Goal: Task Accomplishment & Management: Manage account settings

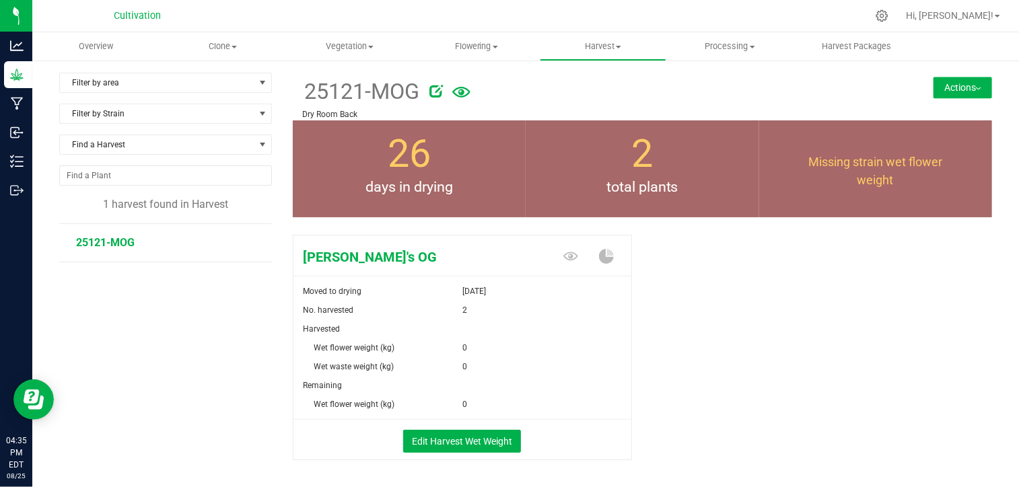
click at [701, 275] on div "[PERSON_NAME]'s OG Moved to drying [DATE] No. harvested 2 Harvested Wet flower …" at bounding box center [643, 362] width 700 height 265
click at [482, 46] on span "Flowering" at bounding box center [475, 46] width 125 height 12
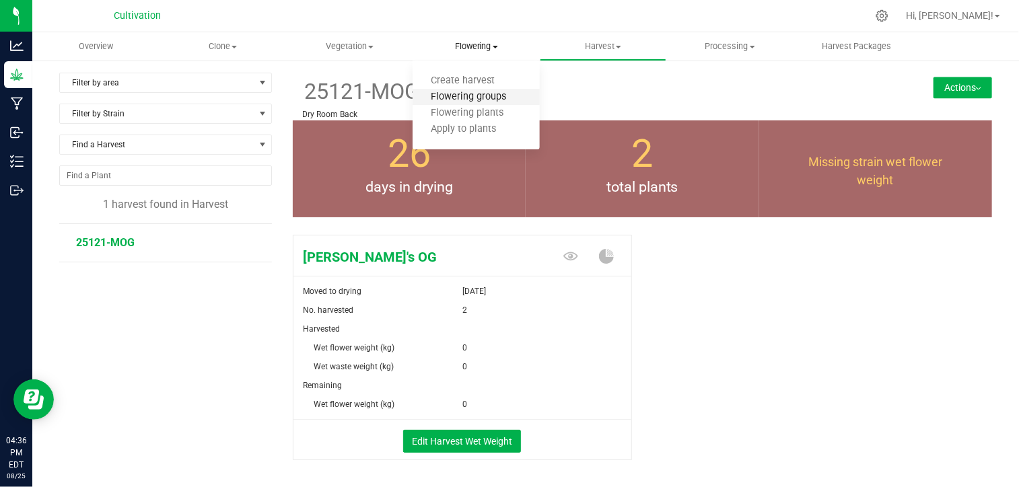
click at [497, 96] on span "Flowering groups" at bounding box center [469, 97] width 112 height 11
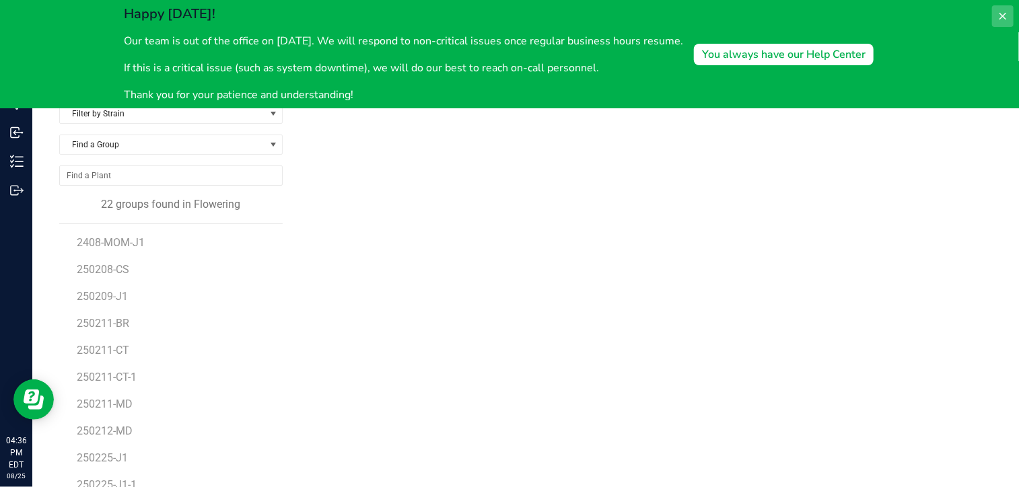
click at [1004, 11] on icon at bounding box center [1003, 16] width 11 height 11
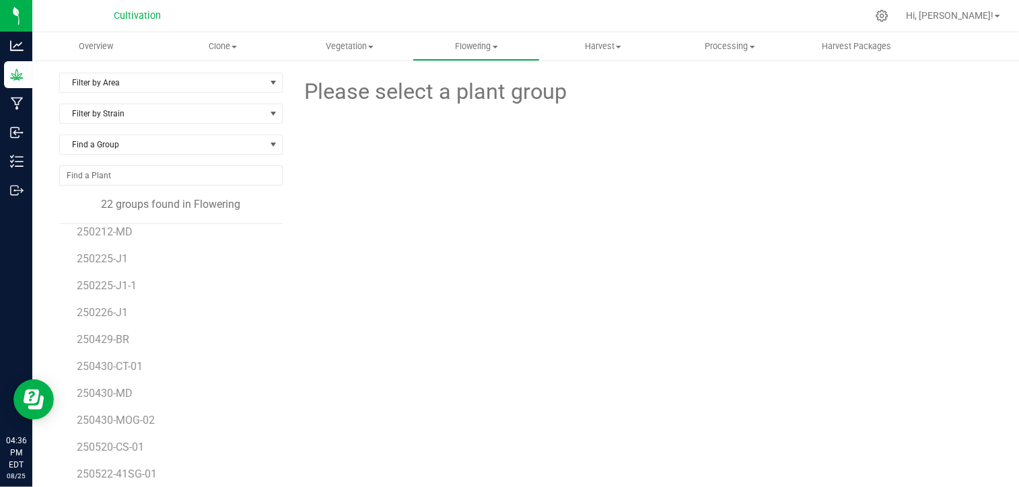
scroll to position [207, 0]
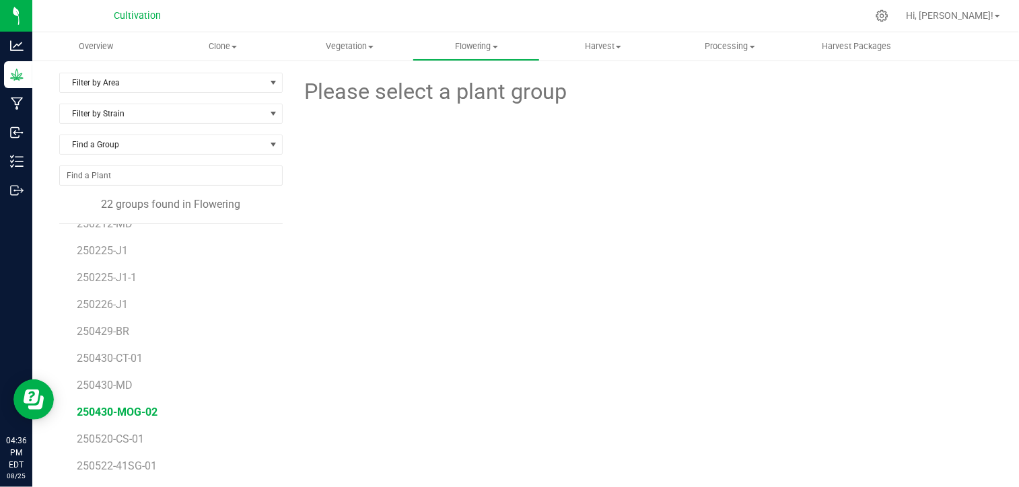
click at [131, 409] on span "250430-MOG-02" at bounding box center [117, 412] width 81 height 13
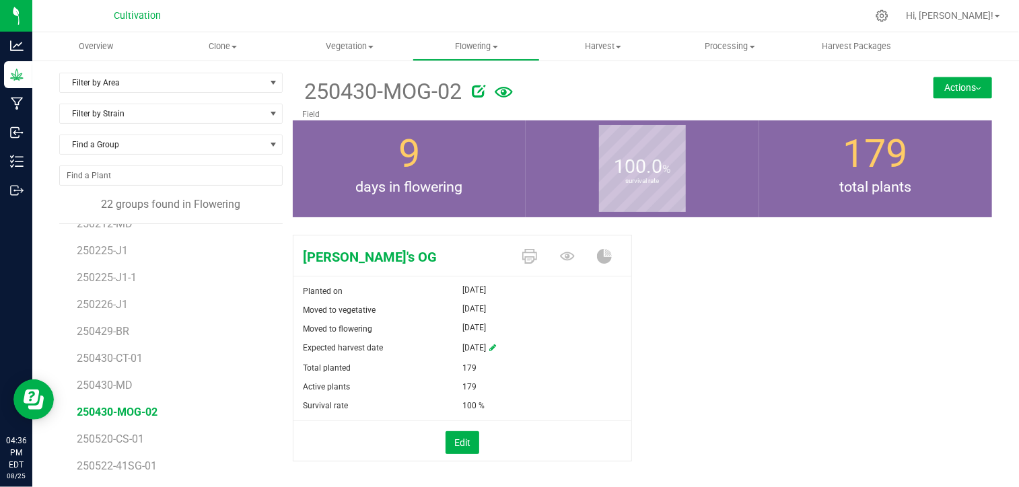
click at [963, 90] on button "Actions" at bounding box center [963, 88] width 59 height 22
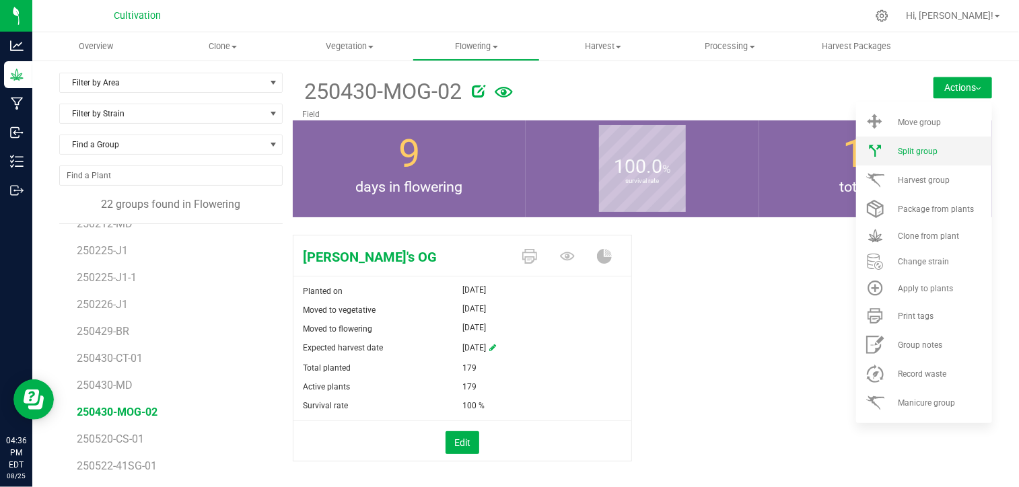
click at [917, 149] on span "Split group" at bounding box center [918, 151] width 40 height 9
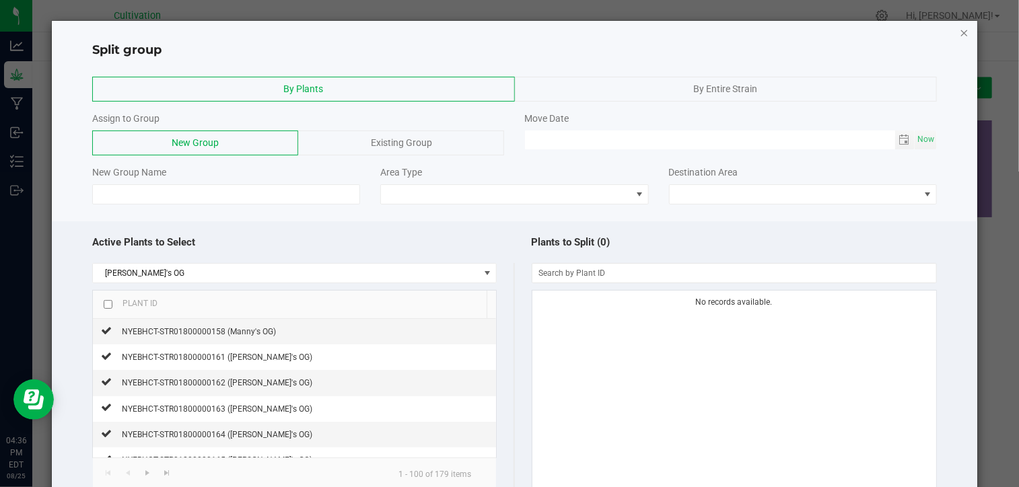
click at [960, 34] on icon "button" at bounding box center [964, 32] width 9 height 16
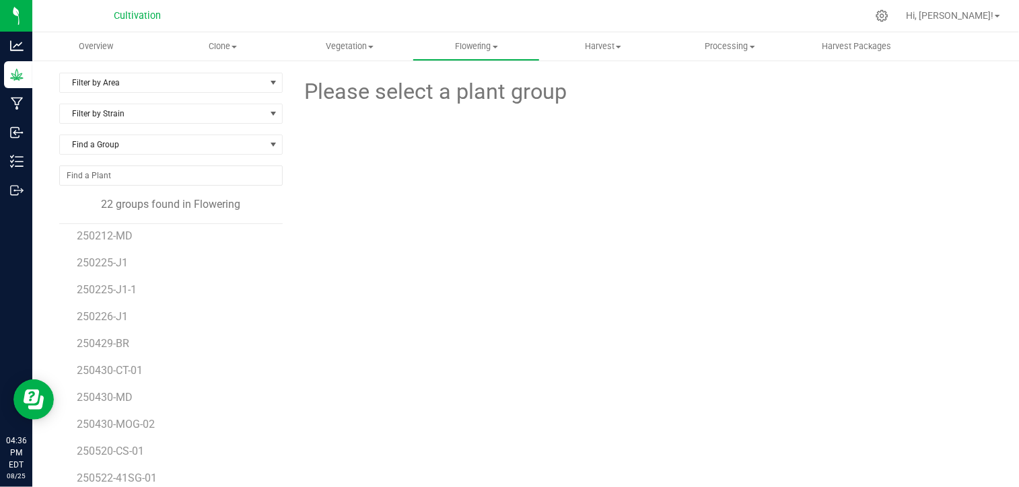
scroll to position [201, 0]
click at [141, 414] on span "250430-MOG-02" at bounding box center [117, 419] width 81 height 13
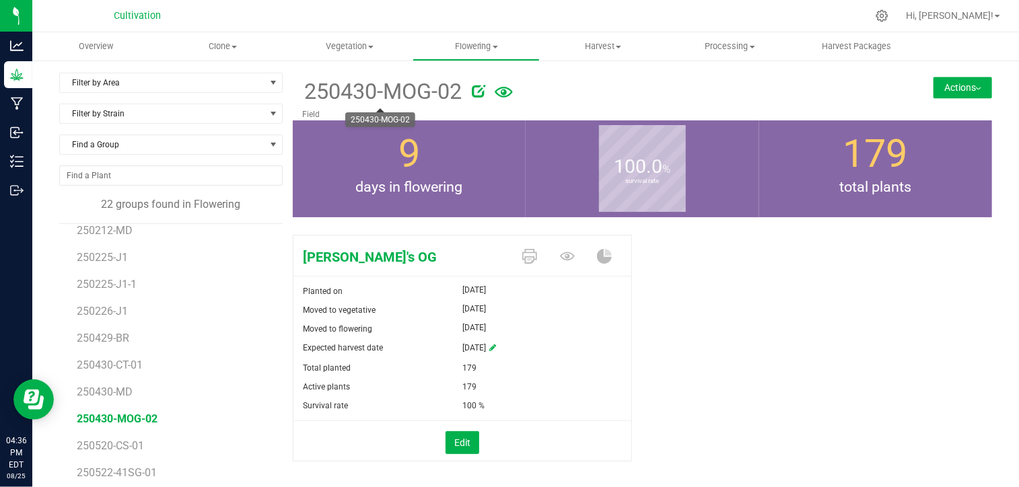
drag, startPoint x: 308, startPoint y: 92, endPoint x: 450, endPoint y: 85, distance: 142.2
click at [450, 85] on span "250430-MOG-02" at bounding box center [383, 91] width 160 height 33
click at [304, 92] on span "250430-MOG-02" at bounding box center [383, 91] width 160 height 33
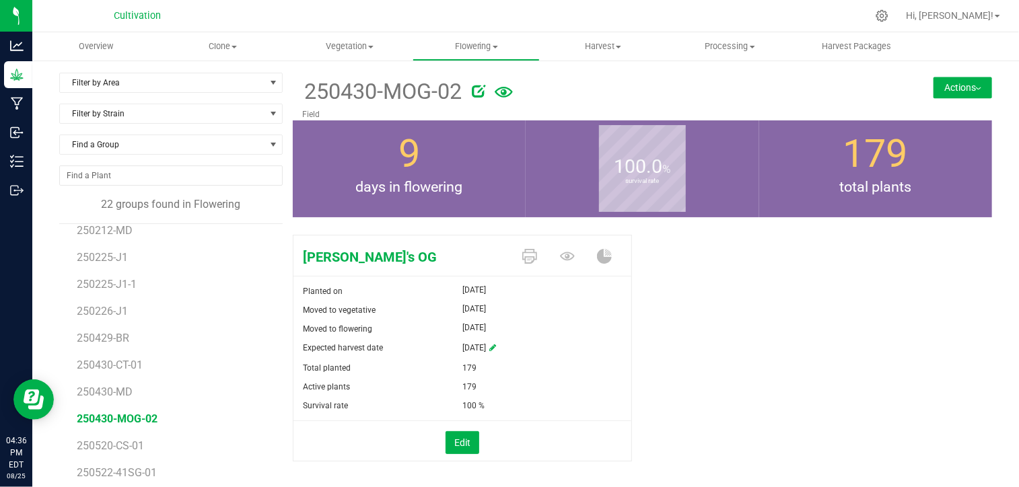
click at [304, 92] on span "250430-MOG-02" at bounding box center [383, 91] width 160 height 33
click at [318, 88] on span "250430-MOG-02" at bounding box center [383, 91] width 160 height 33
drag, startPoint x: 318, startPoint y: 88, endPoint x: 310, endPoint y: 89, distance: 8.2
click at [310, 89] on span "250430-MOG-02" at bounding box center [383, 91] width 160 height 33
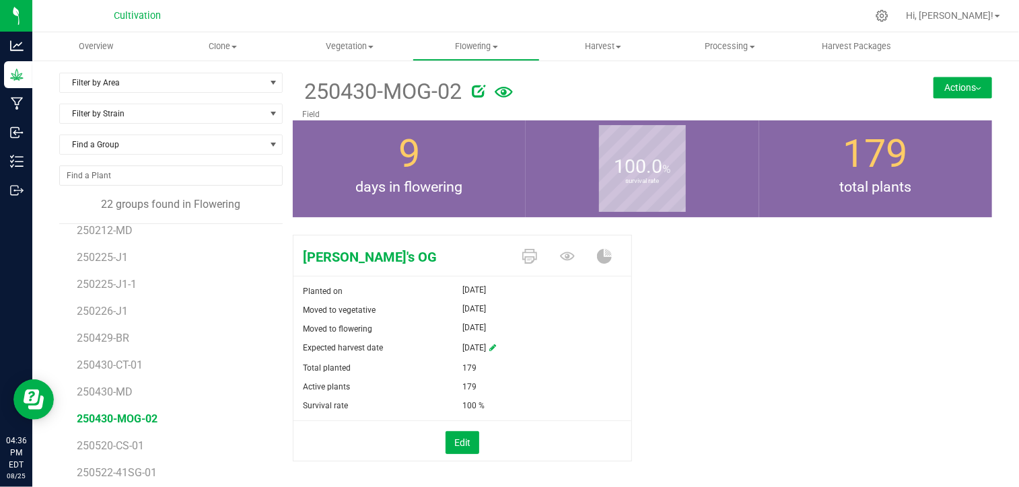
click at [304, 89] on span "250430-MOG-02" at bounding box center [383, 91] width 160 height 33
drag, startPoint x: 304, startPoint y: 89, endPoint x: 456, endPoint y: 88, distance: 151.5
click at [456, 88] on span "250430-MOG-02" at bounding box center [383, 91] width 160 height 33
copy span "250430-MOG-02"
click at [446, 99] on span "250430-MOG-02" at bounding box center [383, 91] width 160 height 33
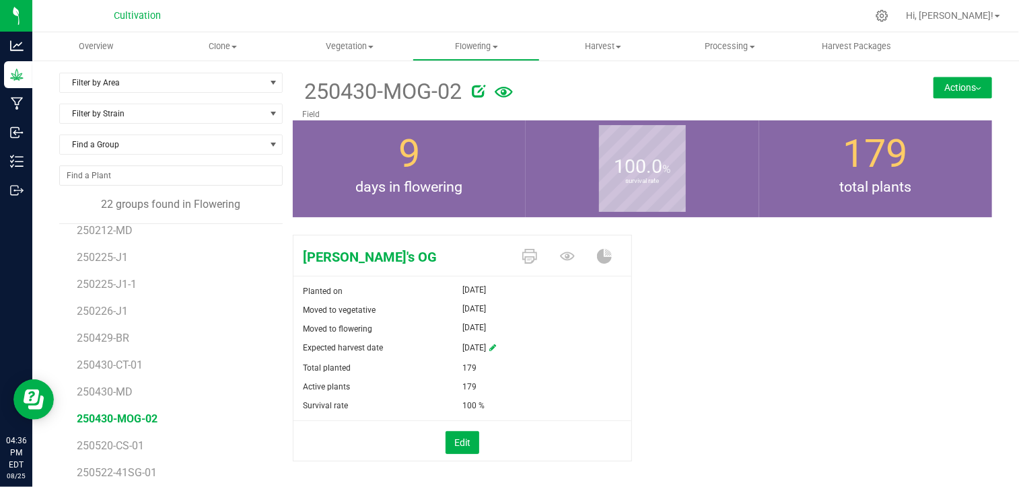
click at [963, 83] on button "Actions" at bounding box center [963, 88] width 59 height 22
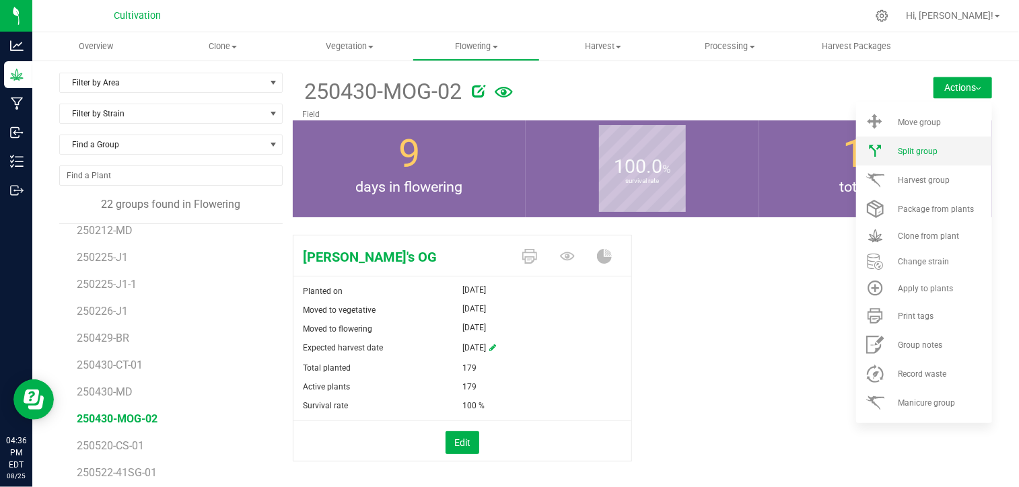
click at [918, 158] on li "Split group" at bounding box center [924, 151] width 136 height 29
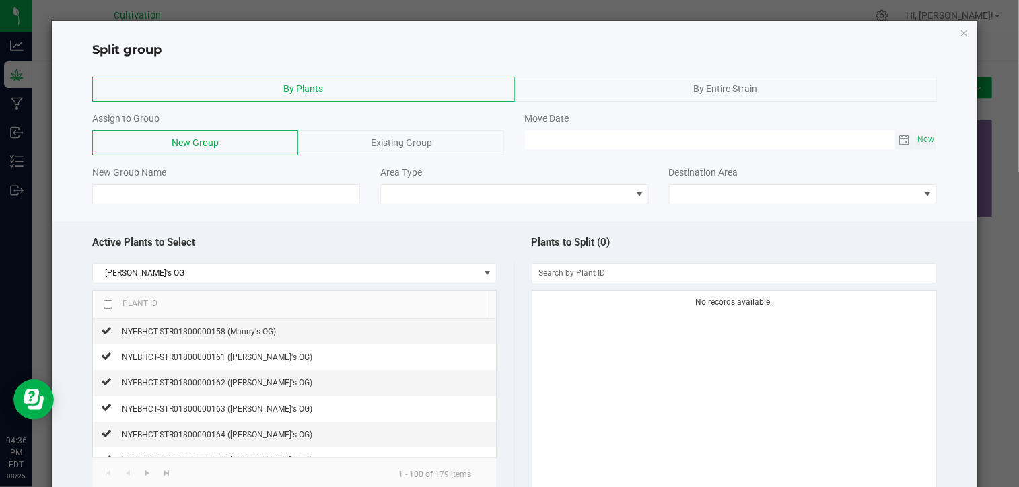
type input "MM/dd/yy HH:MM AM"
click at [603, 135] on input "MM/dd/yy HH:MM AM" at bounding box center [710, 139] width 370 height 17
click at [915, 139] on span "Now" at bounding box center [926, 140] width 23 height 20
type input "[DATE] 04:37 PM"
click at [223, 187] on input at bounding box center [226, 194] width 268 height 20
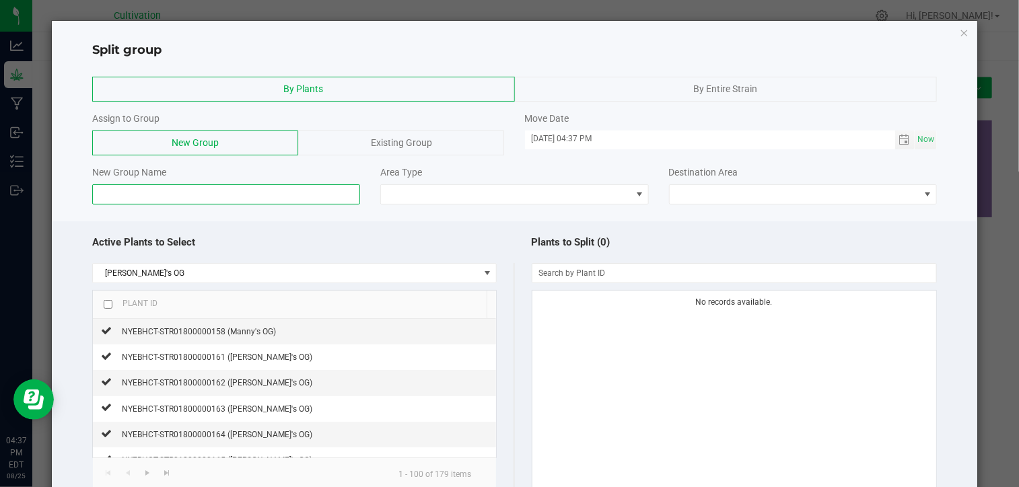
paste input "250430-MOG-02"
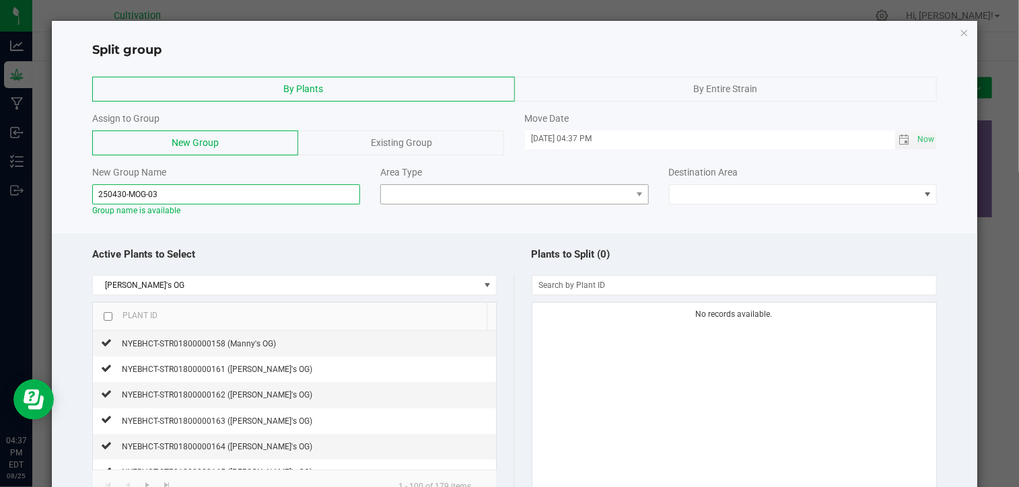
type input "250430-MOG-03"
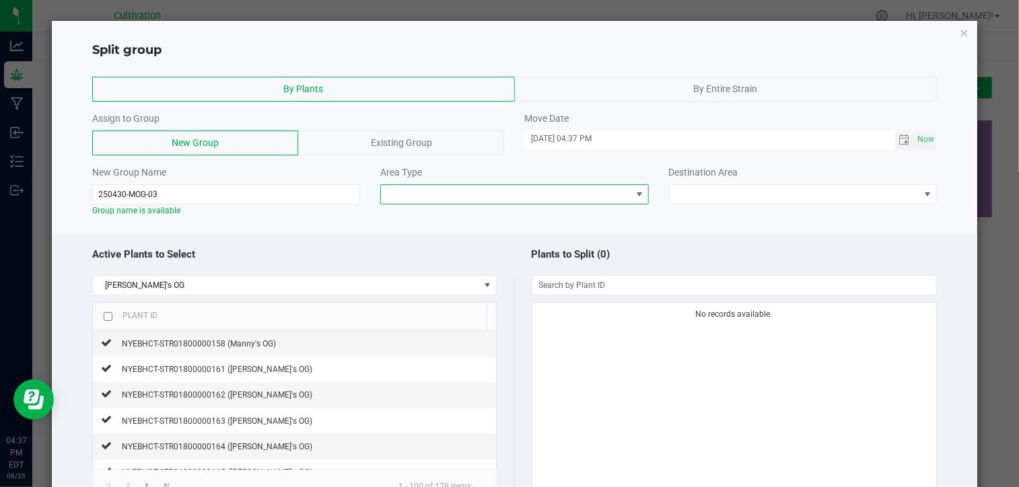
click at [466, 187] on span at bounding box center [506, 194] width 250 height 19
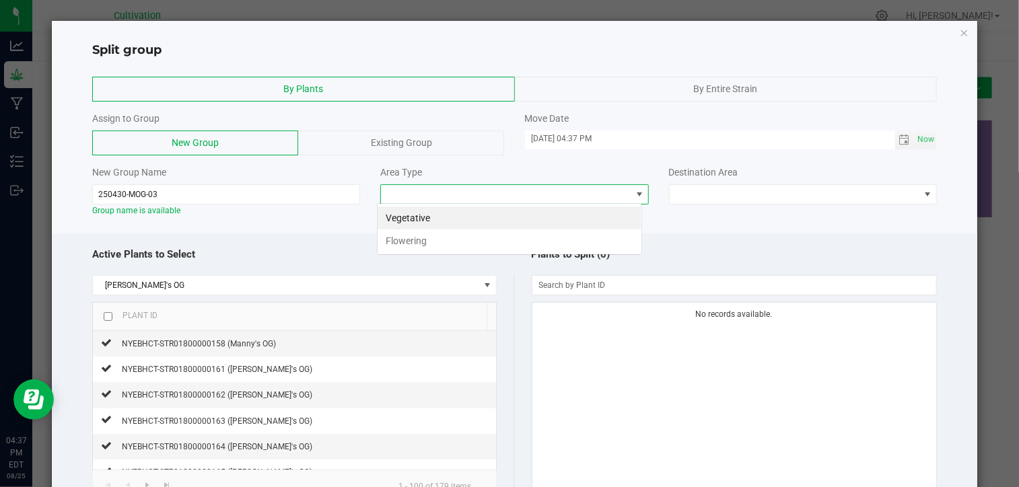
scroll to position [20, 265]
click at [435, 247] on li "Flowering" at bounding box center [510, 241] width 264 height 23
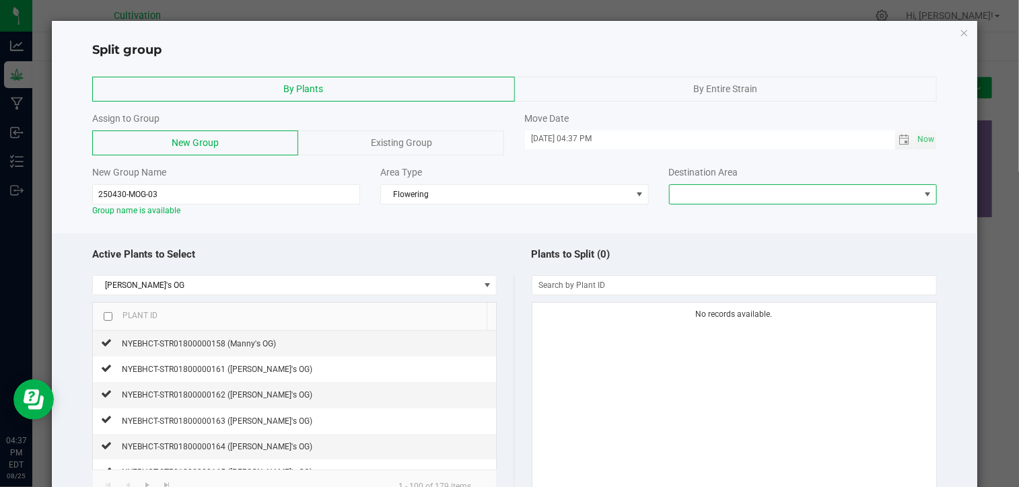
click at [709, 194] on span at bounding box center [795, 194] width 250 height 19
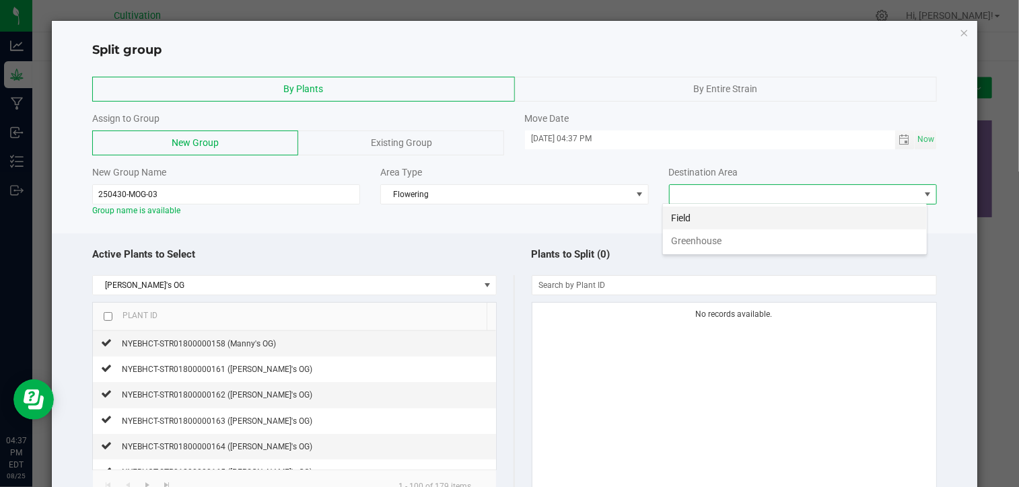
click at [708, 223] on li "Field" at bounding box center [795, 218] width 264 height 23
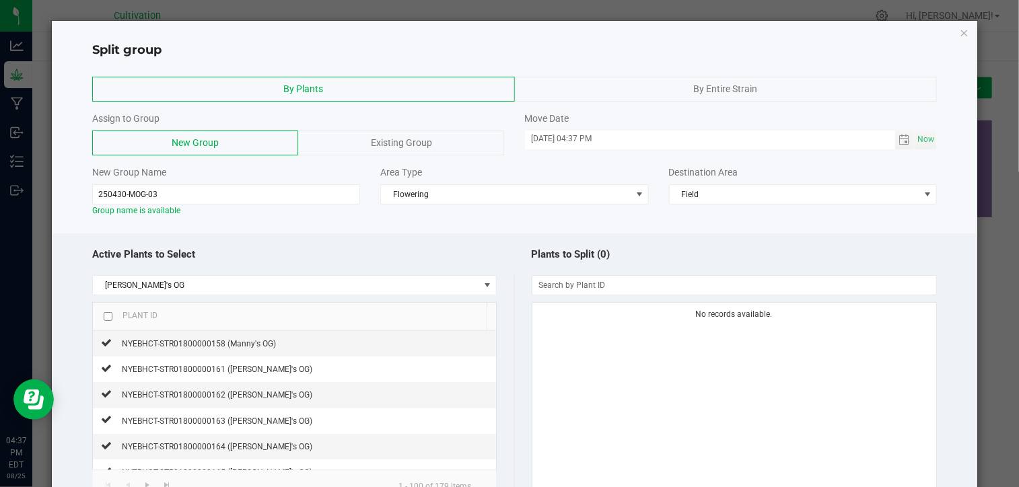
click at [433, 241] on div "Active Plants to Select" at bounding box center [303, 254] width 422 height 29
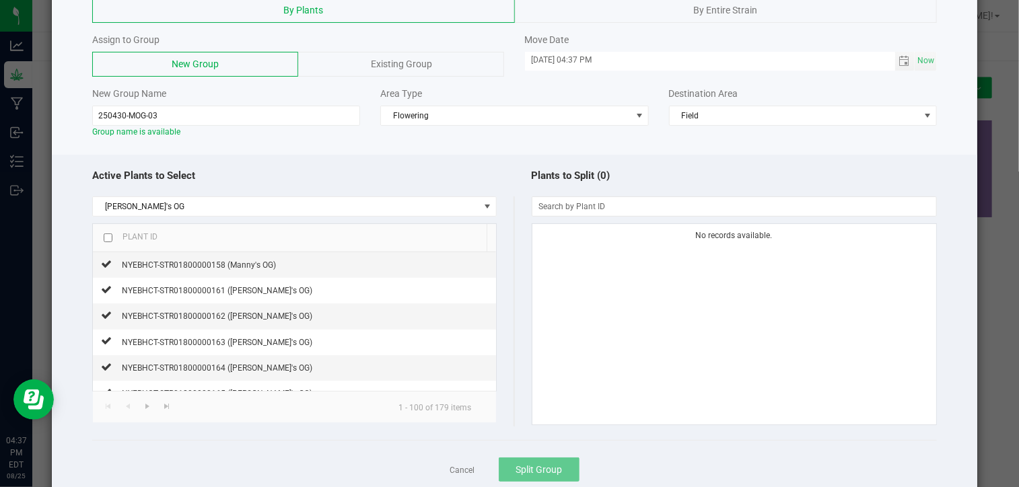
scroll to position [81, 0]
click at [110, 238] on input "checkbox" at bounding box center [108, 236] width 9 height 9
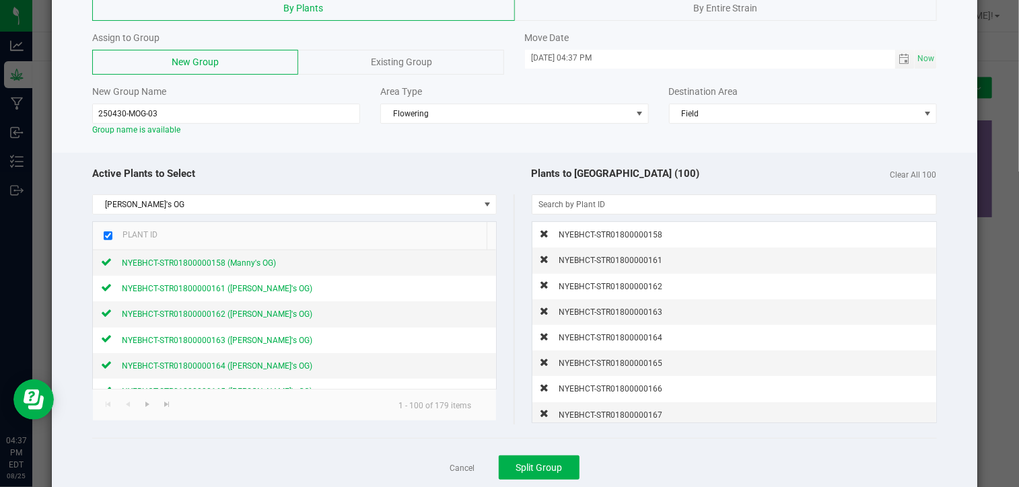
click at [106, 235] on input "checkbox" at bounding box center [108, 236] width 9 height 9
checkbox input "false"
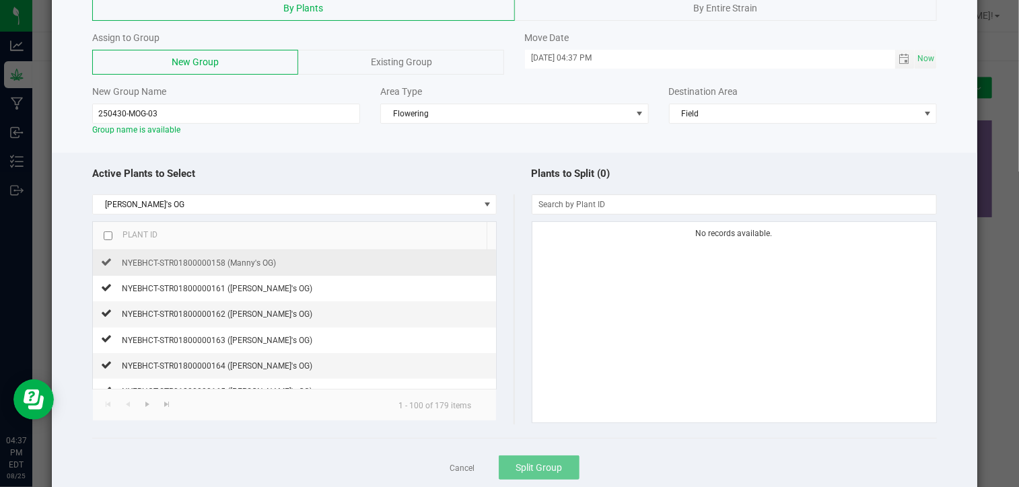
click at [331, 268] on td "NYEBHCT-STR01800000158 (Manny's OG)" at bounding box center [294, 263] width 403 height 26
click at [129, 261] on span "NYEBHCT-STR01800000158 (Manny's OG)" at bounding box center [199, 262] width 154 height 9
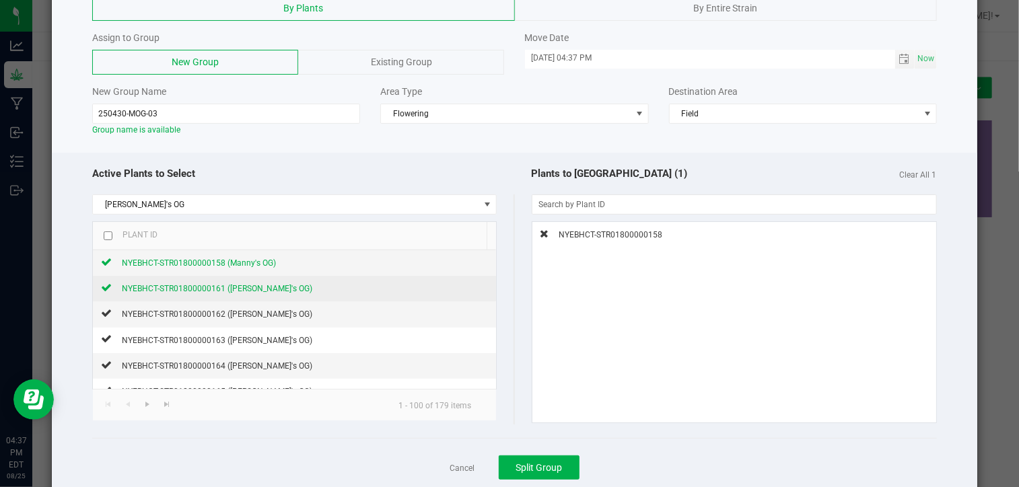
click at [164, 284] on span "NYEBHCT-STR01800000161 ([PERSON_NAME]'s OG)" at bounding box center [217, 288] width 190 height 9
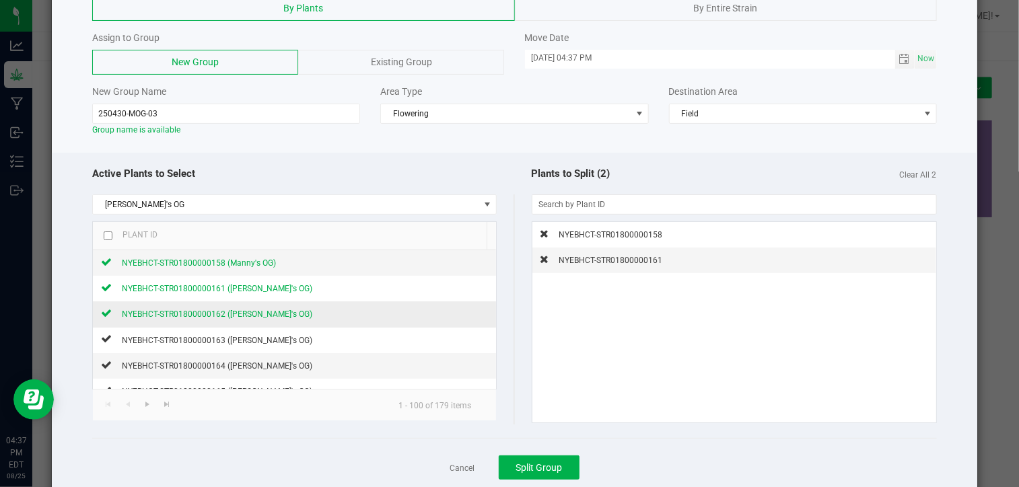
click at [167, 312] on span "NYEBHCT-STR01800000162 ([PERSON_NAME]'s OG)" at bounding box center [217, 314] width 190 height 9
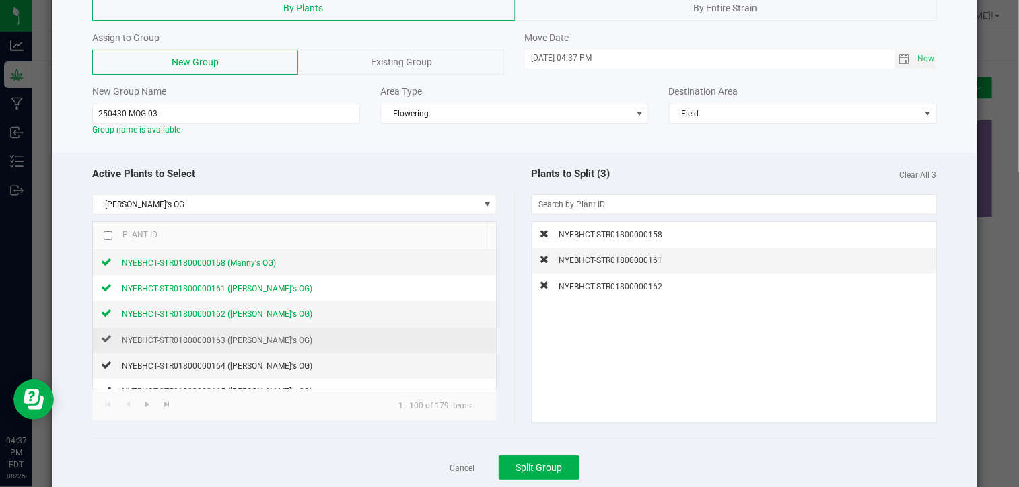
click at [169, 328] on td "NYEBHCT-STR01800000163 ([PERSON_NAME]'s OG)" at bounding box center [294, 341] width 403 height 26
click at [169, 337] on span "NYEBHCT-STR01800000163 ([PERSON_NAME]'s OG)" at bounding box center [217, 340] width 190 height 9
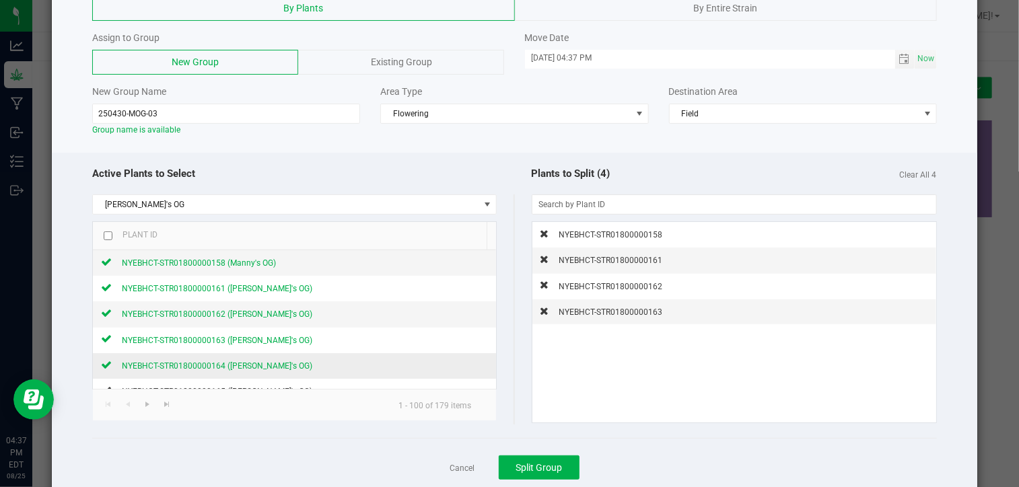
click at [176, 366] on span "NYEBHCT-STR01800000164 ([PERSON_NAME]'s OG)" at bounding box center [217, 365] width 190 height 9
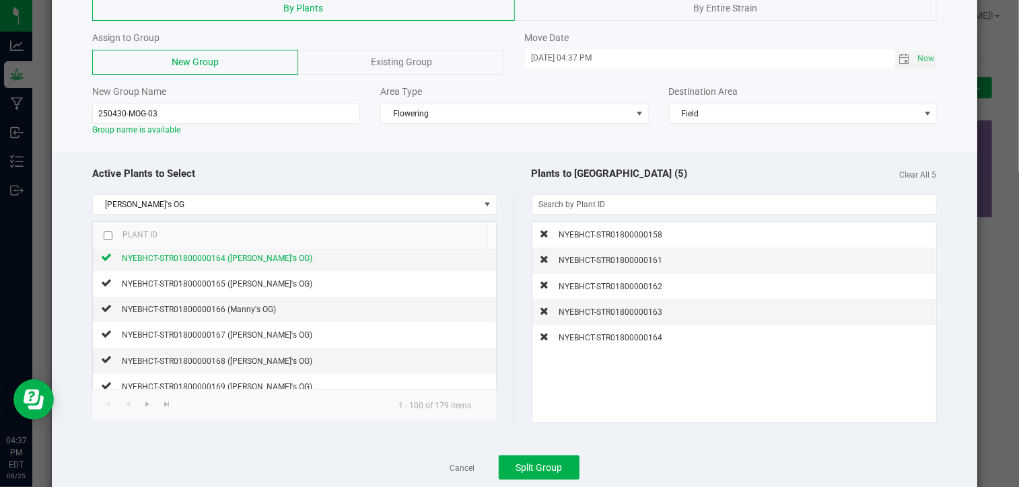
scroll to position [135, 0]
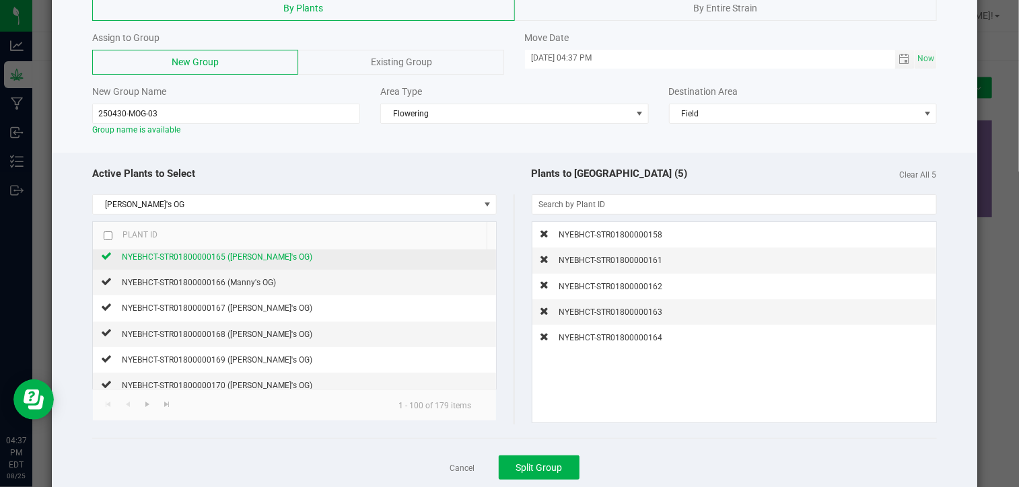
click at [262, 261] on div "NYEBHCT-STR01800000165 ([PERSON_NAME]'s OG)" at bounding box center [212, 257] width 201 height 14
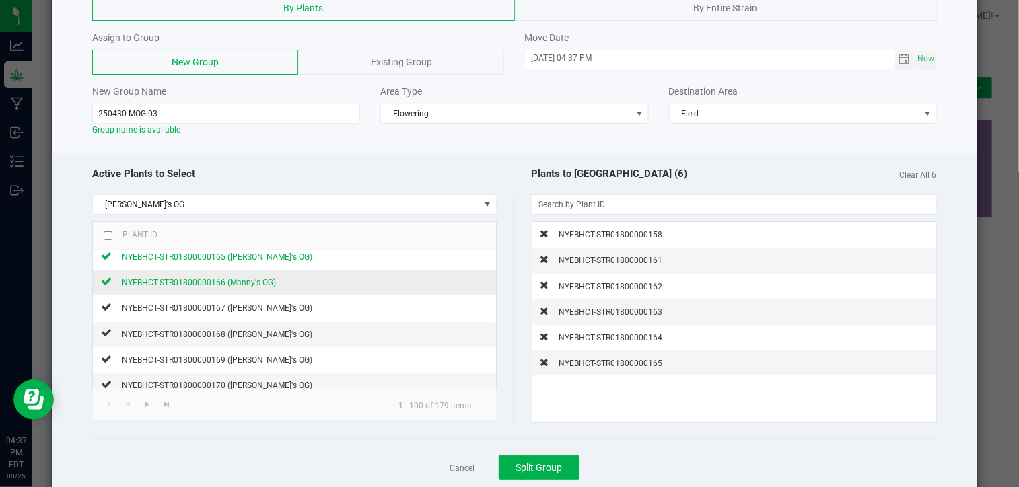
click at [257, 280] on span "NYEBHCT-STR01800000166 (Manny's OG)" at bounding box center [199, 282] width 154 height 9
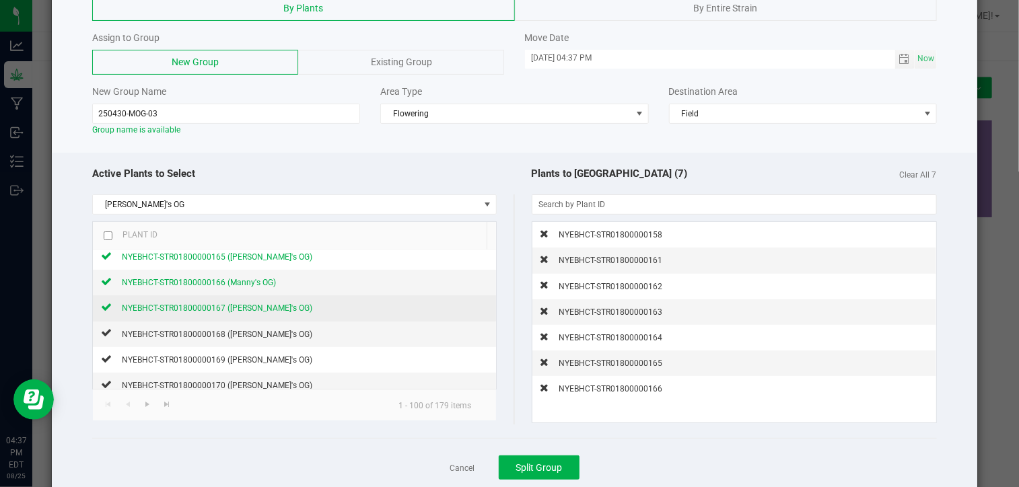
click at [250, 305] on span "NYEBHCT-STR01800000167 ([PERSON_NAME]'s OG)" at bounding box center [217, 308] width 190 height 9
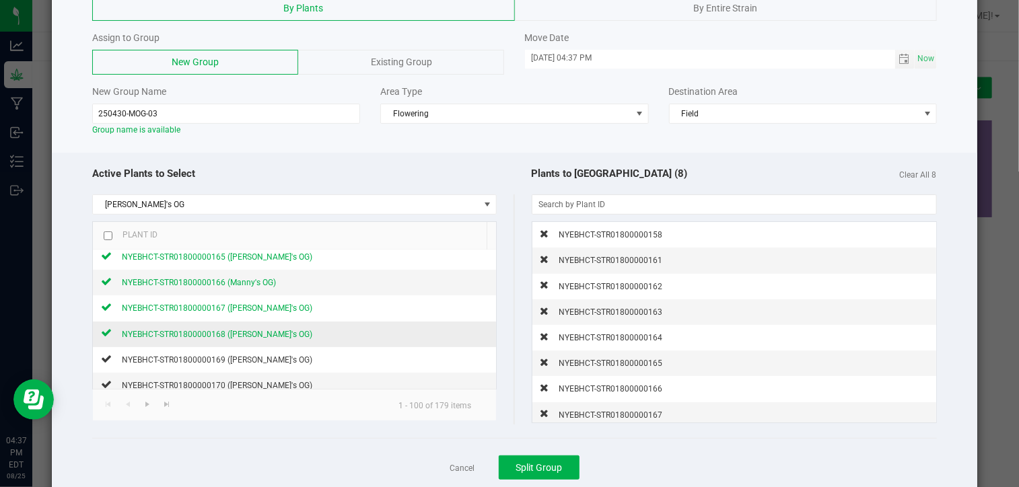
click at [246, 333] on span "NYEBHCT-STR01800000168 ([PERSON_NAME]'s OG)" at bounding box center [217, 334] width 190 height 9
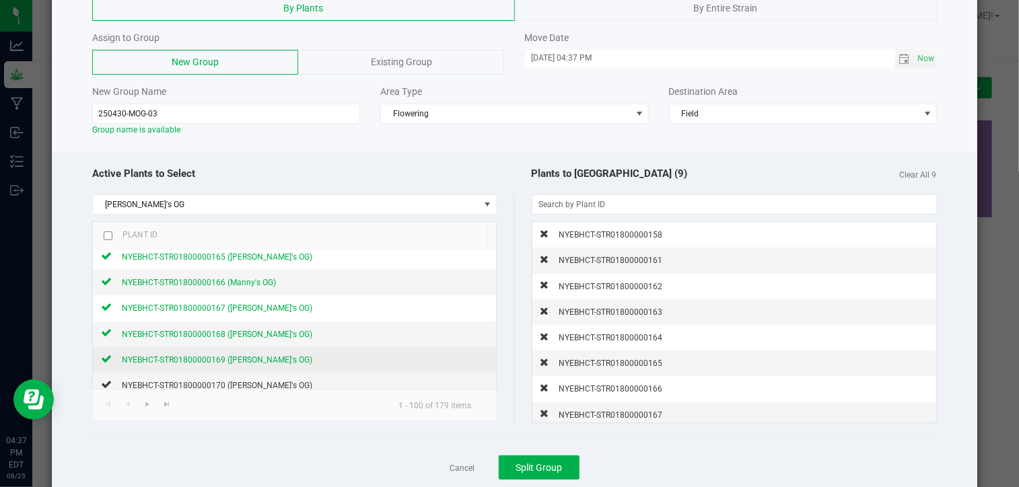
click at [243, 361] on span "NYEBHCT-STR01800000169 ([PERSON_NAME]'s OG)" at bounding box center [217, 359] width 190 height 9
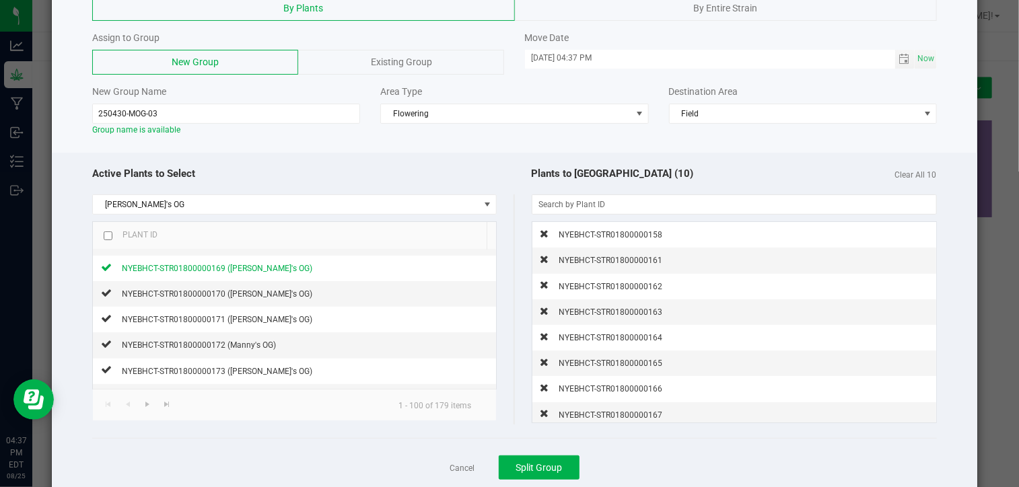
scroll to position [242, 0]
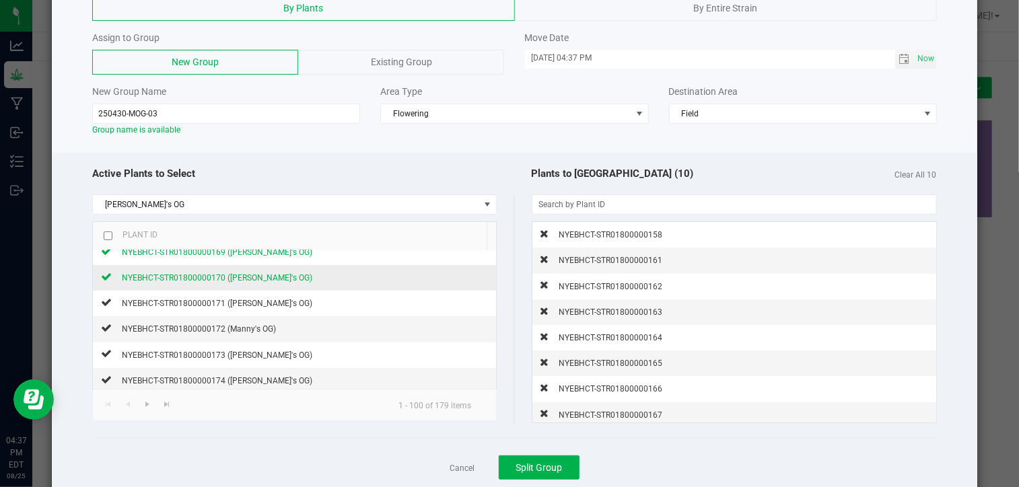
click at [241, 281] on div "NYEBHCT-STR01800000170 ([PERSON_NAME]'s OG)" at bounding box center [212, 278] width 201 height 14
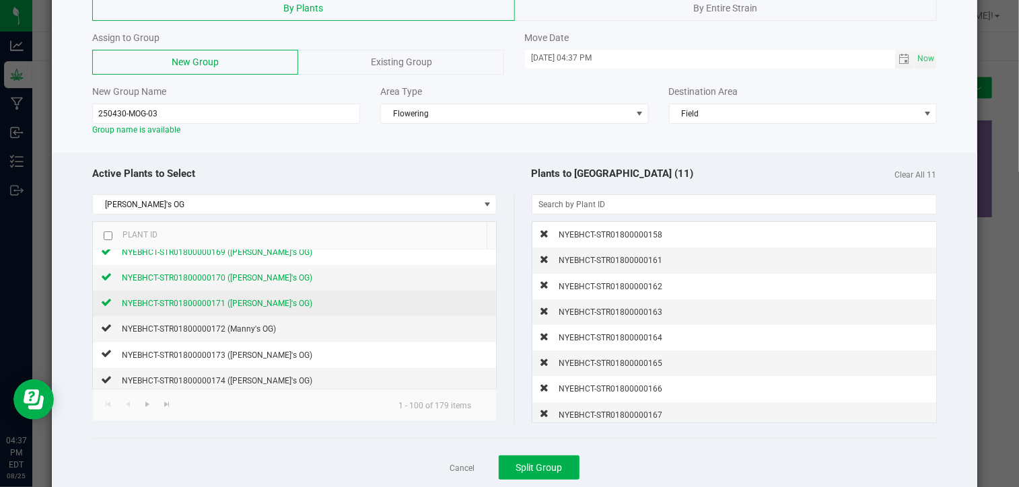
click at [238, 299] on span "NYEBHCT-STR01800000171 ([PERSON_NAME]'s OG)" at bounding box center [217, 303] width 190 height 9
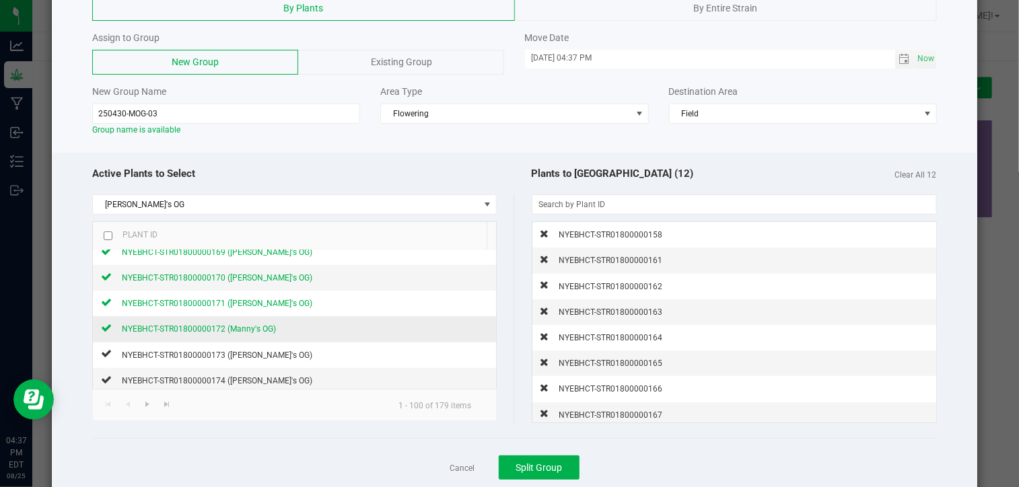
click at [230, 326] on span "NYEBHCT-STR01800000172 (Manny's OG)" at bounding box center [199, 328] width 154 height 9
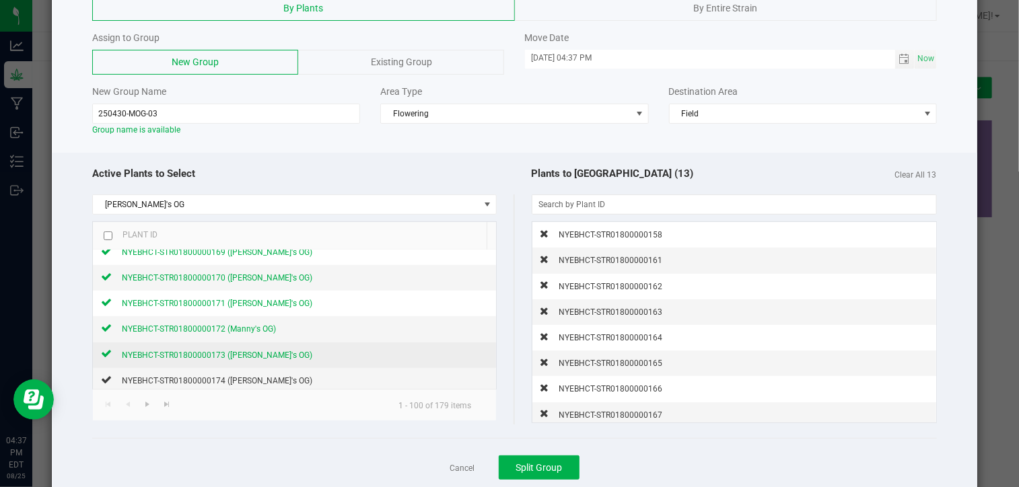
click at [230, 352] on span "NYEBHCT-STR01800000173 ([PERSON_NAME]'s OG)" at bounding box center [217, 355] width 190 height 9
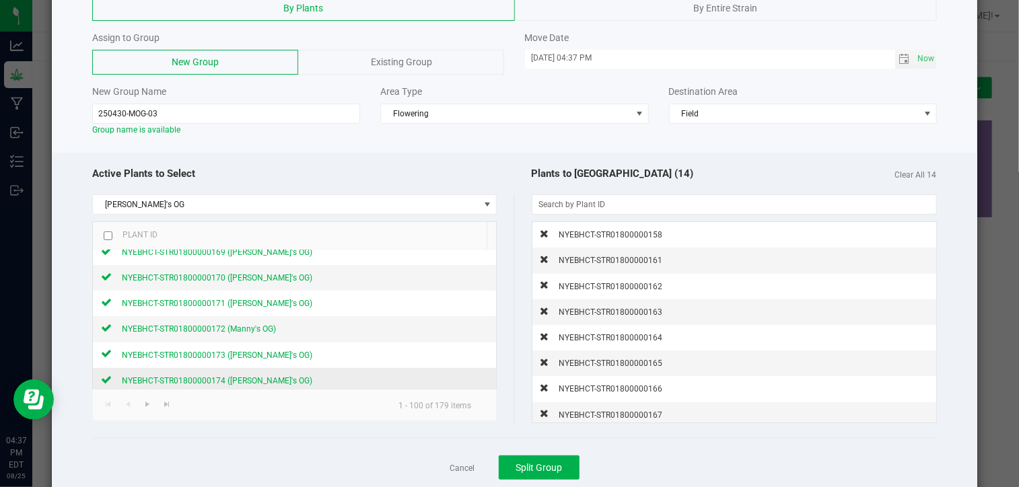
click at [238, 374] on div "NYEBHCT-STR01800000174 ([PERSON_NAME]'s OG)" at bounding box center [212, 381] width 201 height 14
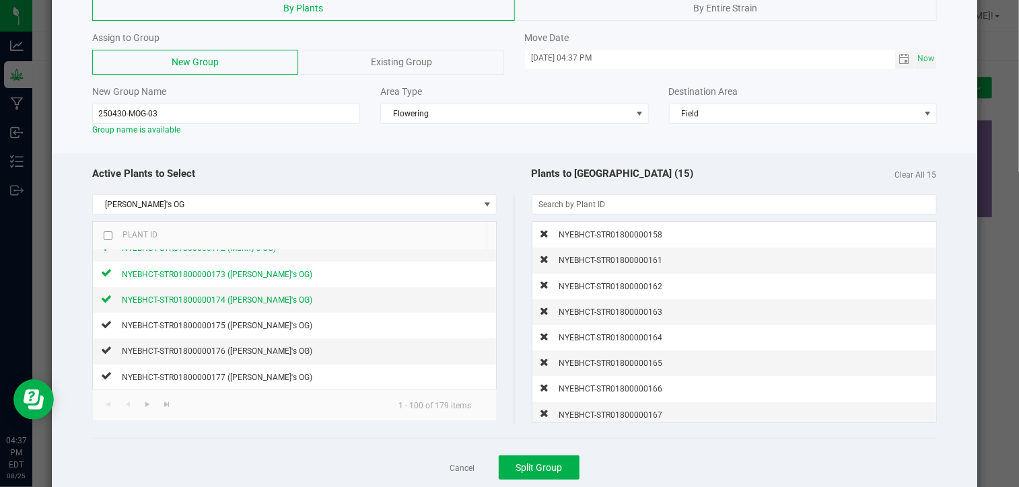
scroll to position [350, 0]
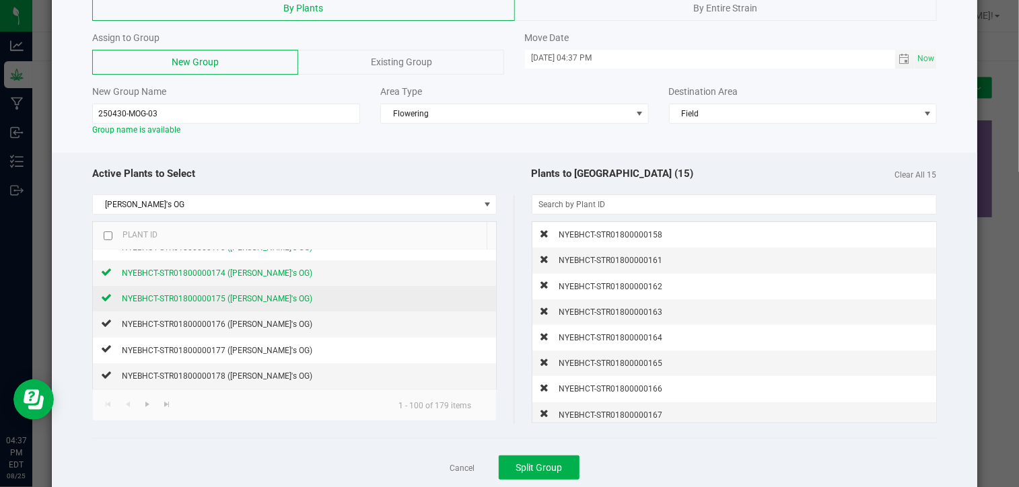
click at [210, 301] on div "NYEBHCT-STR01800000175 ([PERSON_NAME]'s OG)" at bounding box center [212, 298] width 201 height 14
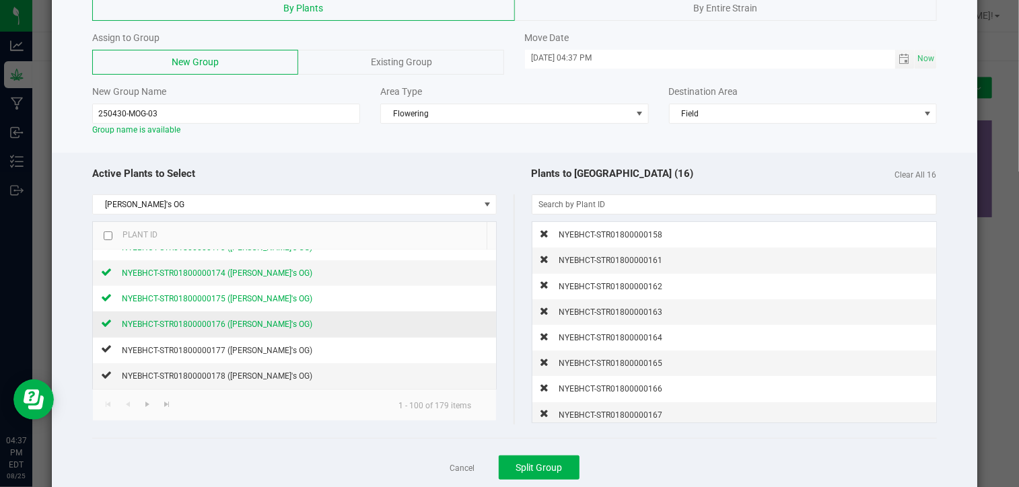
click at [215, 323] on span "NYEBHCT-STR01800000176 ([PERSON_NAME]'s OG)" at bounding box center [217, 324] width 190 height 9
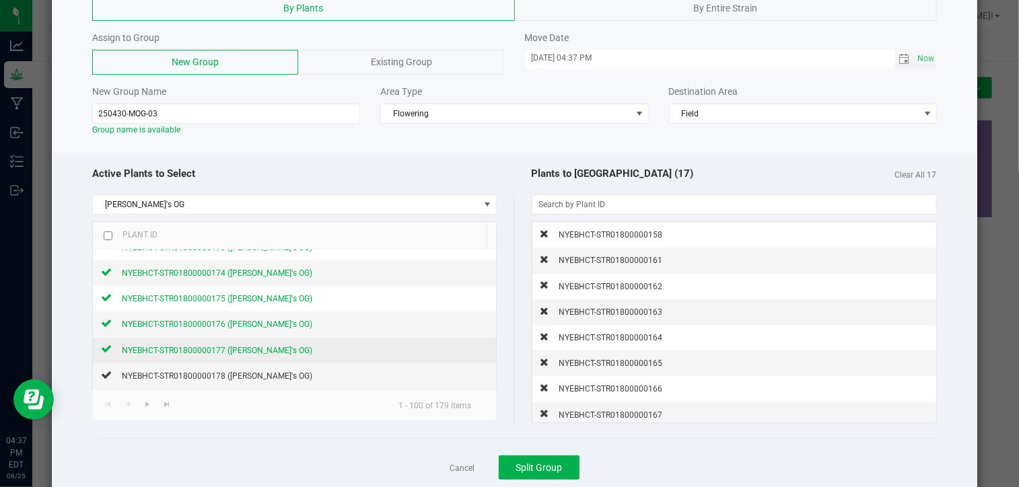
click at [215, 346] on span "NYEBHCT-STR01800000177 ([PERSON_NAME]'s OG)" at bounding box center [217, 350] width 190 height 9
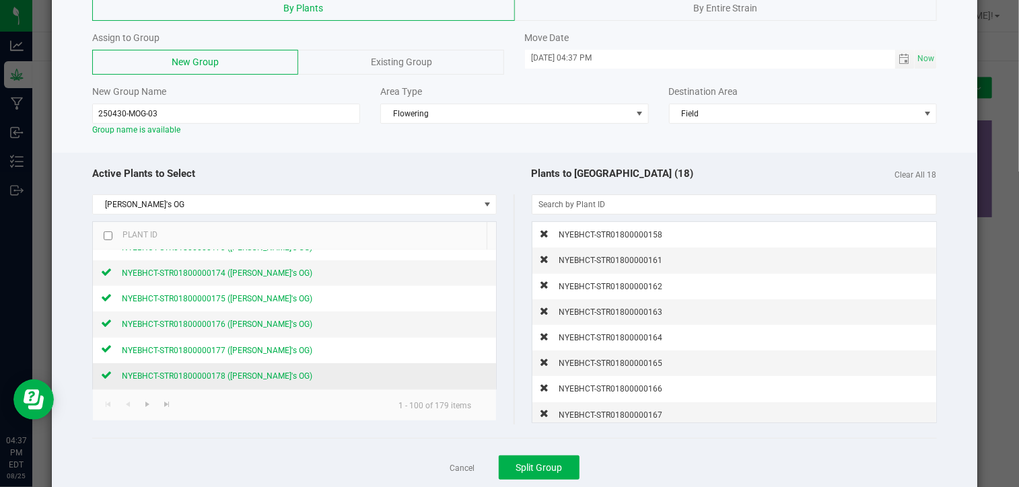
click at [228, 372] on span "NYEBHCT-STR01800000178 ([PERSON_NAME]'s OG)" at bounding box center [217, 376] width 190 height 9
drag, startPoint x: 553, startPoint y: 462, endPoint x: 531, endPoint y: 461, distance: 21.6
click at [531, 462] on span "Split Group" at bounding box center [539, 467] width 46 height 11
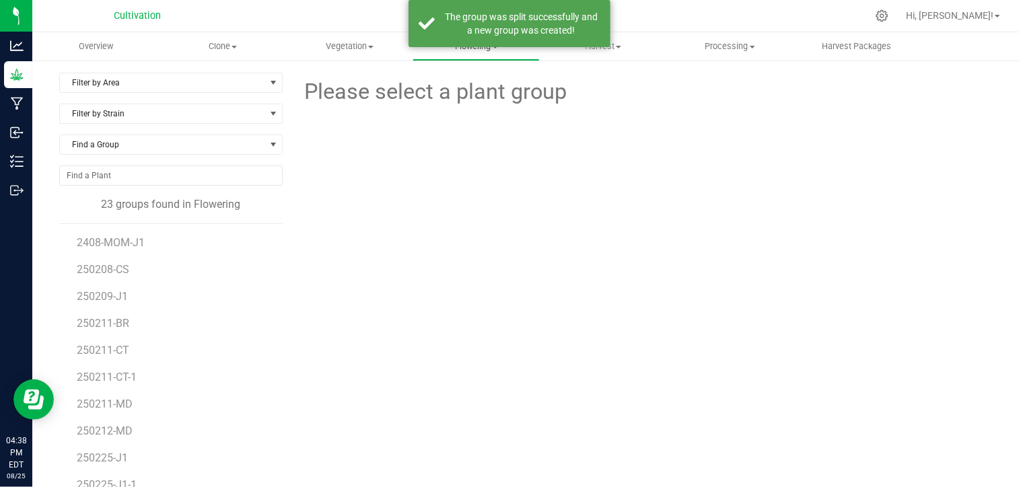
click at [491, 52] on span "Flowering" at bounding box center [475, 46] width 125 height 12
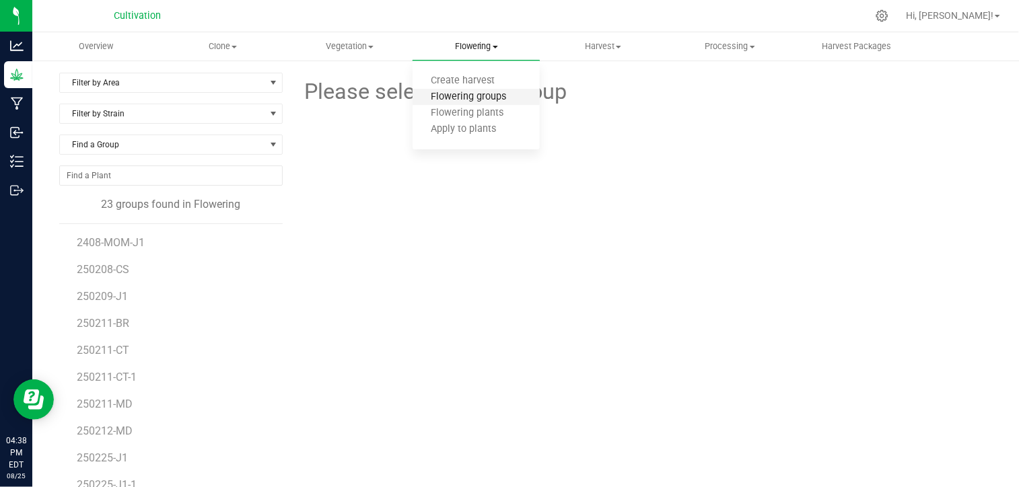
click at [471, 99] on span "Flowering groups" at bounding box center [469, 97] width 112 height 11
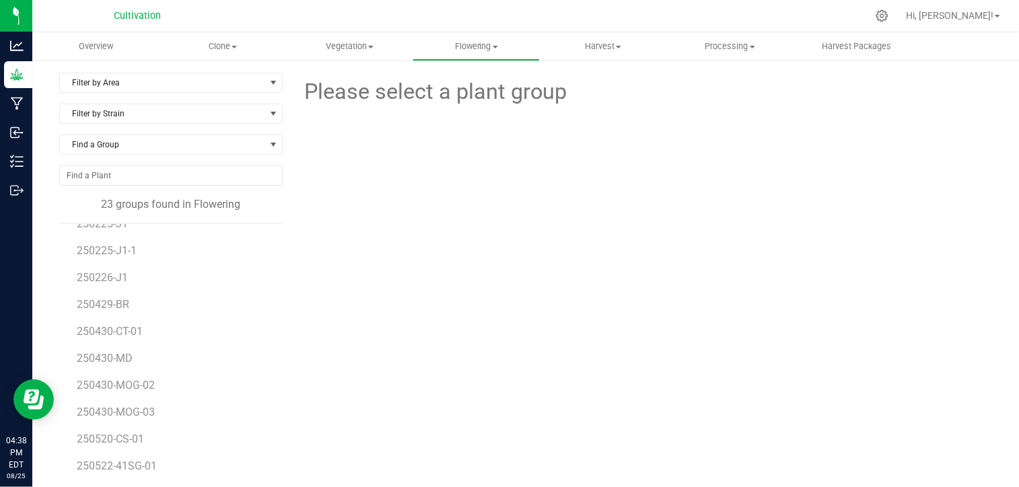
scroll to position [293, 0]
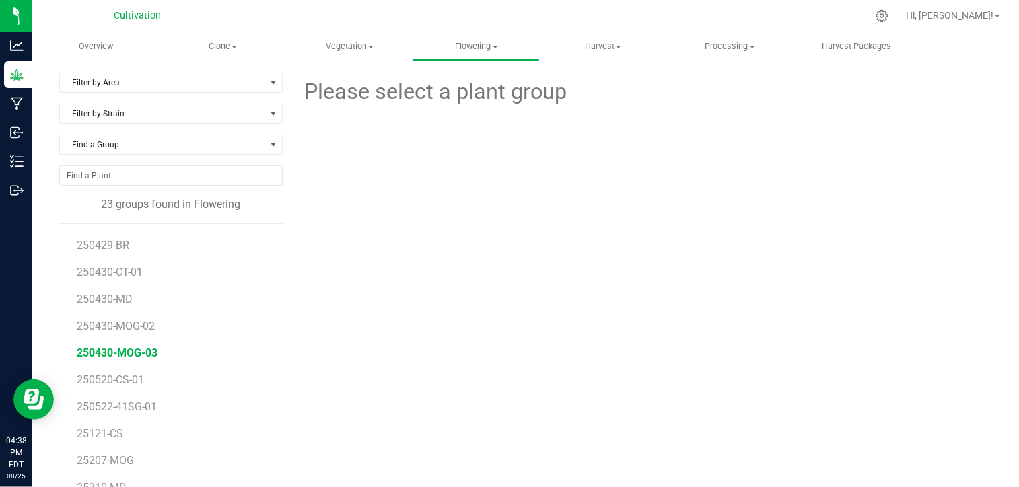
click at [143, 351] on span "250430-MOG-03" at bounding box center [117, 353] width 81 height 13
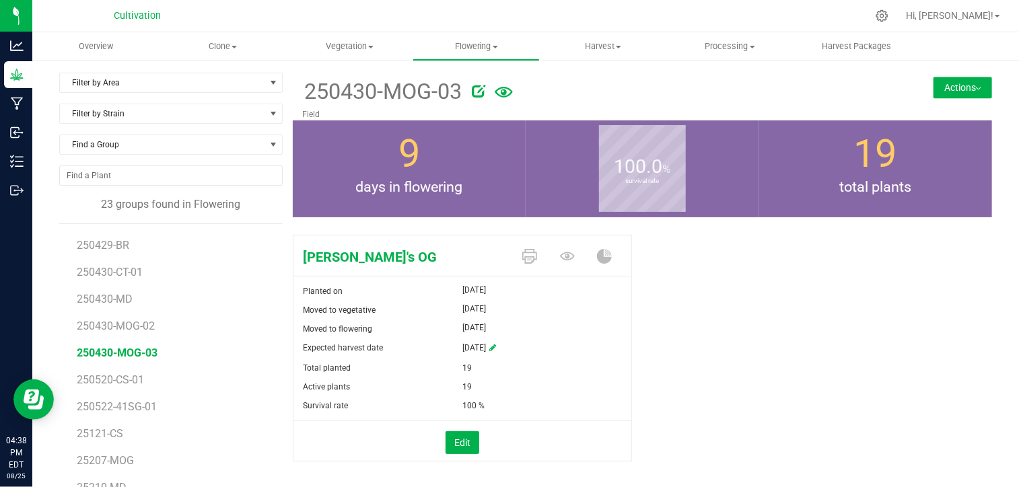
click at [963, 83] on button "Actions" at bounding box center [963, 88] width 59 height 22
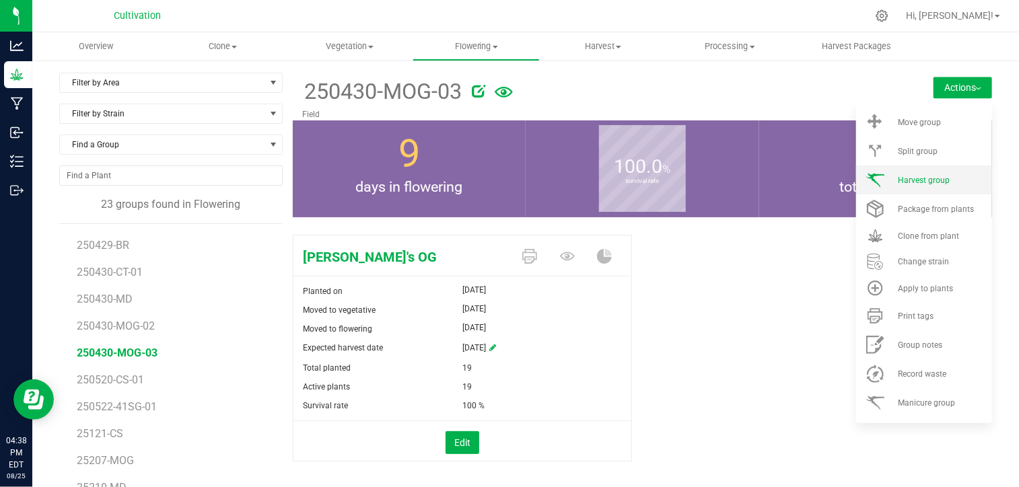
click at [910, 181] on span "Harvest group" at bounding box center [924, 180] width 52 height 9
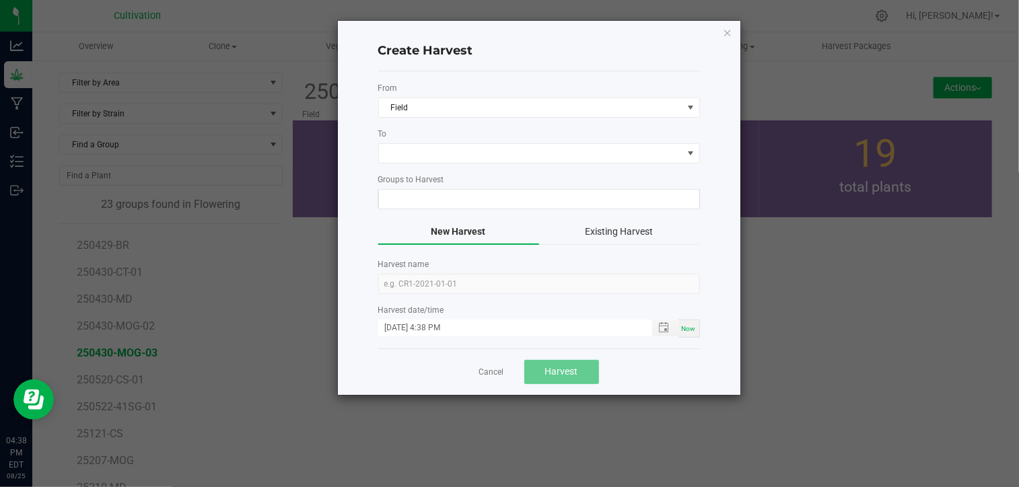
type input "250430-MOG-03"
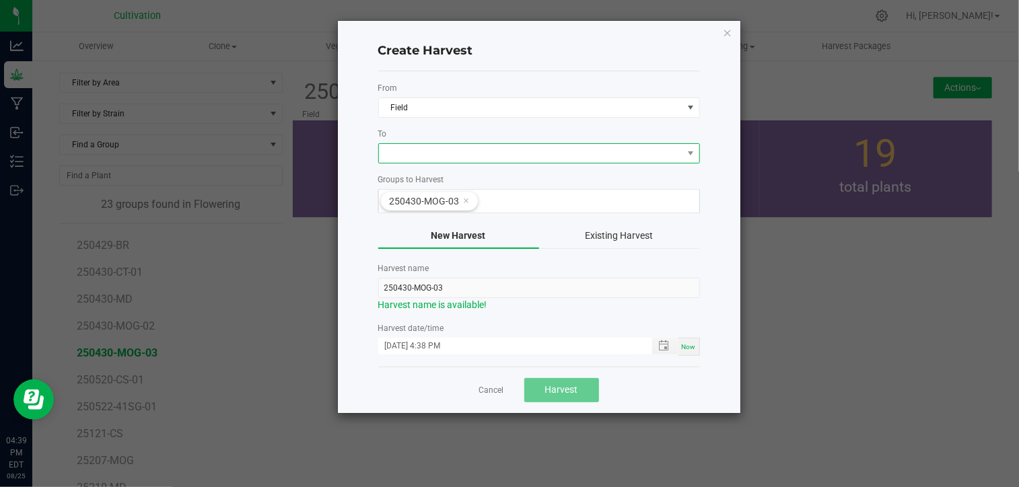
click at [596, 150] on span at bounding box center [531, 153] width 304 height 19
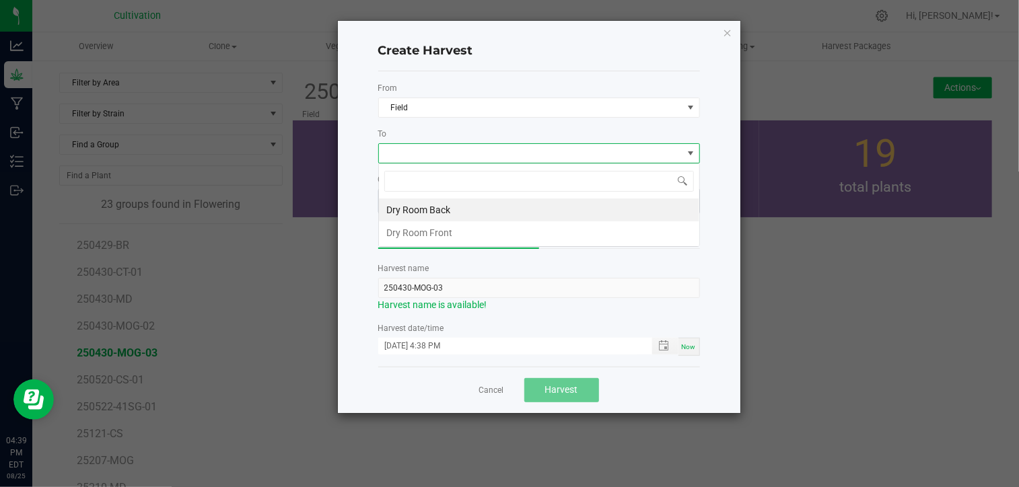
scroll to position [20, 322]
click at [527, 208] on li "Dry Room Back" at bounding box center [539, 210] width 320 height 23
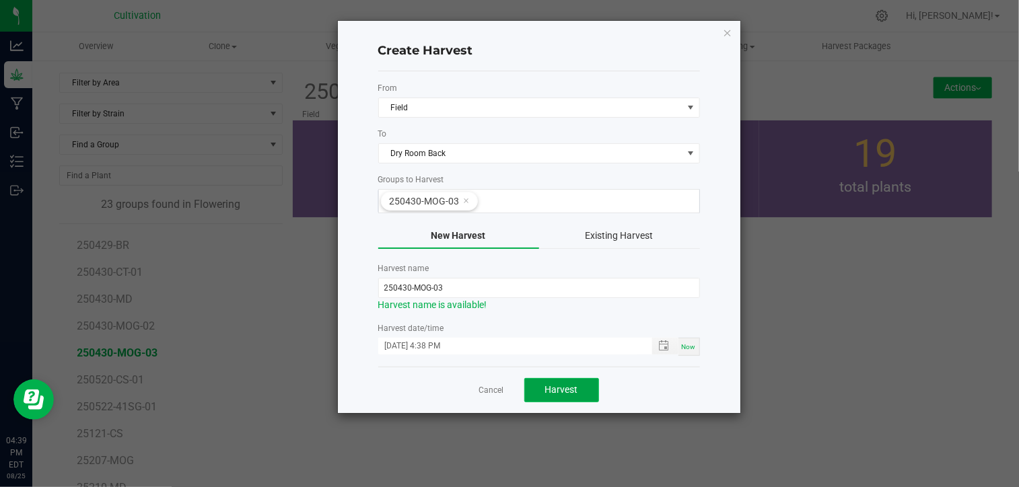
click at [562, 380] on button "Harvest" at bounding box center [561, 390] width 75 height 24
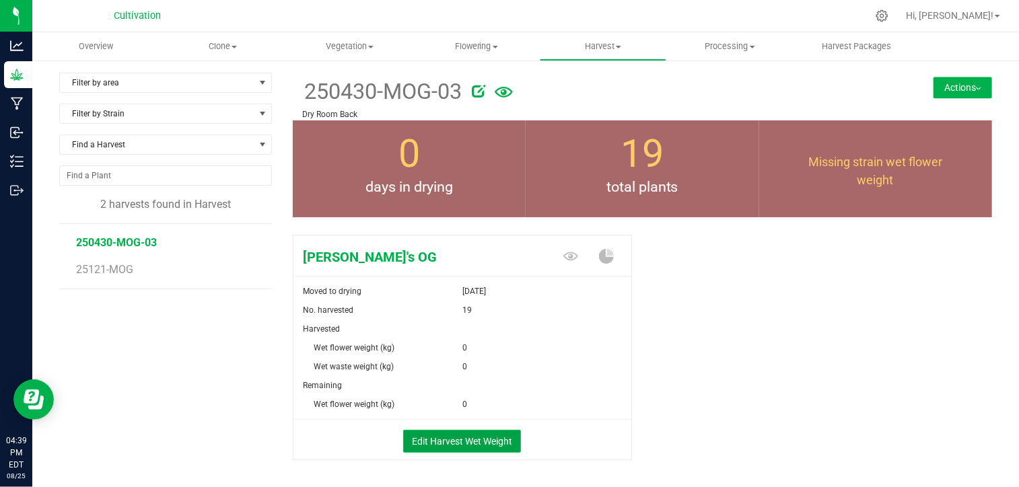
click at [460, 442] on button "Edit Harvest Wet Weight" at bounding box center [462, 441] width 118 height 23
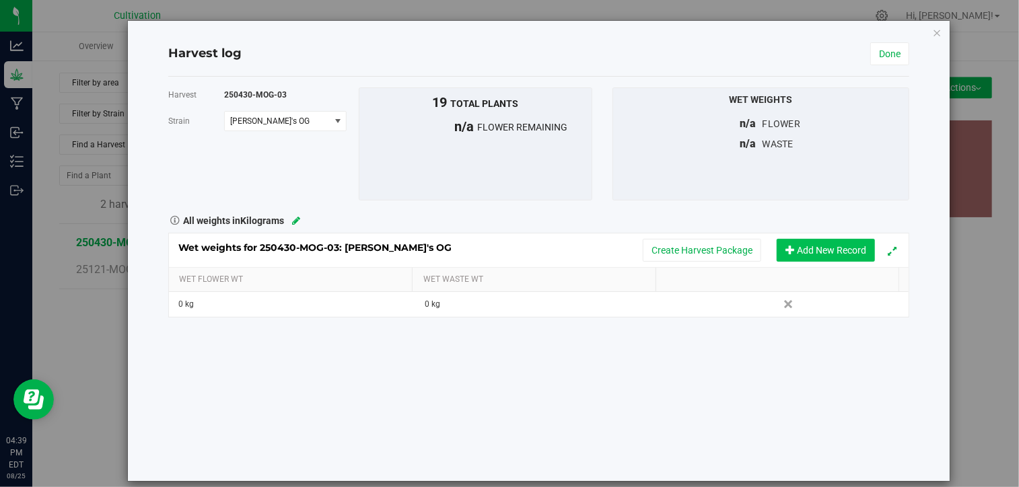
click at [792, 248] on button "Add New Record" at bounding box center [826, 250] width 98 height 23
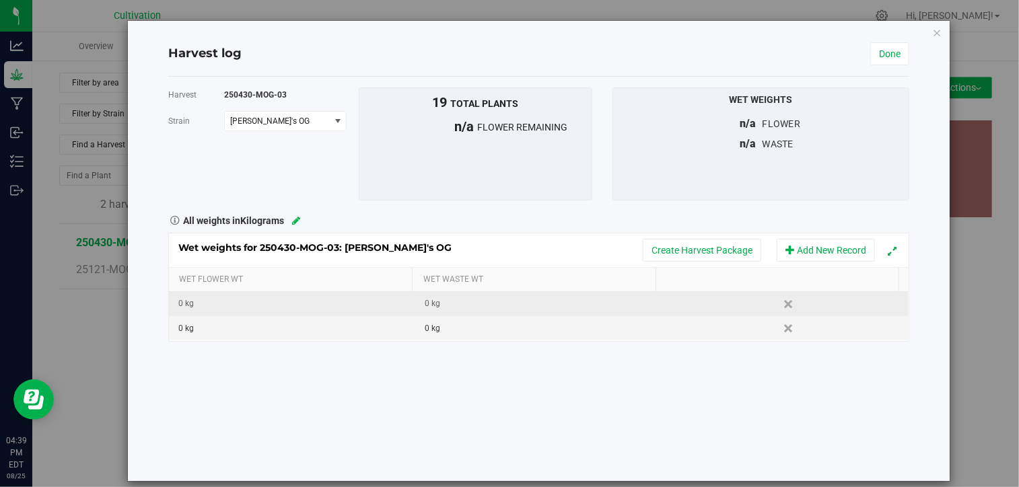
click at [245, 304] on div "0 kg" at bounding box center [296, 304] width 236 height 13
click at [245, 304] on span at bounding box center [295, 304] width 232 height 20
click at [779, 328] on link "Delete" at bounding box center [789, 329] width 20 height 18
click at [369, 304] on div "0 kg" at bounding box center [296, 304] width 236 height 13
click at [369, 304] on input "text" at bounding box center [295, 304] width 231 height 19
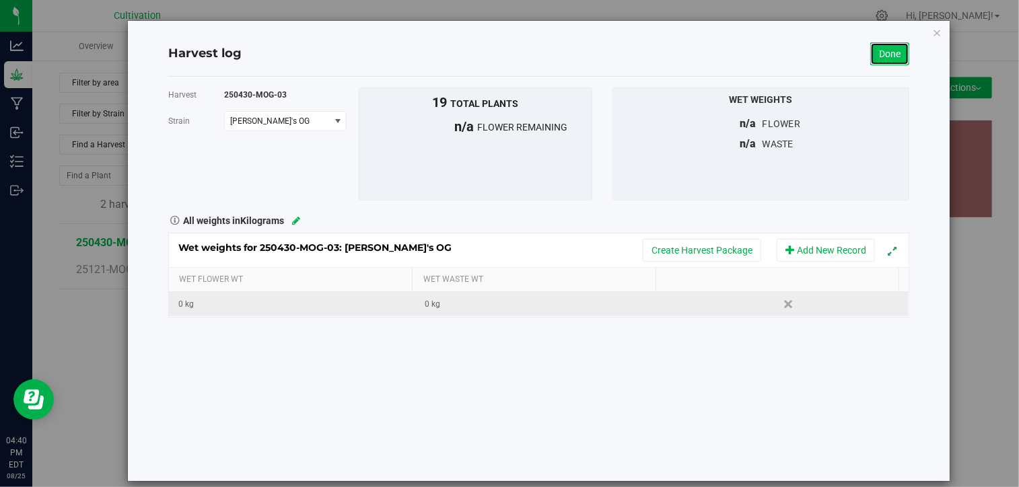
click at [875, 57] on link "Done" at bounding box center [889, 53] width 39 height 23
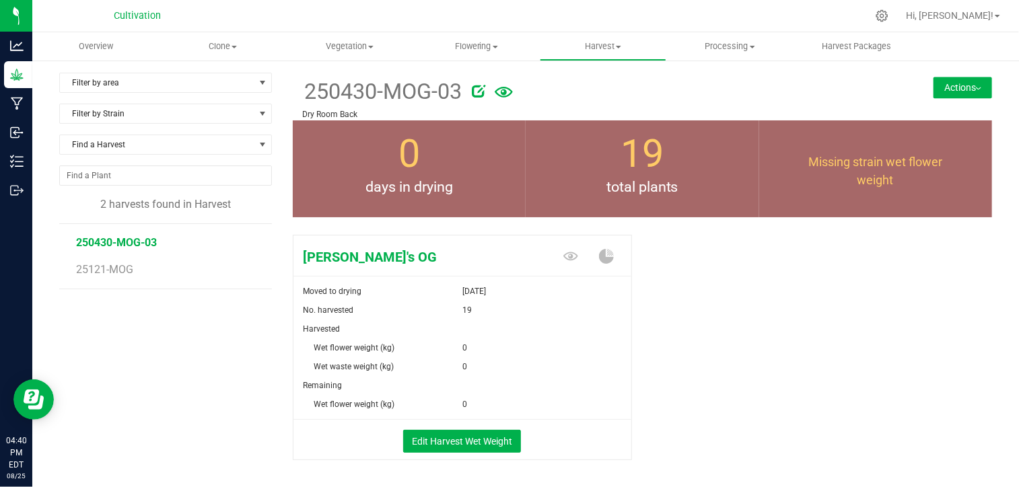
click at [959, 92] on button "Actions" at bounding box center [963, 88] width 59 height 22
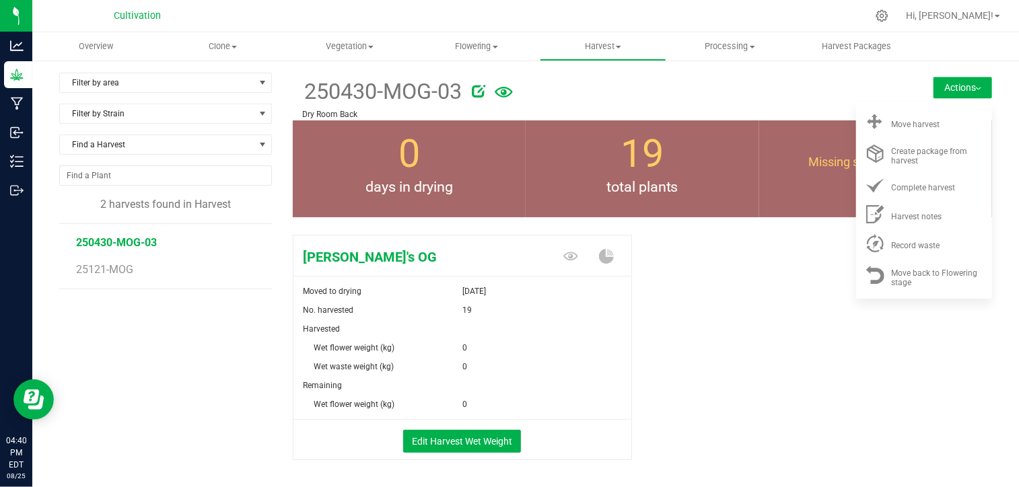
drag, startPoint x: 721, startPoint y: 318, endPoint x: 658, endPoint y: 353, distance: 72.0
drag, startPoint x: 658, startPoint y: 353, endPoint x: 666, endPoint y: 380, distance: 29.0
click at [666, 380] on div "[PERSON_NAME]'s OG Moved to drying [DATE] No. harvested 19 Harvested Wet flower…" at bounding box center [643, 362] width 700 height 265
click at [490, 444] on button "Edit Harvest Wet Weight" at bounding box center [462, 441] width 118 height 23
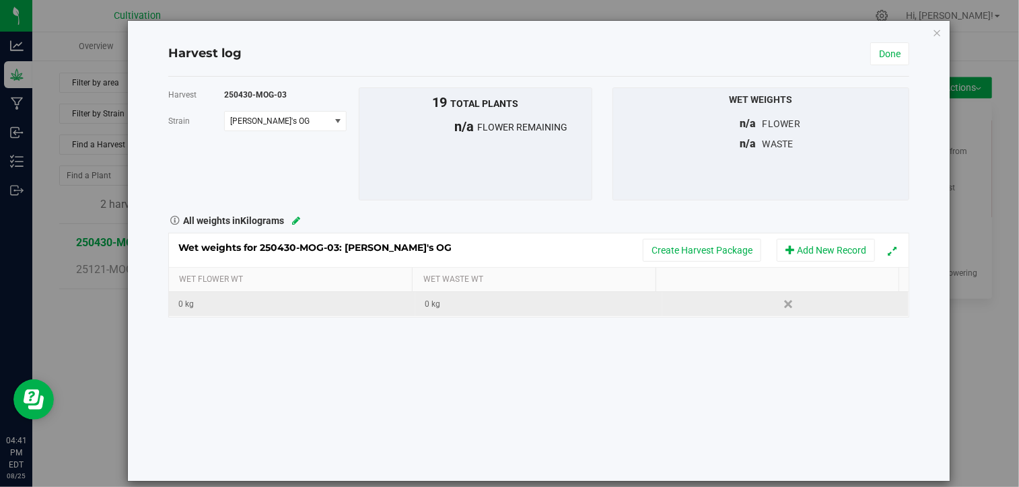
click at [318, 310] on td "0 kg" at bounding box center [292, 304] width 246 height 24
type input ".960"
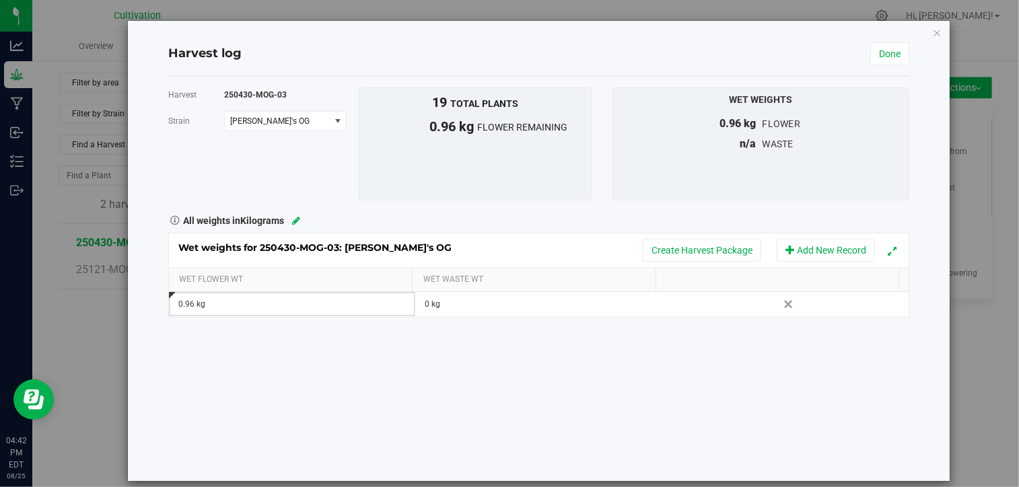
click at [361, 301] on div "0.96 kg" at bounding box center [296, 304] width 236 height 13
type input "0"
type input ".9995"
click at [469, 405] on div "Harvest 250430-MOG-03 [GEOGRAPHIC_DATA] [PERSON_NAME]'s OG Select strain [PERSO…" at bounding box center [538, 279] width 741 height 405
click at [787, 249] on button "Add New Record" at bounding box center [826, 250] width 98 height 23
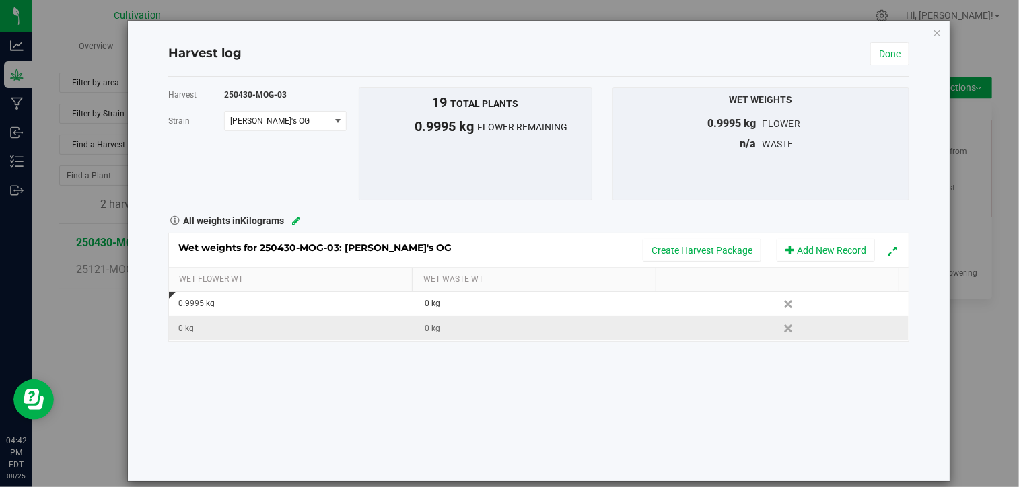
click at [232, 331] on div "0 kg" at bounding box center [296, 328] width 236 height 13
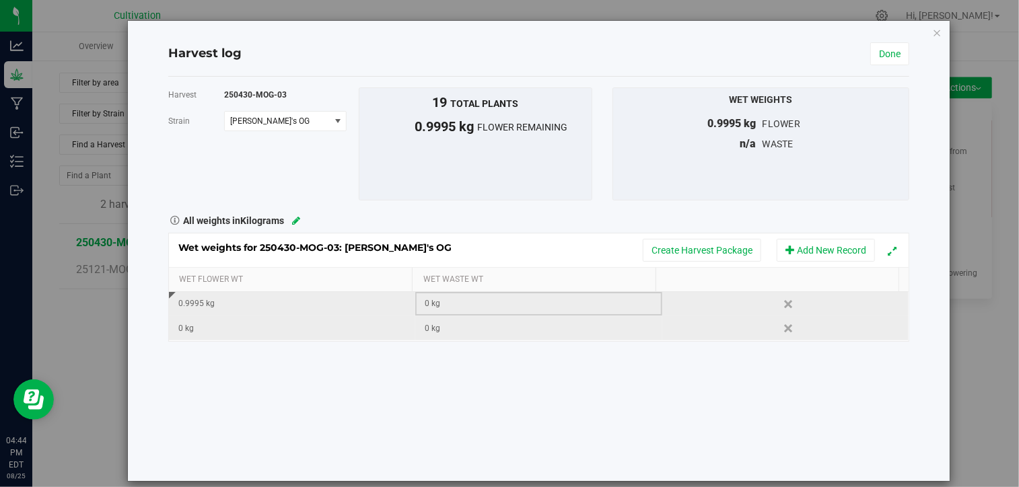
click at [452, 302] on div "0 kg" at bounding box center [543, 304] width 236 height 13
click at [452, 302] on input "text" at bounding box center [542, 304] width 231 height 19
click at [263, 322] on div "0 kg" at bounding box center [296, 328] width 236 height 13
click at [263, 322] on input "text" at bounding box center [295, 328] width 231 height 19
type input "0.285"
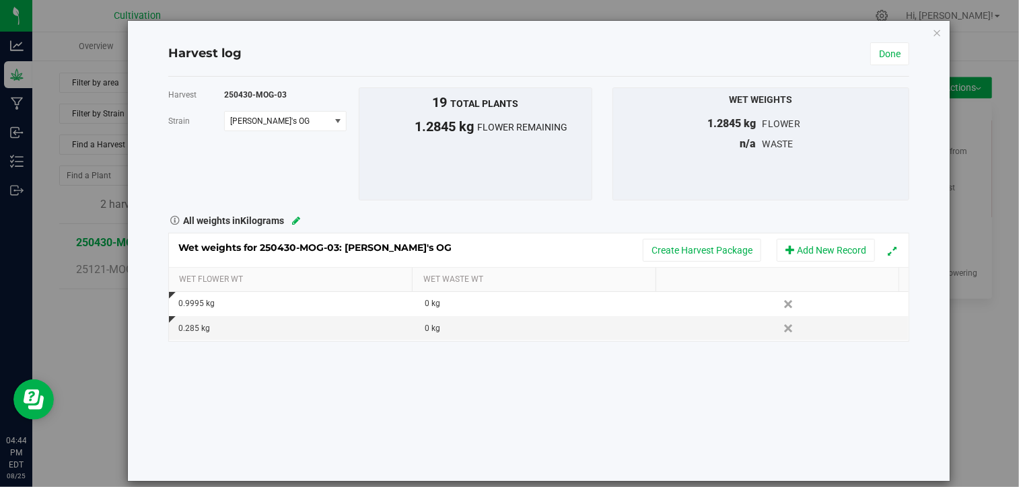
drag, startPoint x: 493, startPoint y: 371, endPoint x: 390, endPoint y: 382, distance: 104.2
click at [390, 382] on div "Harvest 250430-MOG-03 [GEOGRAPHIC_DATA] [PERSON_NAME]'s OG Select strain [PERSO…" at bounding box center [538, 279] width 741 height 405
drag, startPoint x: 878, startPoint y: 55, endPoint x: 840, endPoint y: 60, distance: 38.7
click at [840, 60] on div "Harvest log" at bounding box center [519, 54] width 702 height 18
click at [875, 50] on link "Done" at bounding box center [889, 53] width 39 height 23
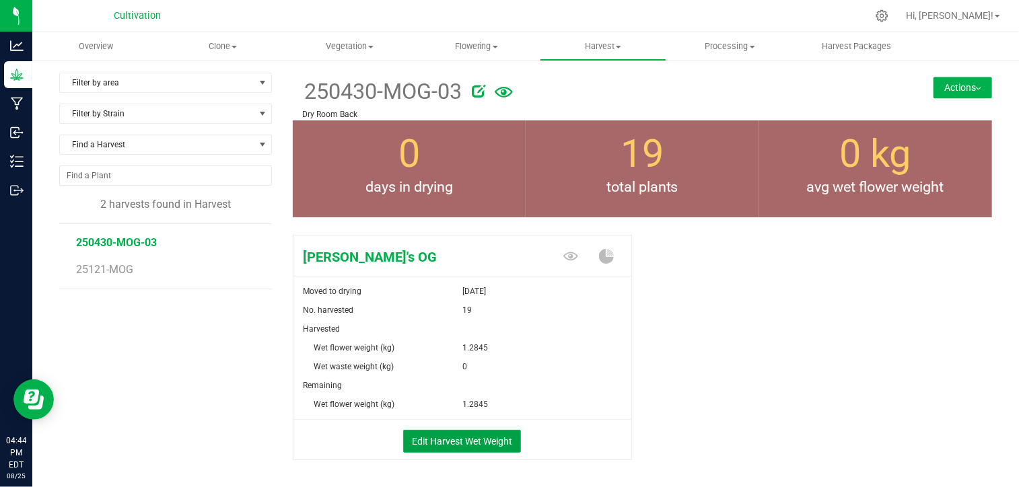
click at [471, 431] on button "Edit Harvest Wet Weight" at bounding box center [462, 441] width 118 height 23
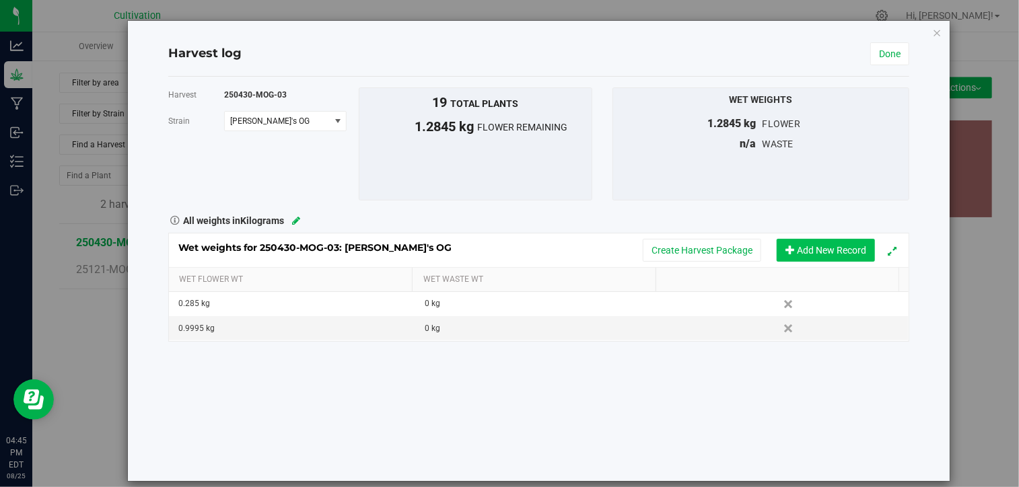
click at [791, 243] on button "Add New Record" at bounding box center [826, 250] width 98 height 23
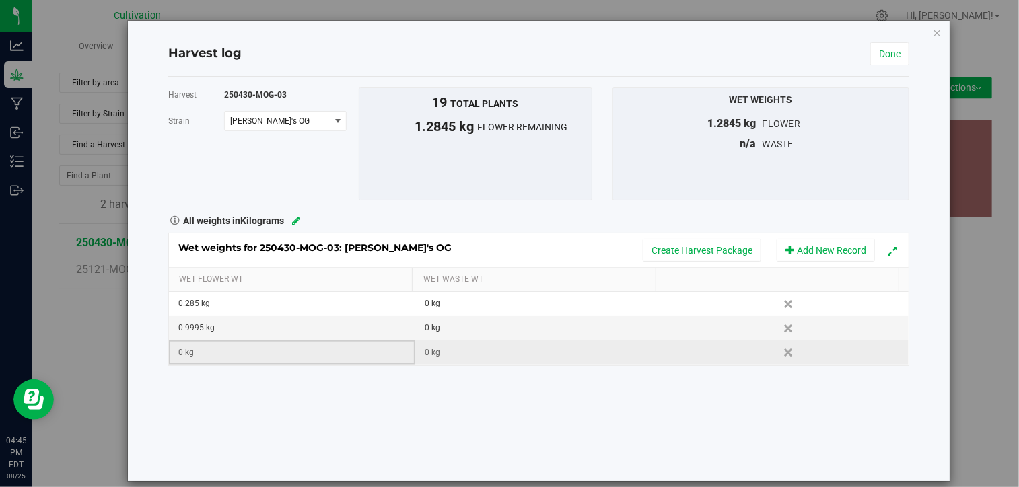
click at [242, 355] on div "0 kg" at bounding box center [296, 353] width 236 height 13
click at [242, 355] on input "text" at bounding box center [295, 352] width 231 height 19
type input "0.740"
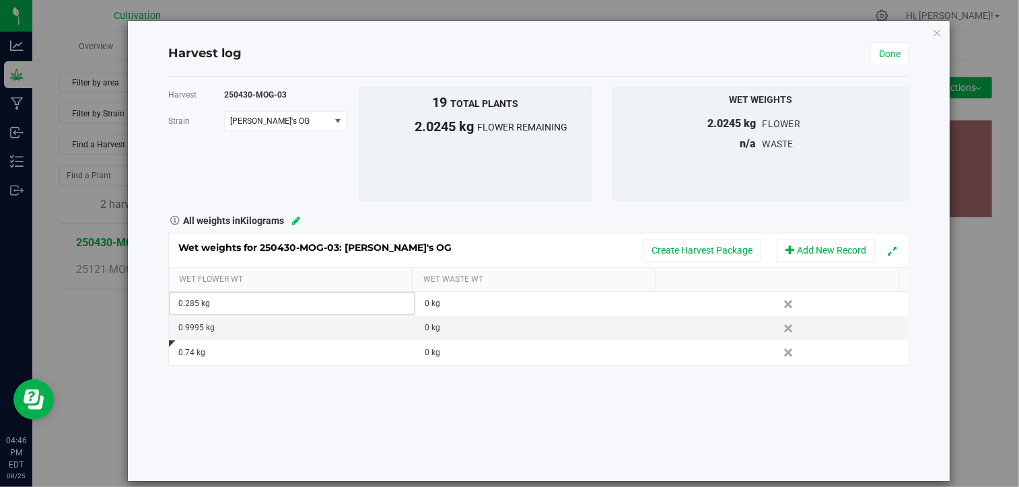
click at [289, 393] on div "Harvest 250430-MOG-03 [GEOGRAPHIC_DATA] [PERSON_NAME]'s OG Select strain [PERSO…" at bounding box center [538, 279] width 741 height 405
drag, startPoint x: 814, startPoint y: 247, endPoint x: 716, endPoint y: 217, distance: 103.5
click at [716, 217] on div "All weights in Kilograms" at bounding box center [538, 220] width 761 height 18
click at [812, 242] on button "Add New Record" at bounding box center [826, 250] width 98 height 23
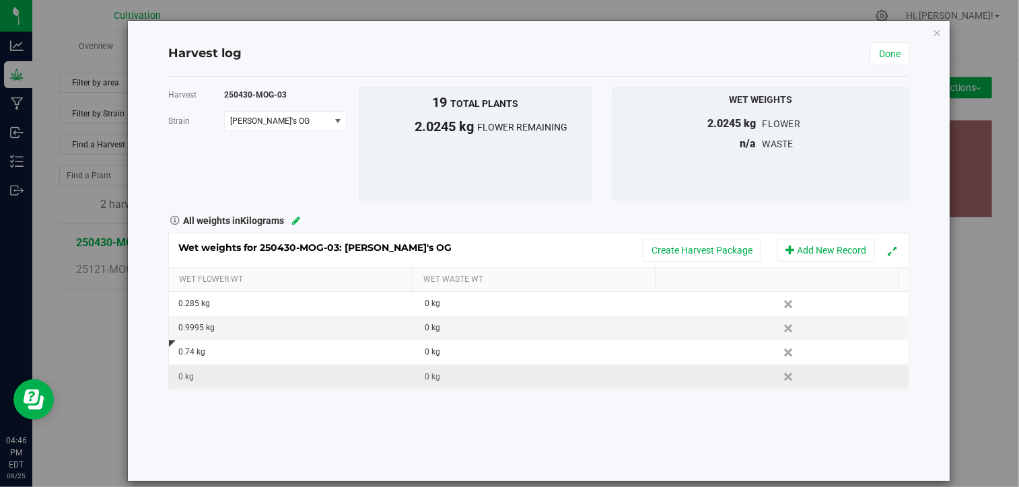
click at [197, 375] on div "0 kg" at bounding box center [296, 377] width 236 height 13
type input "1.635"
click at [781, 242] on button "Add New Record" at bounding box center [826, 250] width 98 height 23
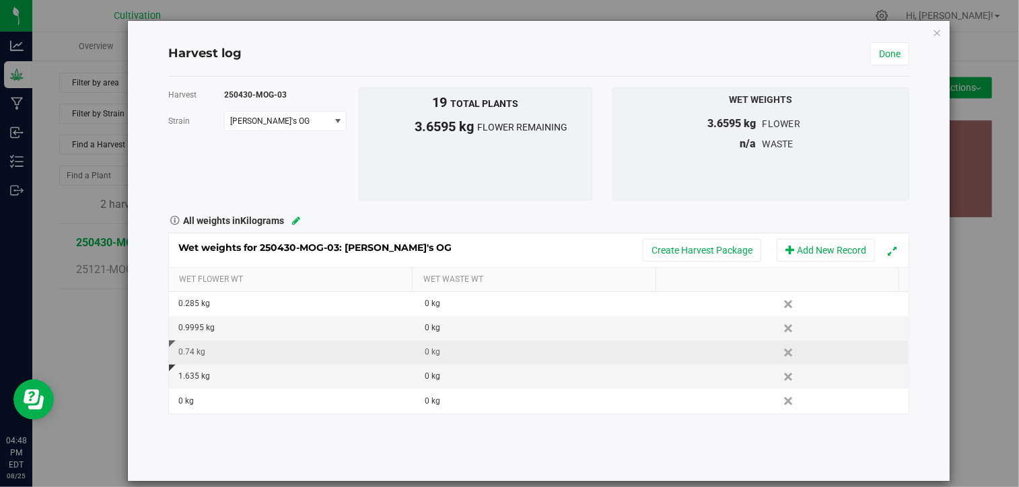
click at [170, 343] on span at bounding box center [172, 344] width 7 height 7
click at [242, 378] on div "1.635 kg" at bounding box center [296, 376] width 236 height 13
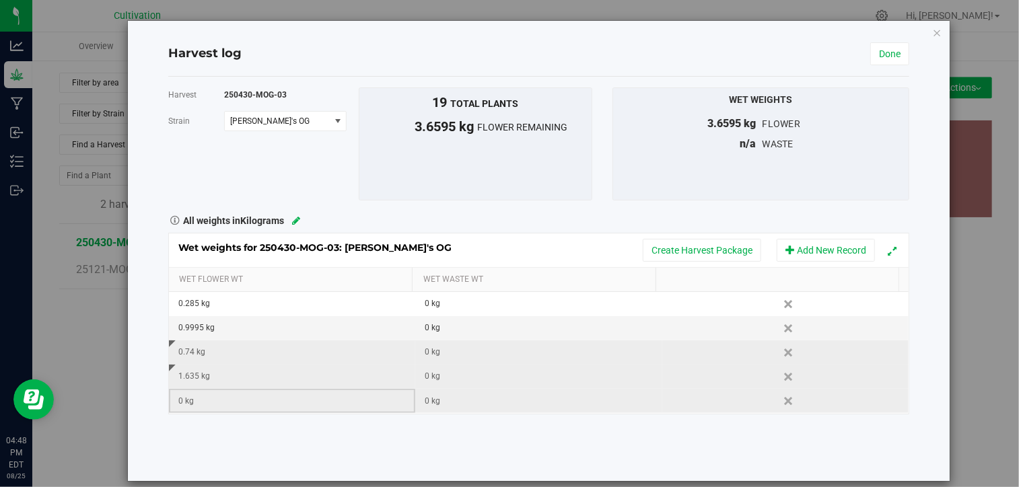
click at [234, 408] on td "0 kg" at bounding box center [292, 401] width 246 height 24
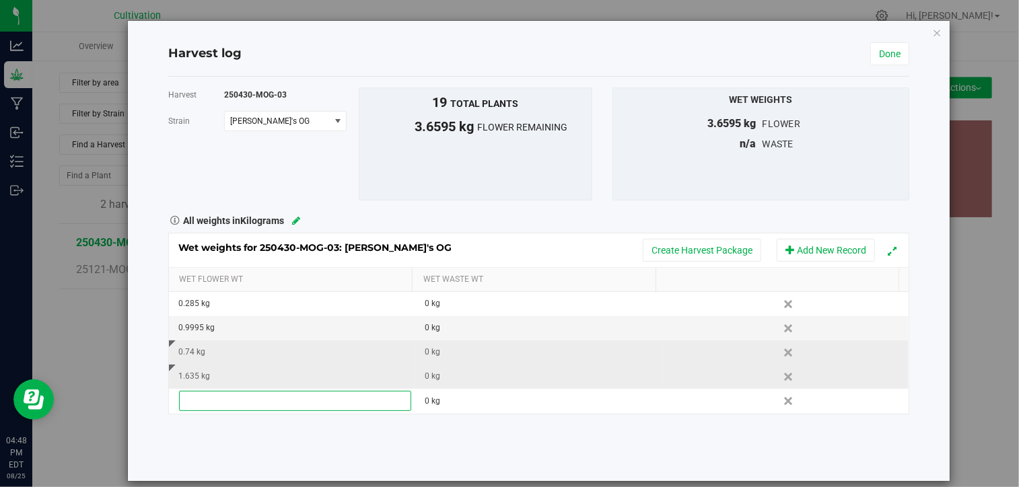
click at [339, 351] on div "0.74 kg" at bounding box center [296, 352] width 236 height 13
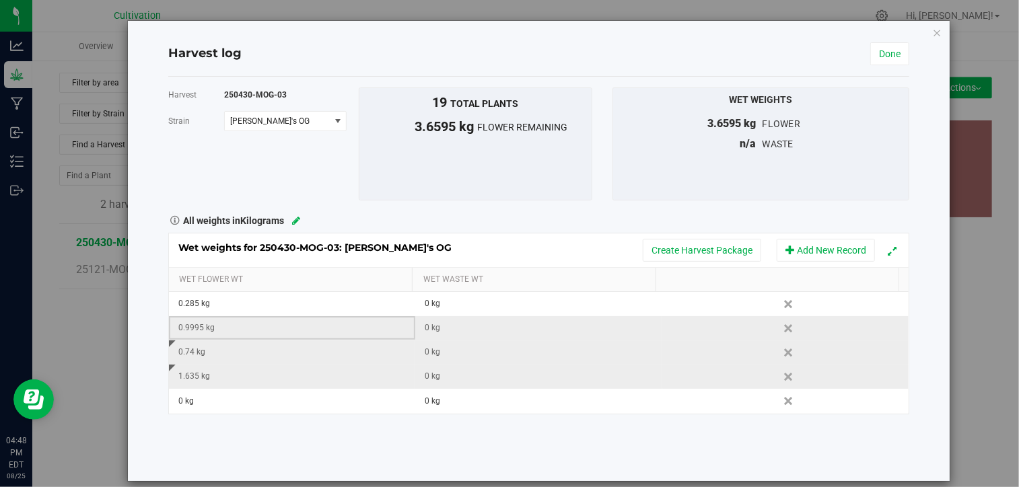
click at [333, 326] on div "0.9995 kg" at bounding box center [296, 328] width 236 height 13
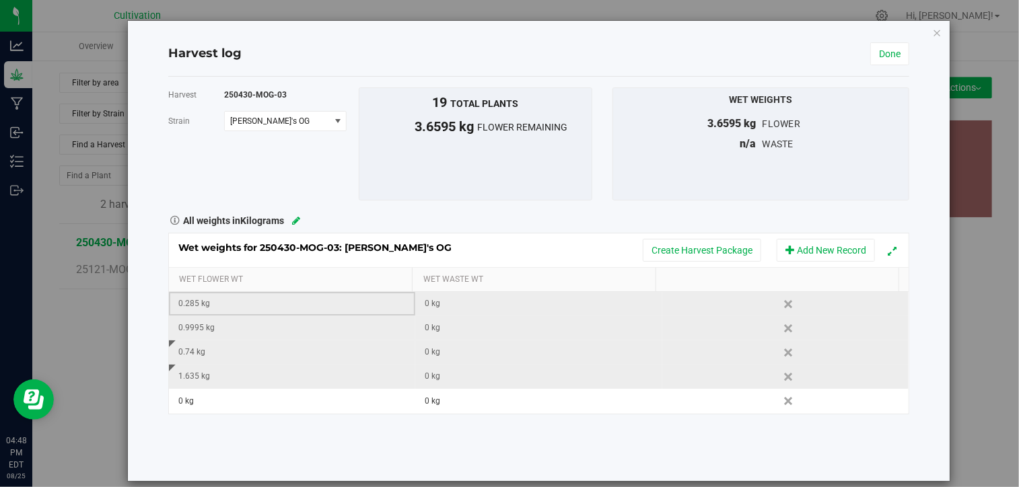
click at [312, 308] on div "0.285 kg" at bounding box center [296, 304] width 236 height 13
click at [887, 246] on span "Expand" at bounding box center [891, 250] width 9 height 9
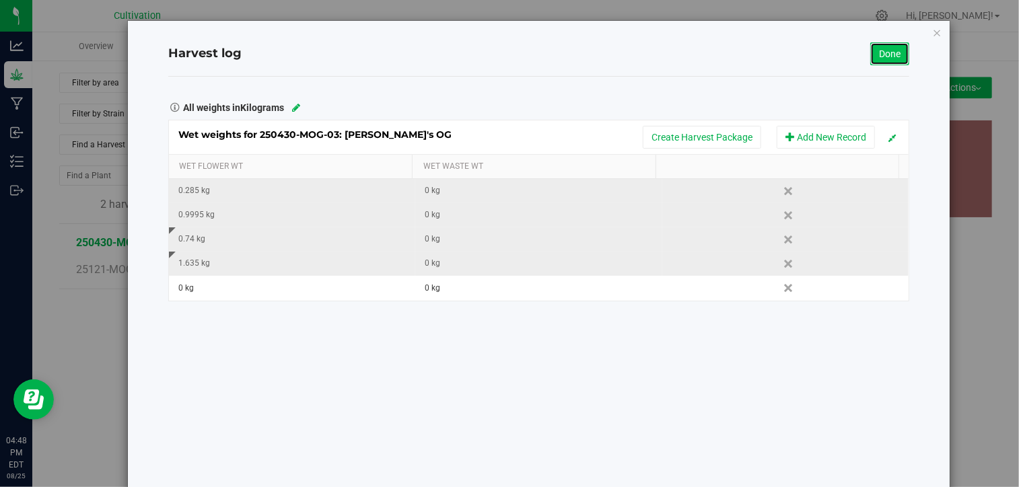
click at [886, 55] on link "Done" at bounding box center [889, 53] width 39 height 23
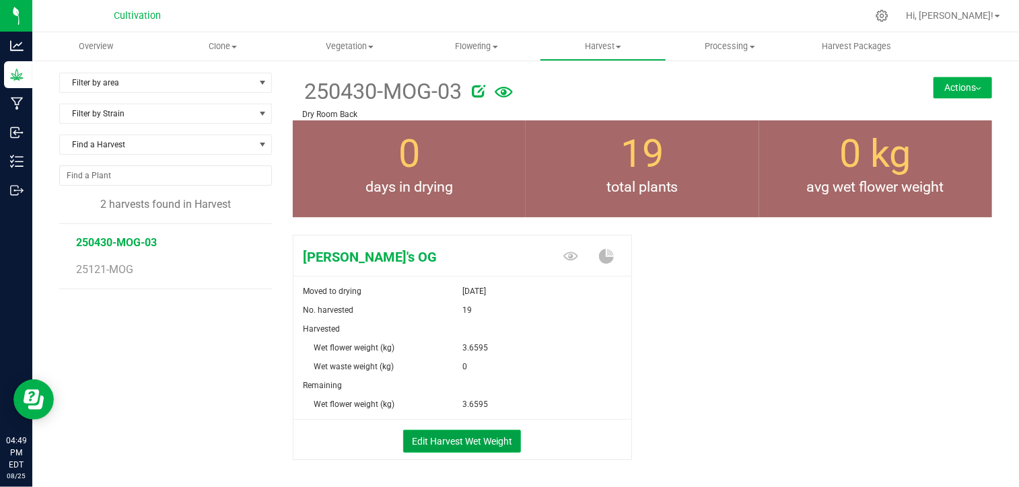
click at [469, 441] on button "Edit Harvest Wet Weight" at bounding box center [462, 441] width 118 height 23
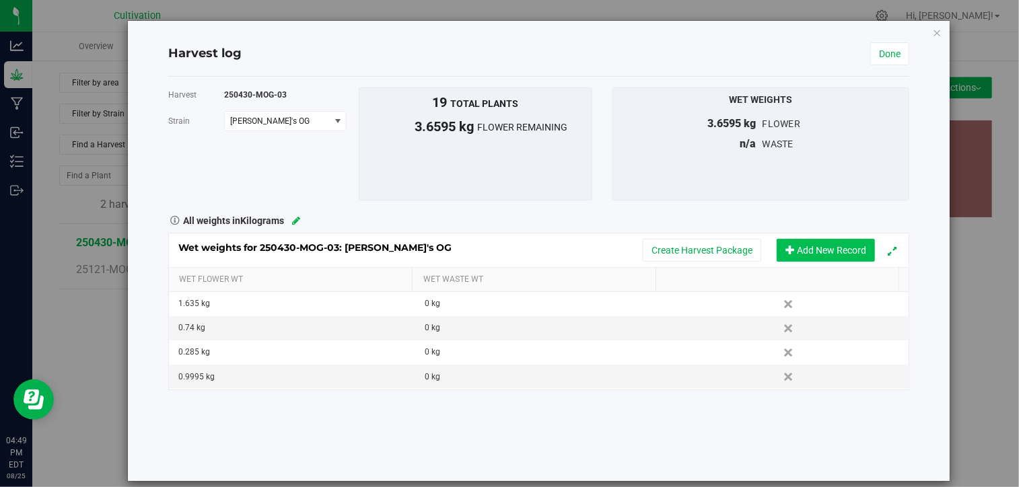
click at [819, 253] on button "Add New Record" at bounding box center [826, 250] width 98 height 23
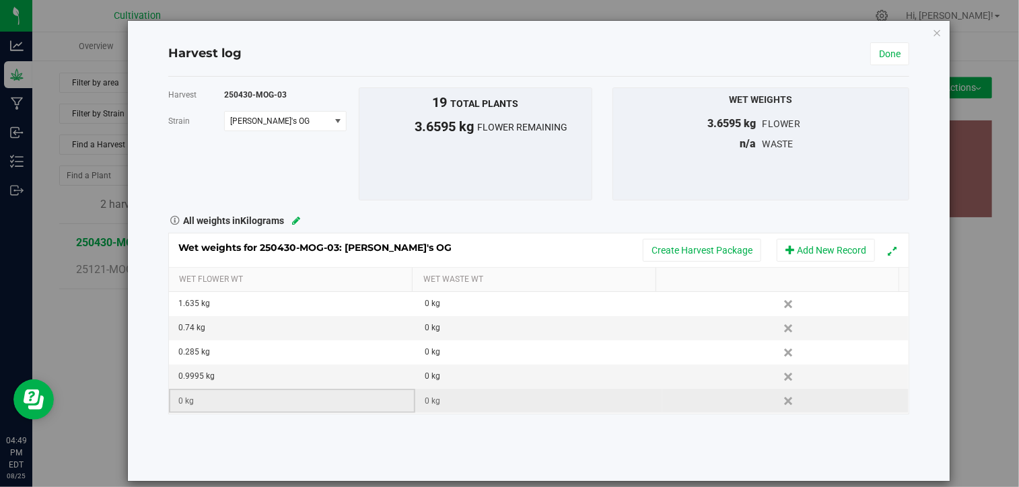
click at [215, 402] on div "0 kg" at bounding box center [296, 401] width 236 height 13
click at [215, 402] on input "text" at bounding box center [295, 401] width 231 height 19
click at [298, 218] on icon at bounding box center [296, 220] width 8 height 9
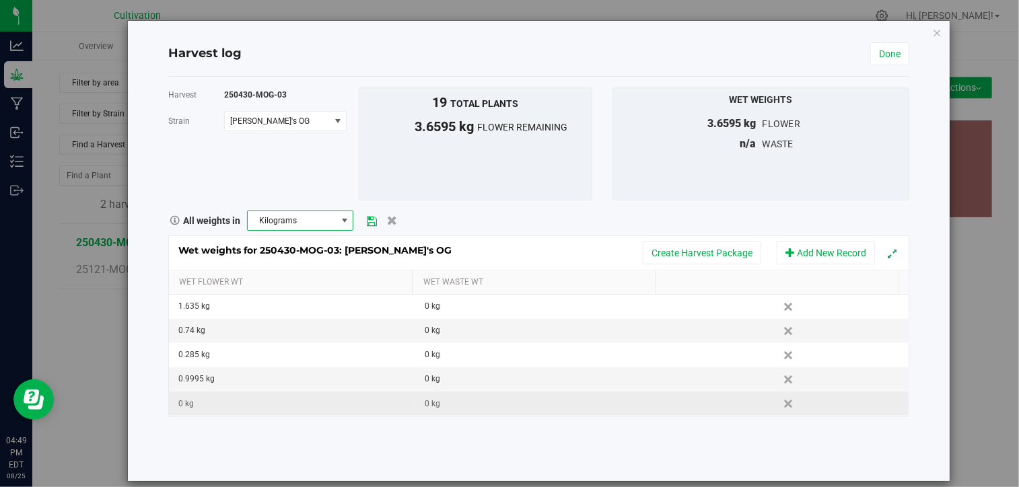
click at [298, 218] on span "Kilograms" at bounding box center [292, 220] width 89 height 19
click at [323, 261] on li "Kilograms" at bounding box center [298, 266] width 104 height 23
click at [217, 400] on div "0 kg" at bounding box center [296, 404] width 236 height 13
click at [217, 400] on input "text" at bounding box center [295, 403] width 231 height 19
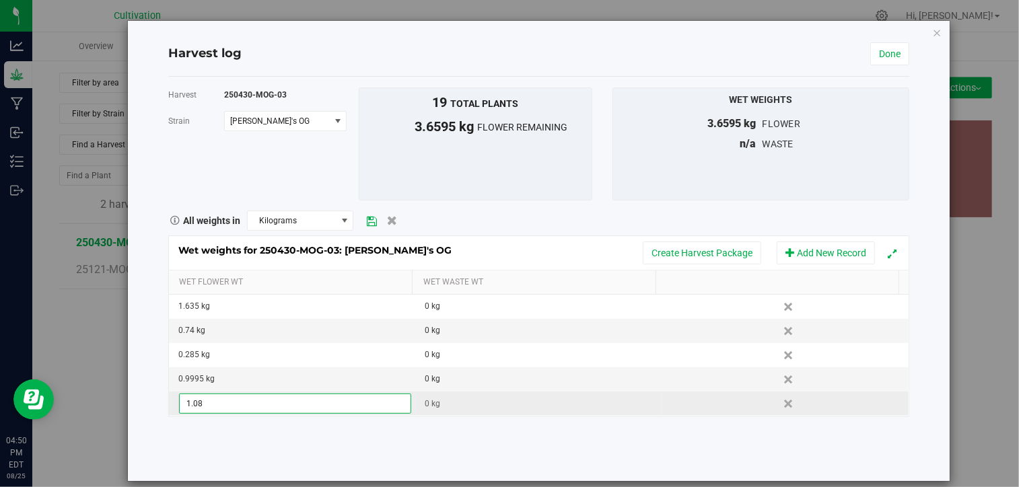
type input "1.080"
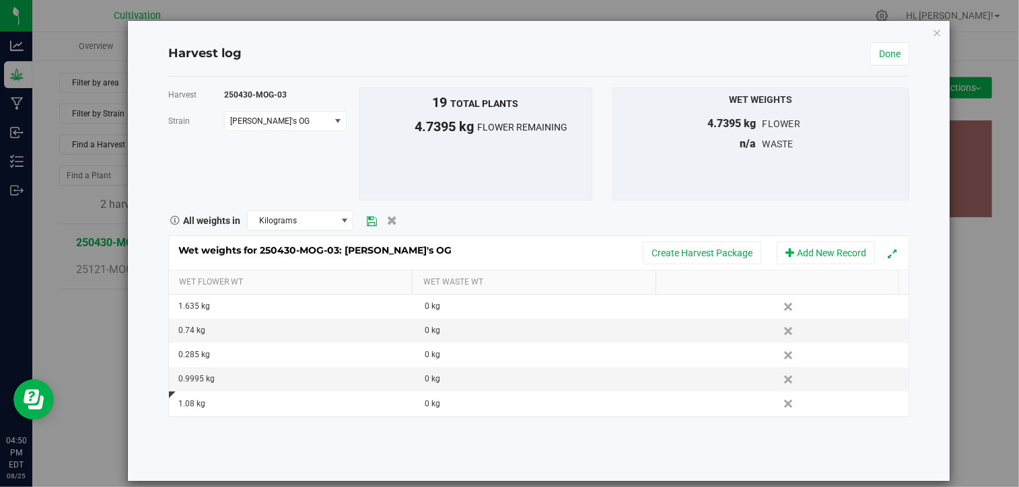
click at [300, 432] on div "Harvest 250430-MOG-03 [GEOGRAPHIC_DATA] [PERSON_NAME]'s OG Select strain [PERSO…" at bounding box center [538, 279] width 741 height 405
click at [819, 193] on div "Wet Weights 4.7395 kg flower n/a waste" at bounding box center [761, 144] width 297 height 113
click at [891, 61] on link "Done" at bounding box center [889, 53] width 39 height 23
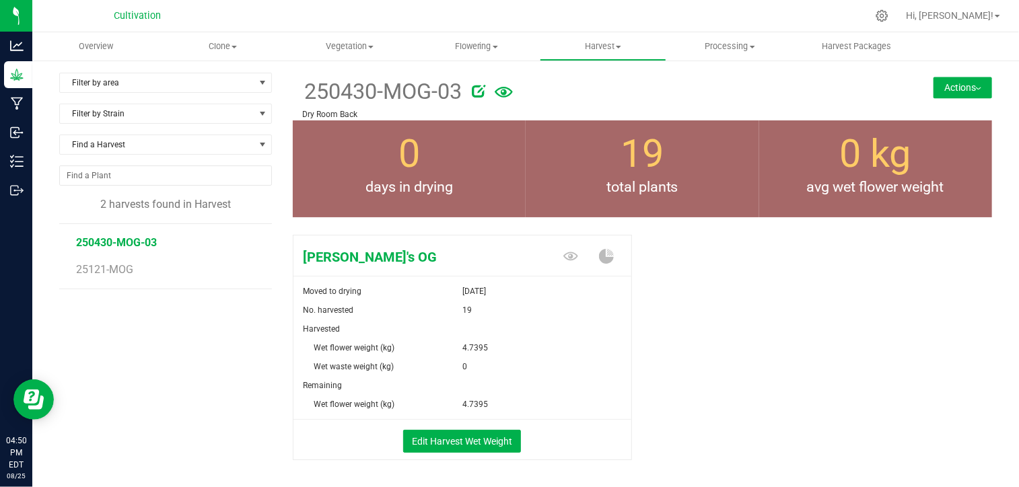
click at [847, 155] on span "0 kg" at bounding box center [875, 153] width 71 height 45
click at [466, 439] on button "Edit Harvest Wet Weight" at bounding box center [462, 441] width 118 height 23
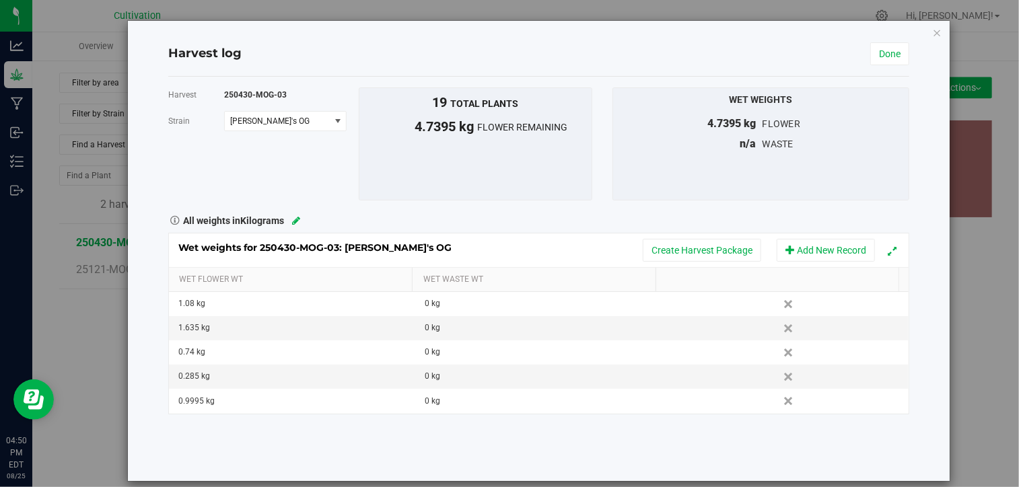
click at [293, 220] on icon at bounding box center [296, 220] width 8 height 9
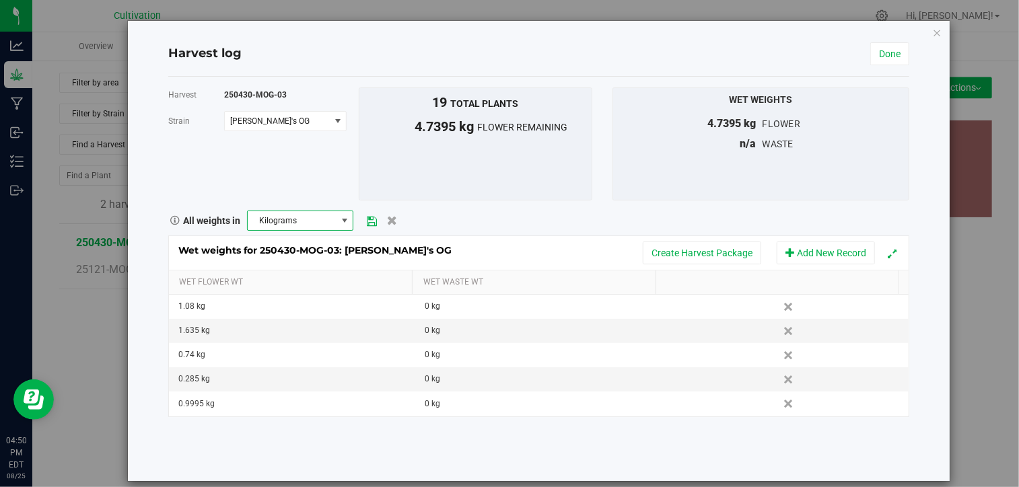
click at [286, 223] on span "Kilograms" at bounding box center [292, 220] width 89 height 19
click at [281, 252] on li "Grams" at bounding box center [298, 244] width 104 height 23
click at [878, 50] on link "Done" at bounding box center [889, 53] width 39 height 23
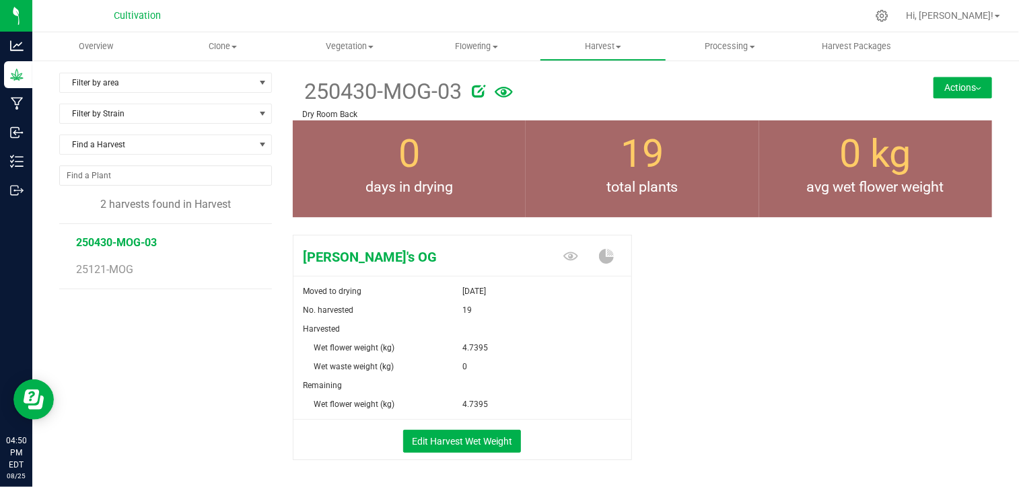
click at [843, 158] on span "0 kg" at bounding box center [875, 153] width 71 height 45
click at [569, 255] on icon at bounding box center [570, 256] width 15 height 15
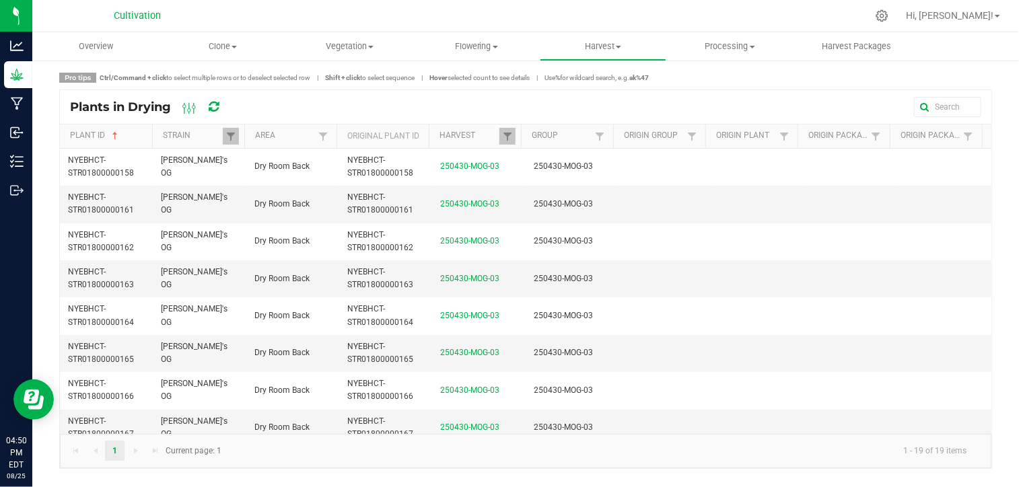
drag, startPoint x: 188, startPoint y: 114, endPoint x: 196, endPoint y: 105, distance: 12.4
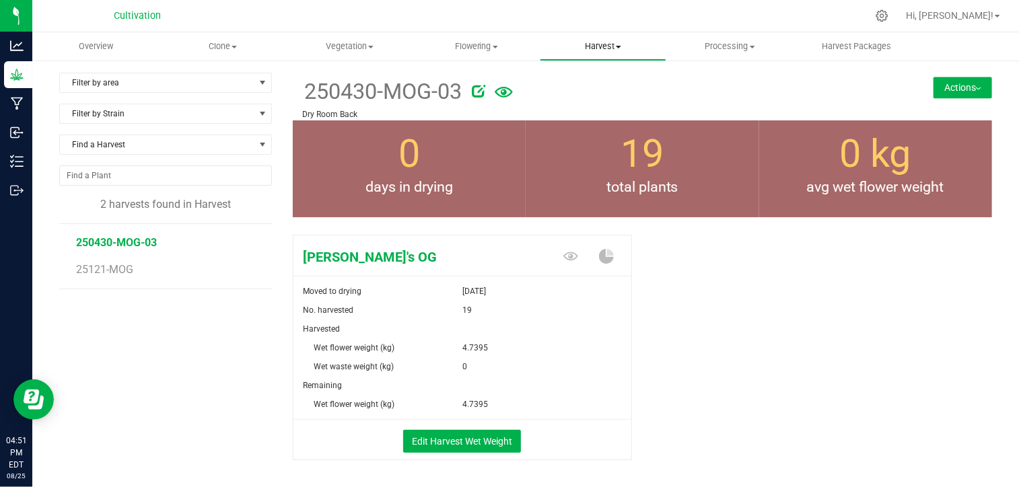
click at [609, 44] on span "Harvest" at bounding box center [603, 46] width 125 height 12
click at [616, 96] on span "Harvested plants" at bounding box center [595, 97] width 110 height 11
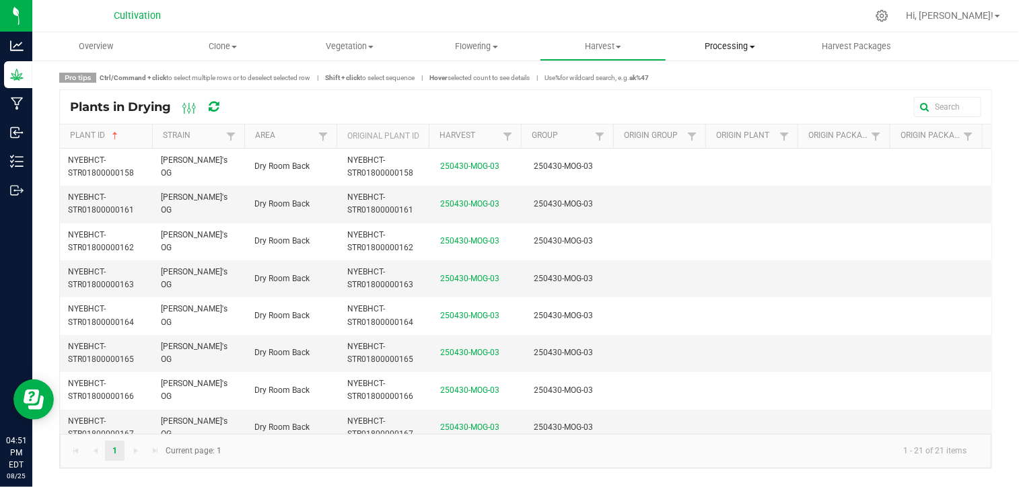
click at [708, 40] on span "Processing" at bounding box center [729, 46] width 125 height 12
drag, startPoint x: 607, startPoint y: 94, endPoint x: 606, endPoint y: 50, distance: 43.8
click at [606, 50] on grow "Overview Clone Create plants Cloning groups Cloning plants Apply to plants Vege…" at bounding box center [525, 257] width 987 height 450
click at [606, 50] on span "Harvest" at bounding box center [603, 46] width 125 height 12
click at [590, 95] on span "Harvested plants" at bounding box center [595, 97] width 110 height 11
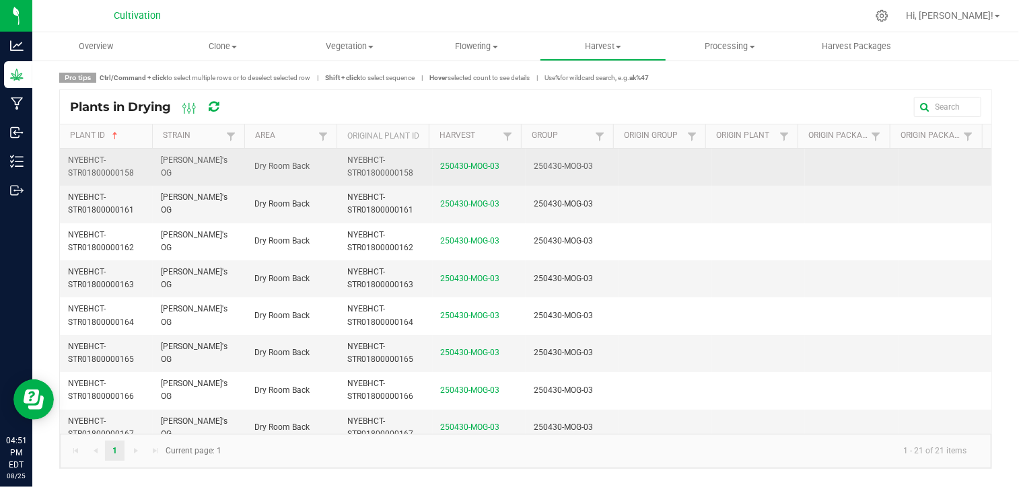
click at [271, 164] on span "Dry Room Back" at bounding box center [281, 166] width 55 height 9
click at [125, 161] on td "NYEBHCT-STR01800000158" at bounding box center [106, 167] width 93 height 37
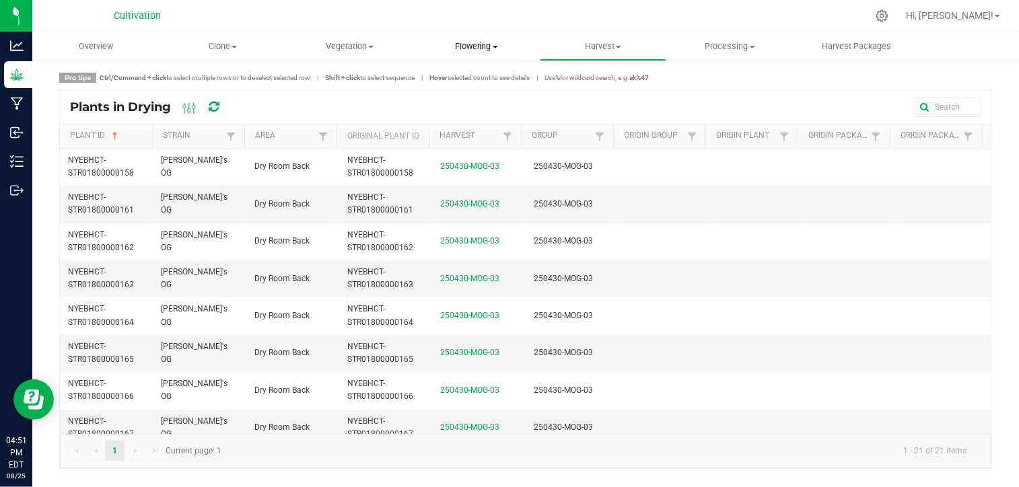
click at [495, 50] on span "Flowering" at bounding box center [475, 46] width 125 height 12
click at [587, 50] on span "Harvest" at bounding box center [603, 46] width 125 height 12
click at [581, 80] on span "Harvests" at bounding box center [577, 80] width 75 height 11
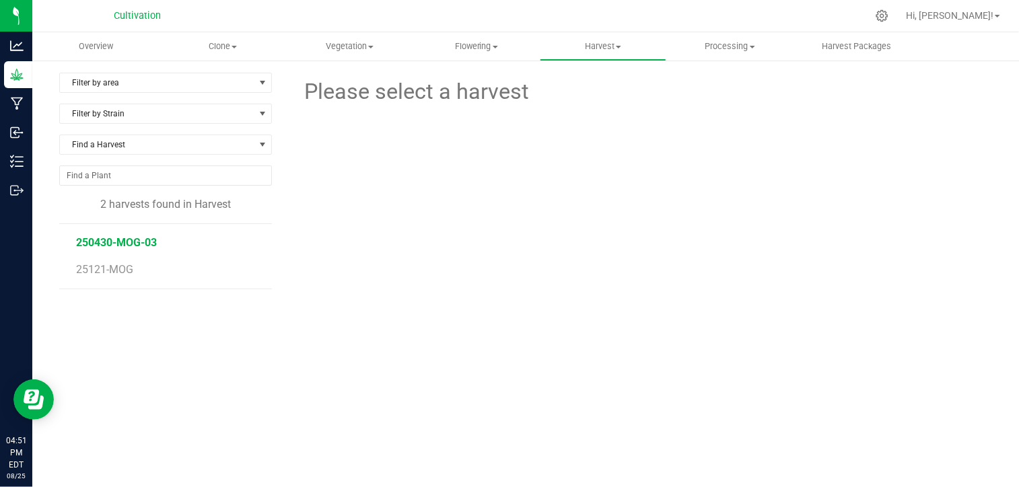
click at [135, 246] on span "250430-MOG-03" at bounding box center [116, 242] width 81 height 13
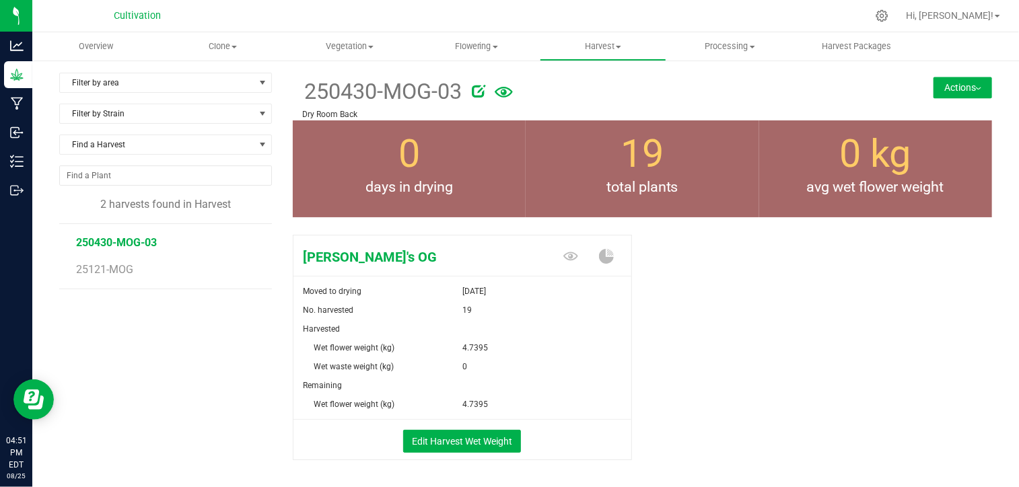
click at [952, 88] on button "Actions" at bounding box center [963, 88] width 59 height 22
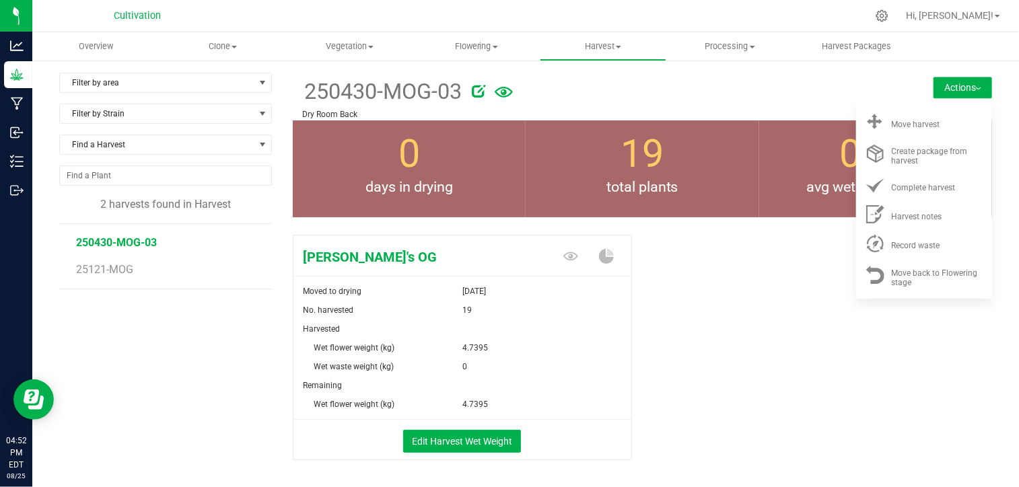
click at [761, 281] on div "[PERSON_NAME]'s OG Moved to drying [DATE] No. harvested 19 Harvested Wet flower…" at bounding box center [643, 362] width 700 height 265
click at [732, 48] on span "Processing" at bounding box center [729, 46] width 125 height 12
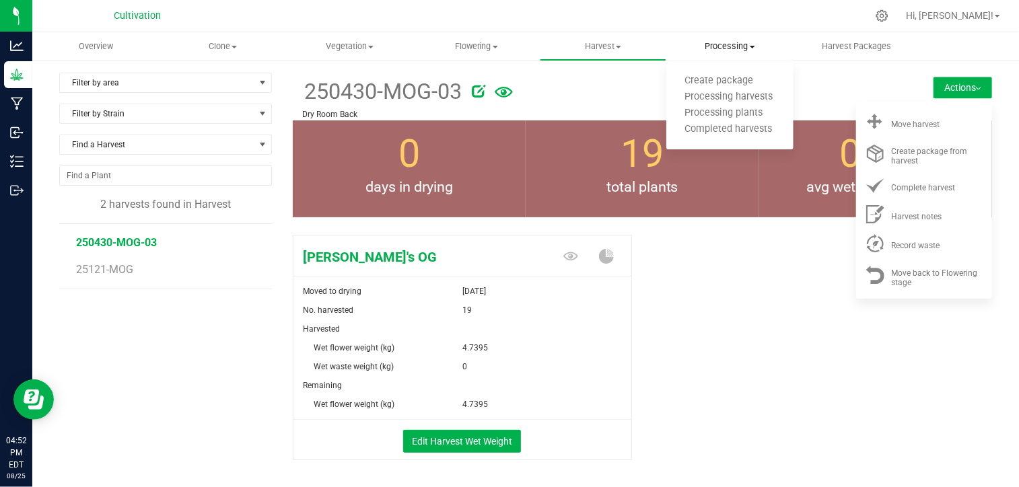
click at [732, 48] on span "Processing" at bounding box center [729, 46] width 127 height 12
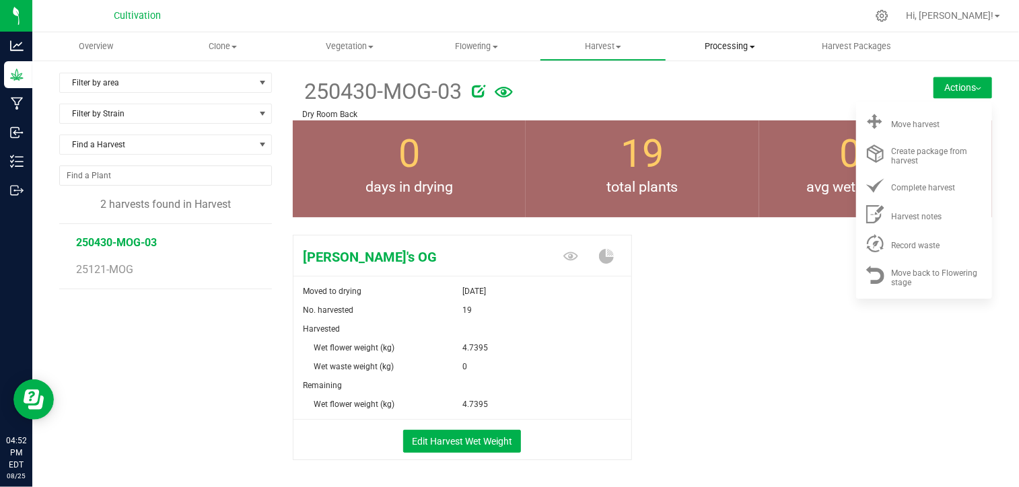
click at [732, 48] on span "Processing" at bounding box center [729, 46] width 127 height 12
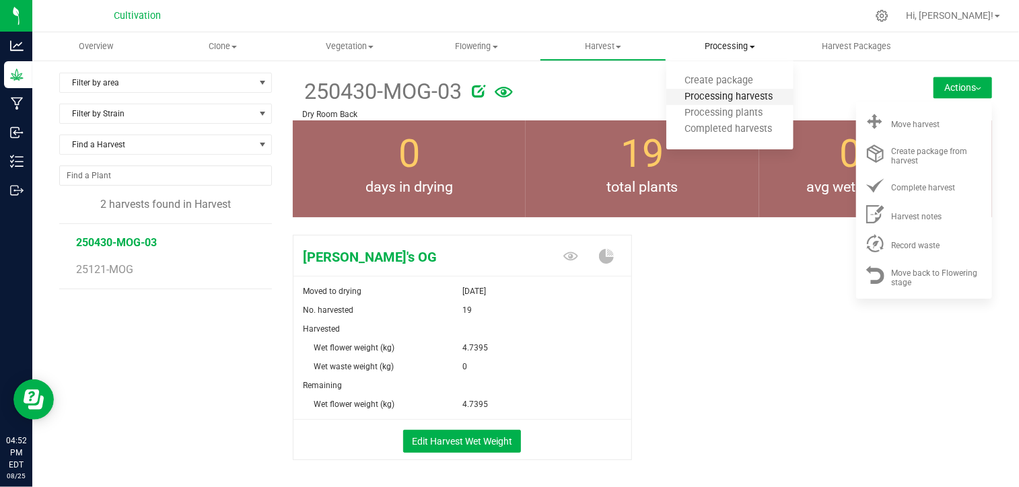
click at [719, 102] on span "Processing harvests" at bounding box center [728, 97] width 125 height 11
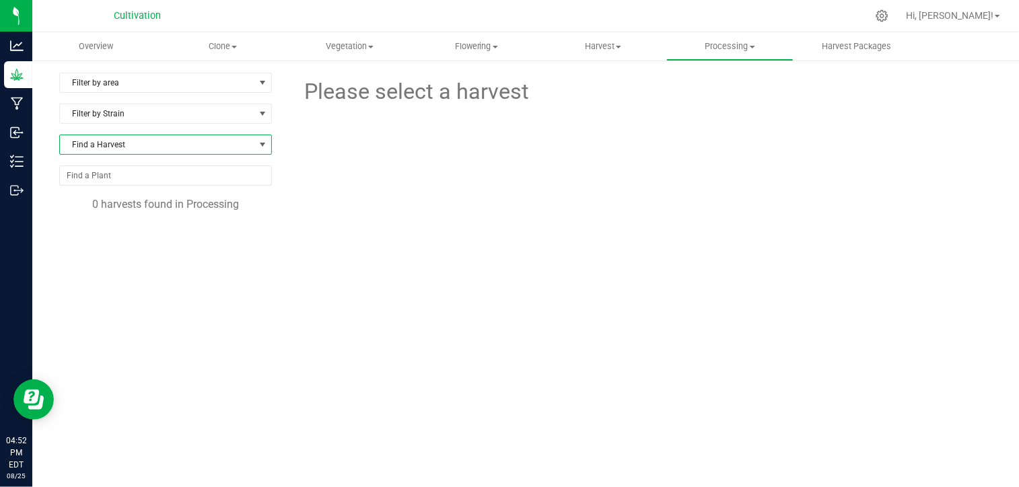
click at [227, 138] on span "Find a Harvest" at bounding box center [157, 144] width 195 height 19
click at [430, 184] on div at bounding box center [643, 165] width 720 height 115
click at [594, 48] on span "Harvest" at bounding box center [603, 46] width 125 height 12
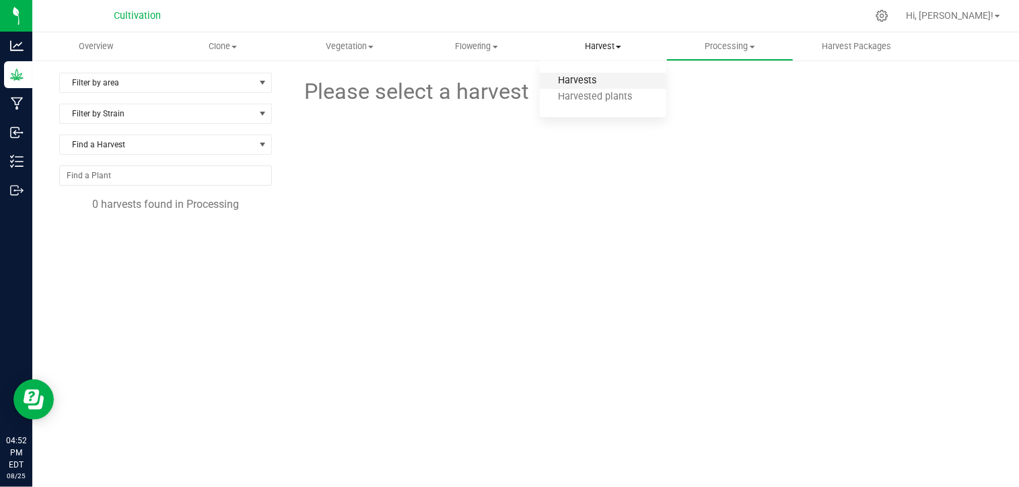
click at [590, 81] on span "Harvests" at bounding box center [577, 80] width 75 height 11
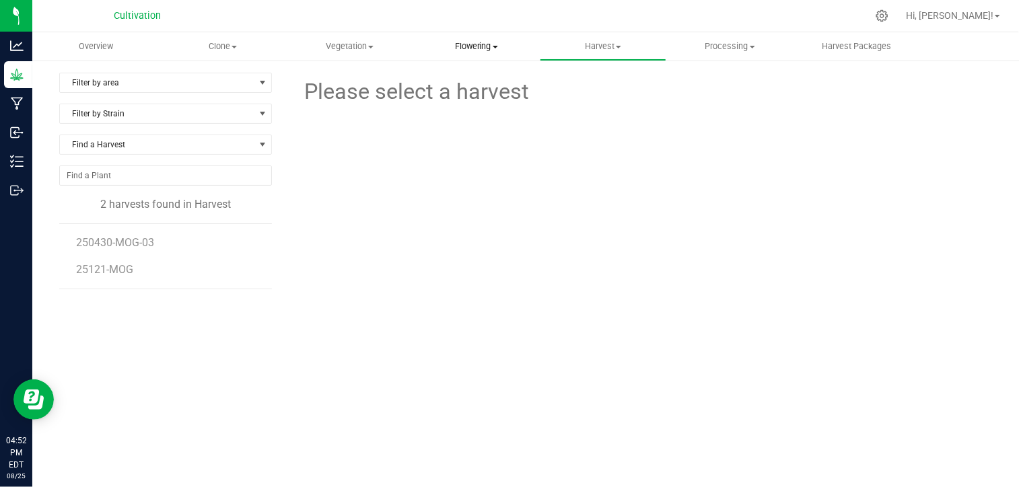
click at [479, 42] on span "Flowering" at bounding box center [475, 46] width 125 height 12
click at [590, 47] on span "Harvest" at bounding box center [603, 46] width 125 height 12
click at [587, 80] on span "Harvests" at bounding box center [577, 80] width 75 height 11
click at [140, 244] on span "250430-MOG-03" at bounding box center [116, 242] width 81 height 13
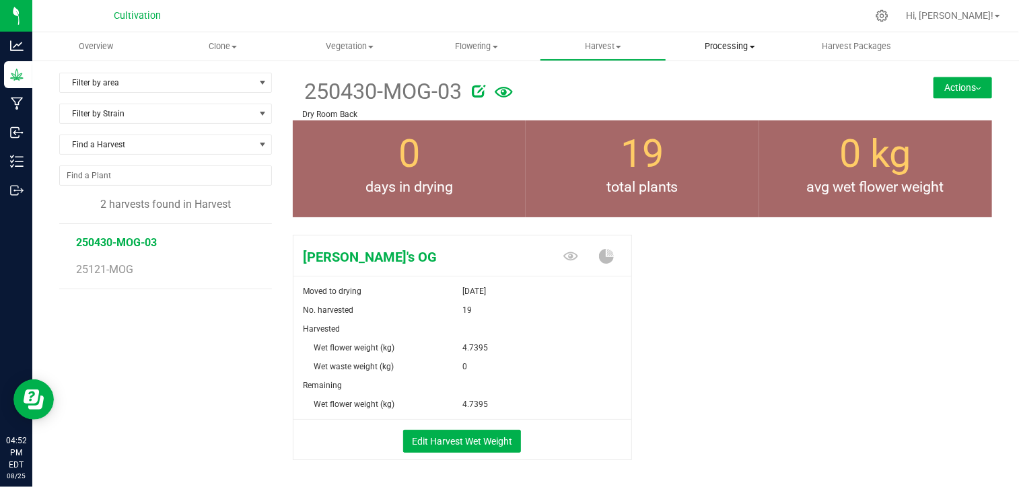
click at [754, 39] on uib-tab-heading "Processing Create package Processing harvests Processing plants Completed harve…" at bounding box center [729, 46] width 125 height 27
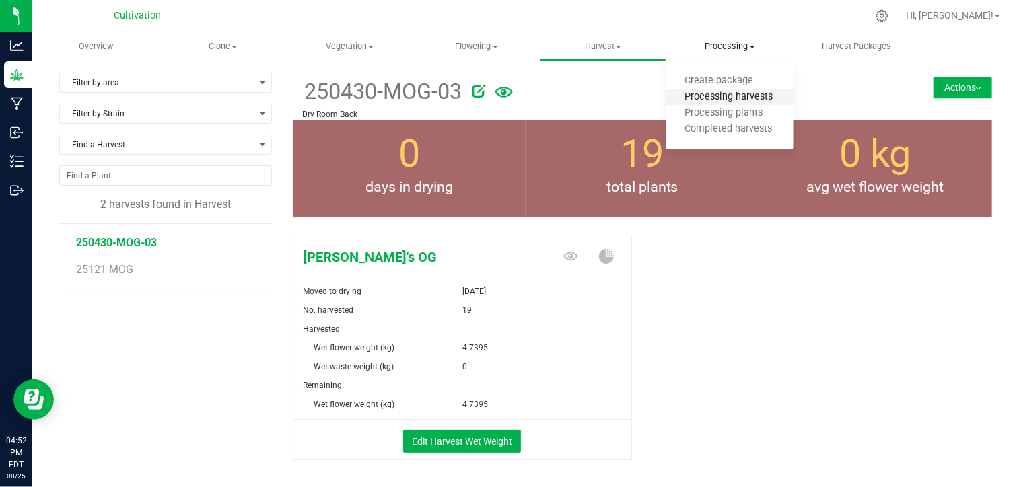
click at [732, 99] on span "Processing harvests" at bounding box center [728, 97] width 125 height 11
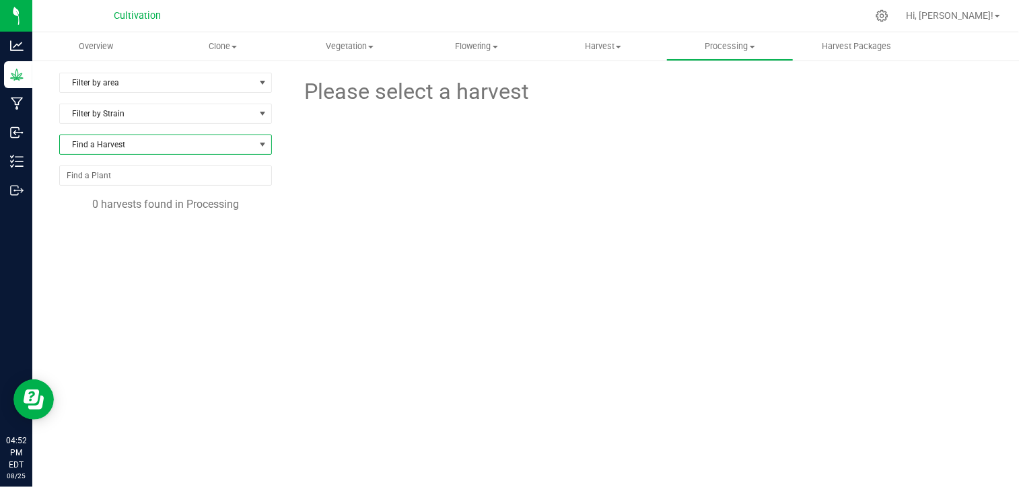
click at [230, 137] on span "Find a Harvest" at bounding box center [157, 144] width 195 height 19
click at [404, 129] on div at bounding box center [643, 165] width 720 height 115
click at [611, 40] on span "Harvest" at bounding box center [603, 46] width 125 height 12
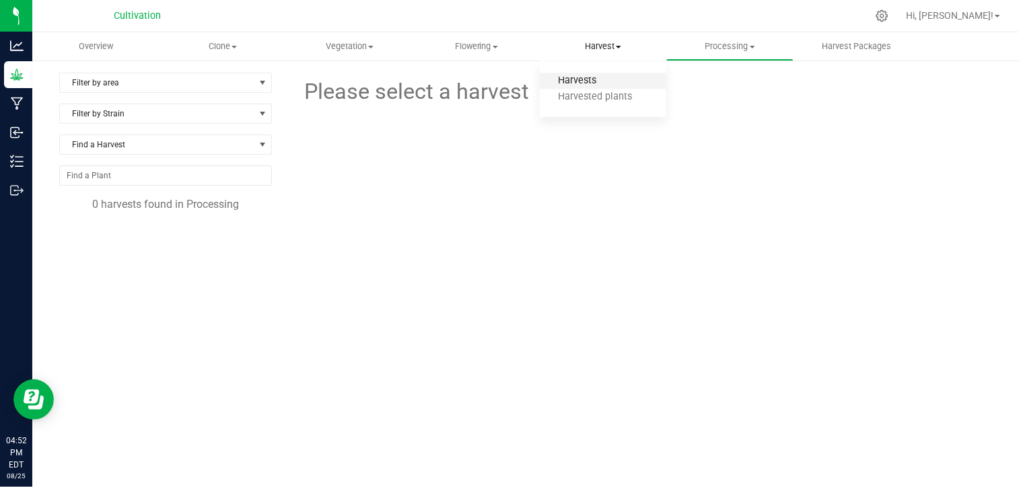
click at [589, 85] on span "Harvests" at bounding box center [577, 80] width 75 height 11
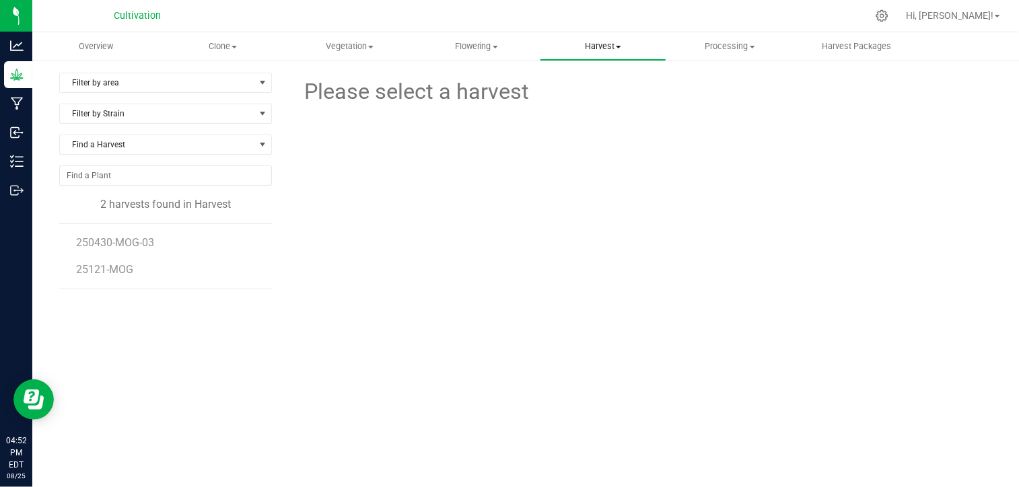
click at [601, 53] on uib-tab-heading "Harvest Harvests Harvested plants" at bounding box center [603, 46] width 125 height 27
click at [588, 80] on span "Harvests" at bounding box center [577, 80] width 75 height 11
click at [119, 242] on span "250430-MOG-03" at bounding box center [116, 242] width 81 height 13
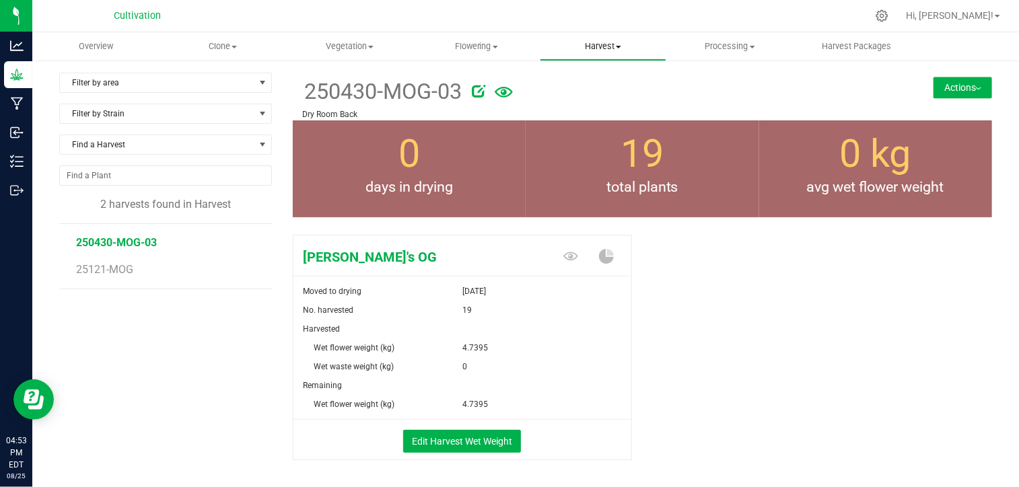
click at [614, 48] on span "Harvest" at bounding box center [603, 46] width 125 height 12
click at [115, 270] on span "25121-MOG" at bounding box center [105, 269] width 59 height 13
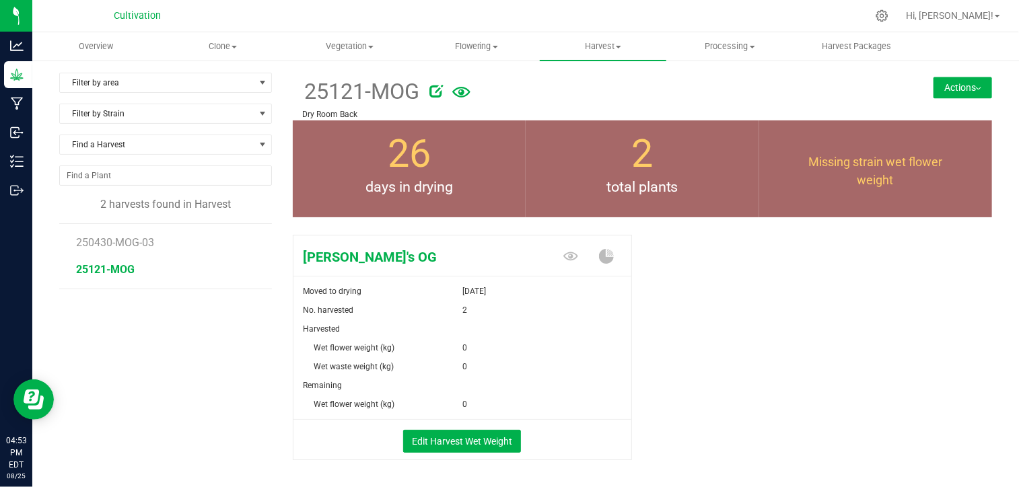
click at [792, 277] on div "[PERSON_NAME]'s OG Moved to drying [DATE] No. harvested 2 Harvested Wet flower …" at bounding box center [643, 362] width 700 height 265
click at [474, 443] on button "Edit Harvest Wet Weight" at bounding box center [462, 441] width 118 height 23
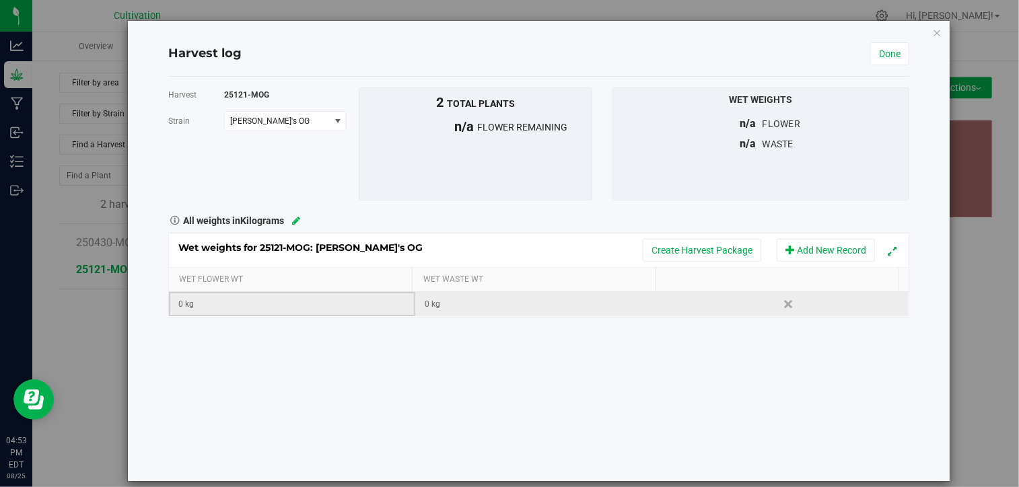
click at [199, 305] on div "0 kg" at bounding box center [296, 304] width 236 height 13
click at [336, 387] on div "Harvest 25121-MOG [GEOGRAPHIC_DATA] [PERSON_NAME]'s OG Select strain [PERSON_NA…" at bounding box center [538, 279] width 741 height 405
click at [876, 55] on link "Done" at bounding box center [889, 53] width 39 height 23
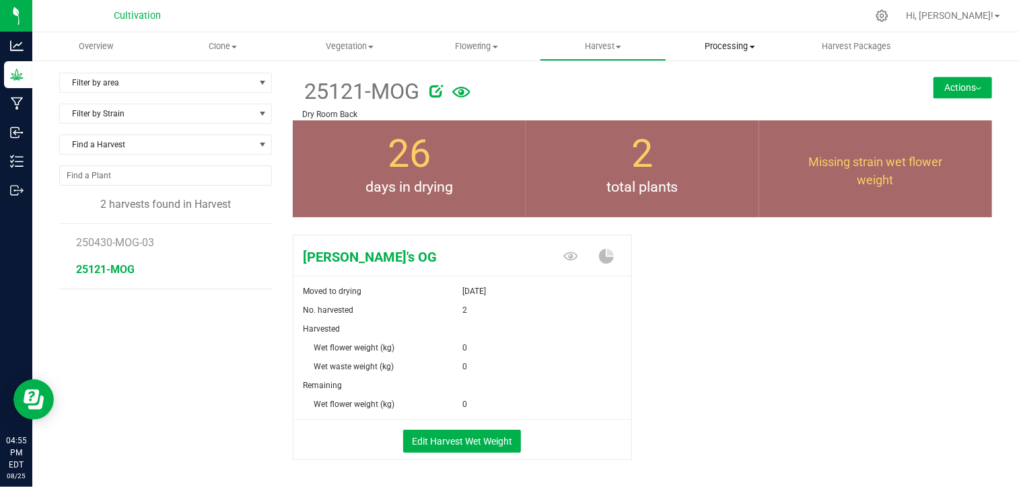
click at [734, 51] on span "Processing" at bounding box center [729, 46] width 125 height 12
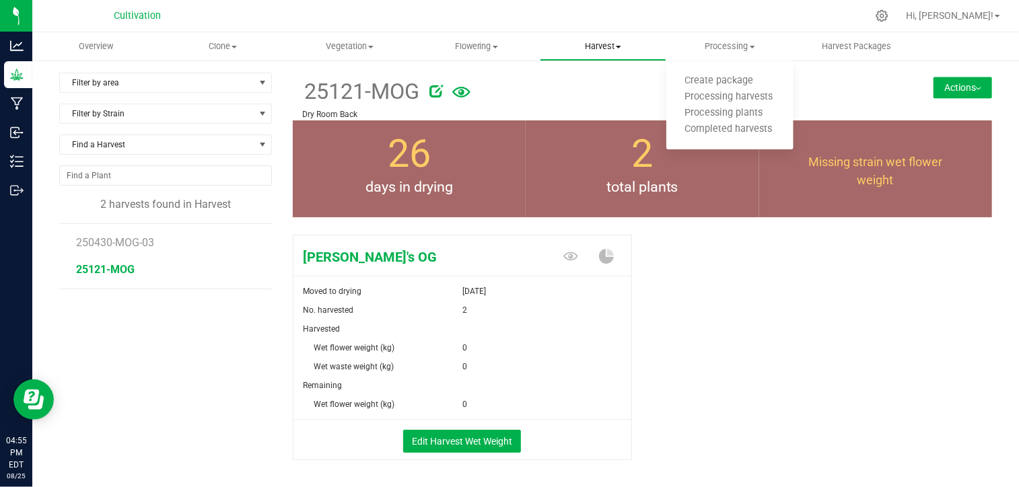
click at [622, 43] on span "Harvest" at bounding box center [603, 46] width 125 height 12
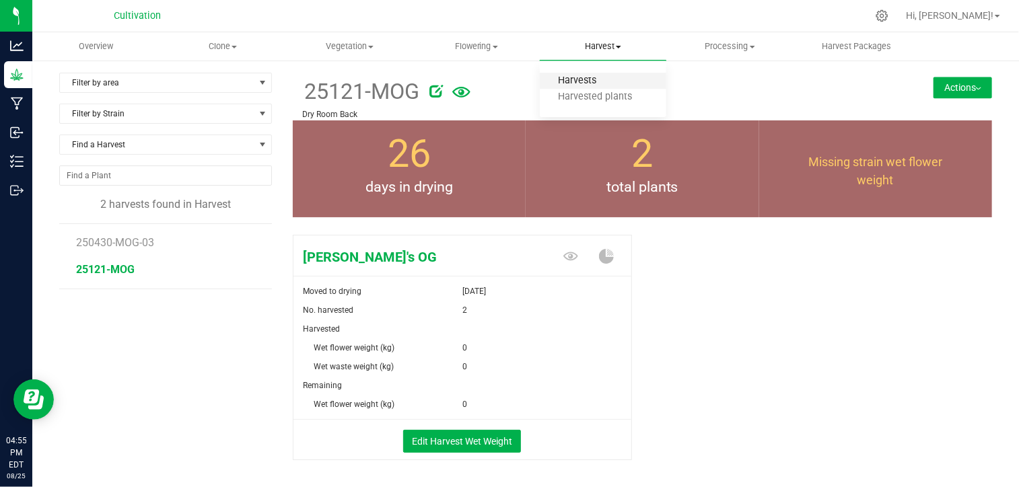
click at [580, 79] on span "Harvests" at bounding box center [577, 80] width 75 height 11
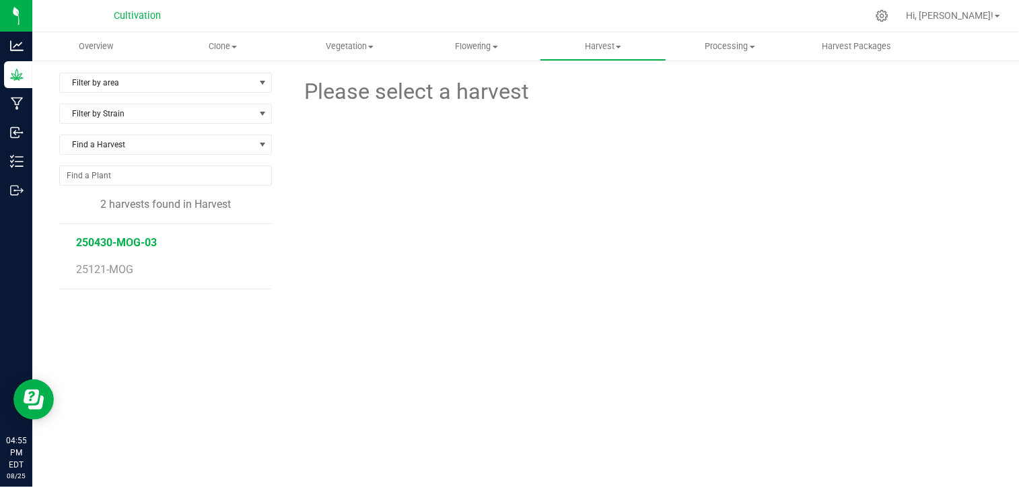
click at [129, 242] on span "250430-MOG-03" at bounding box center [116, 242] width 81 height 13
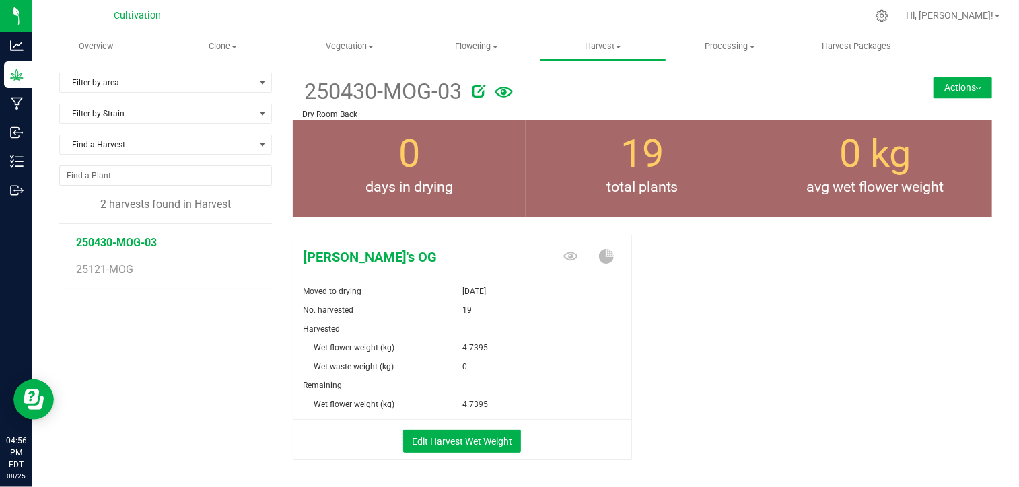
click at [681, 306] on div "[PERSON_NAME]'s OG Moved to drying [DATE] No. harvested 19 Harvested Wet flower…" at bounding box center [643, 362] width 700 height 265
click at [965, 85] on button "Actions" at bounding box center [963, 88] width 59 height 22
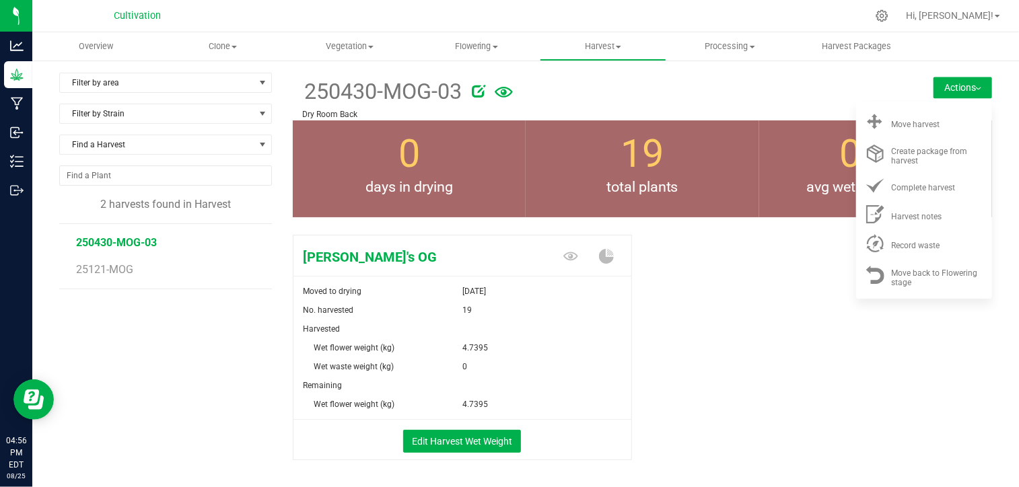
click at [695, 320] on div "[PERSON_NAME]'s OG Moved to drying [DATE] No. harvested 19 Harvested Wet flower…" at bounding box center [643, 362] width 700 height 265
click at [129, 269] on span "25121-MOG" at bounding box center [105, 269] width 59 height 13
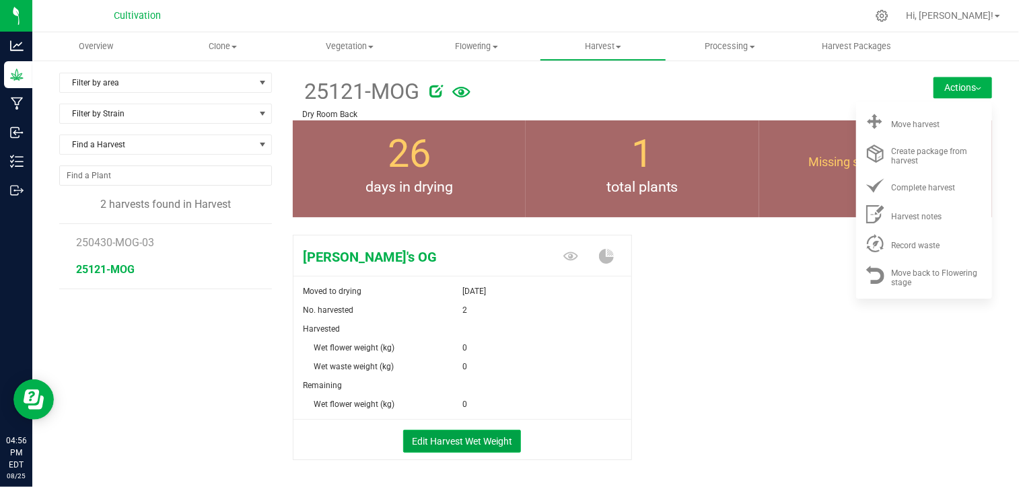
click at [418, 438] on button "Edit Harvest Wet Weight" at bounding box center [462, 441] width 118 height 23
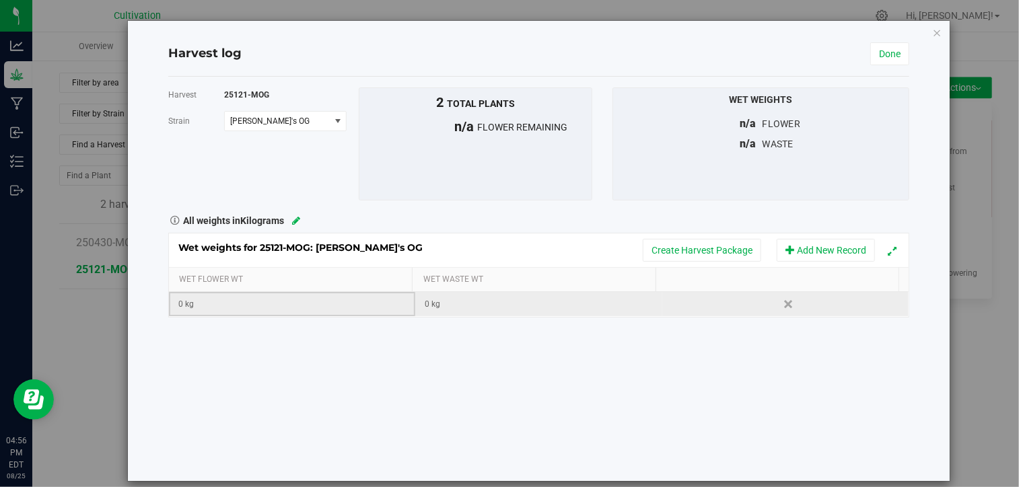
click at [226, 309] on div "0 kg" at bounding box center [296, 304] width 236 height 13
click at [933, 34] on icon "button" at bounding box center [937, 32] width 9 height 16
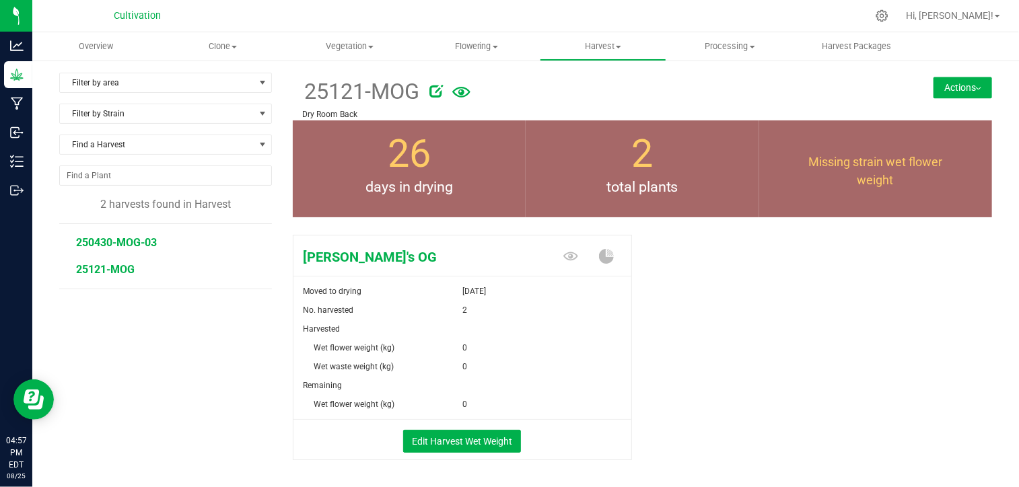
click at [135, 238] on span "250430-MOG-03" at bounding box center [116, 242] width 81 height 13
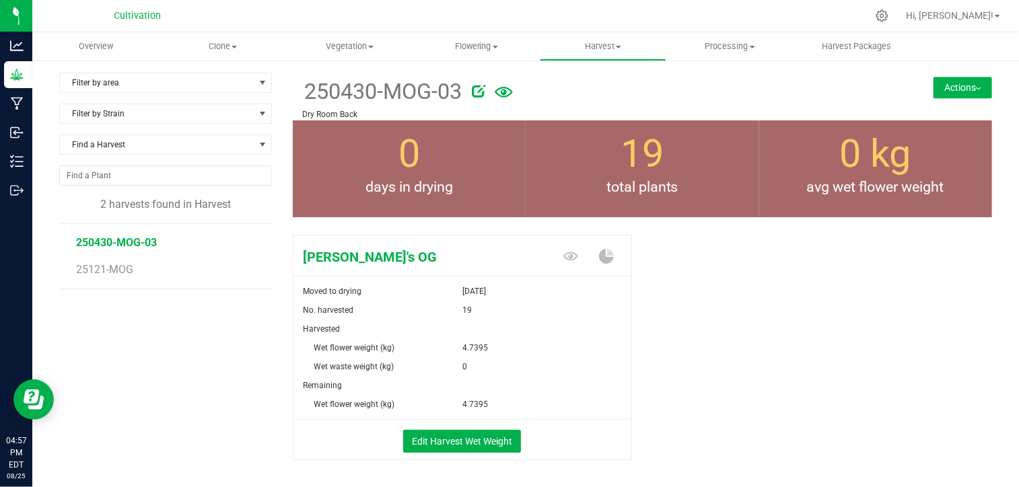
click at [708, 320] on div "[PERSON_NAME]'s OG Moved to drying [DATE] No. harvested 19 Harvested Wet flower…" at bounding box center [643, 362] width 700 height 265
click at [611, 50] on span "Harvest" at bounding box center [603, 46] width 125 height 12
click at [681, 83] on div at bounding box center [673, 88] width 403 height 27
click at [959, 81] on button "Actions" at bounding box center [963, 88] width 59 height 22
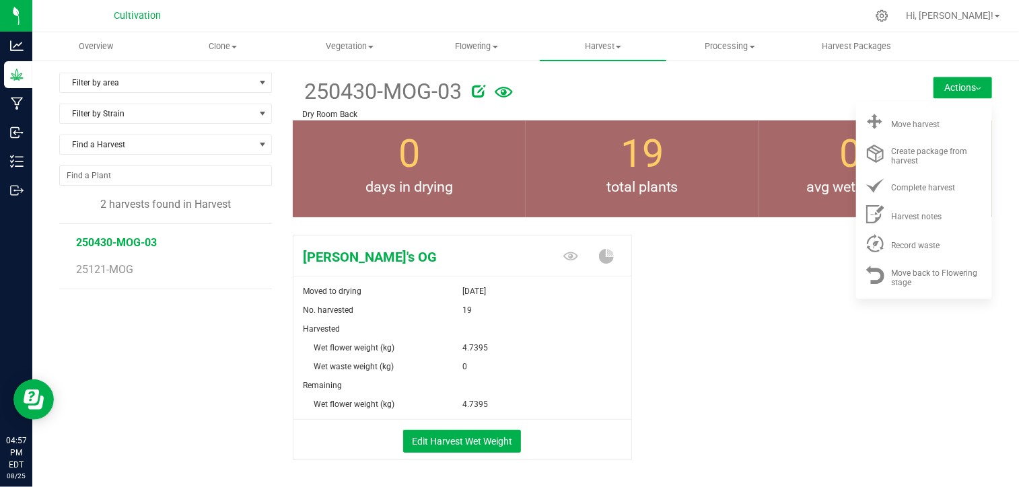
click at [749, 240] on div "[PERSON_NAME]'s OG Moved to drying [DATE] No. harvested 19 Harvested Wet flower…" at bounding box center [643, 362] width 700 height 265
click at [612, 329] on div "Harvested" at bounding box center [463, 329] width 318 height 19
click at [569, 256] on icon at bounding box center [570, 256] width 15 height 15
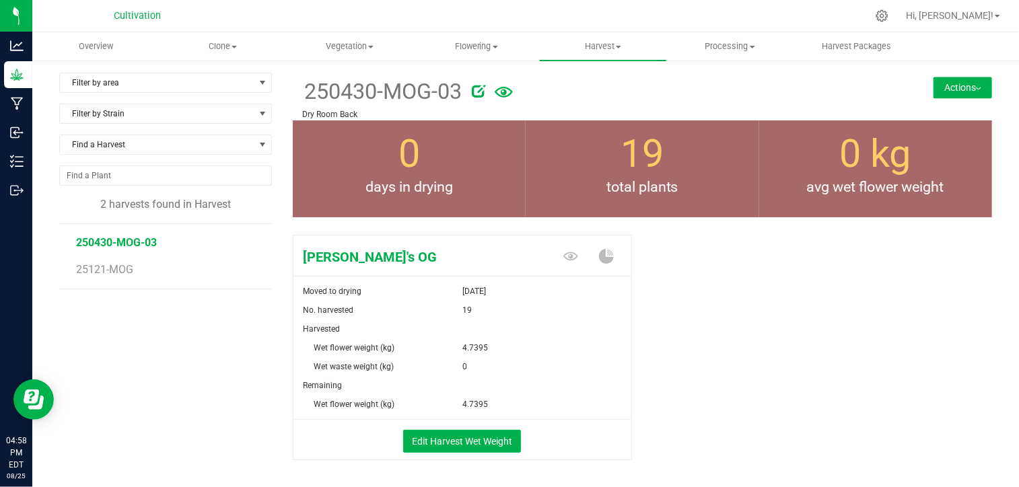
click at [934, 91] on button "Actions" at bounding box center [963, 88] width 59 height 22
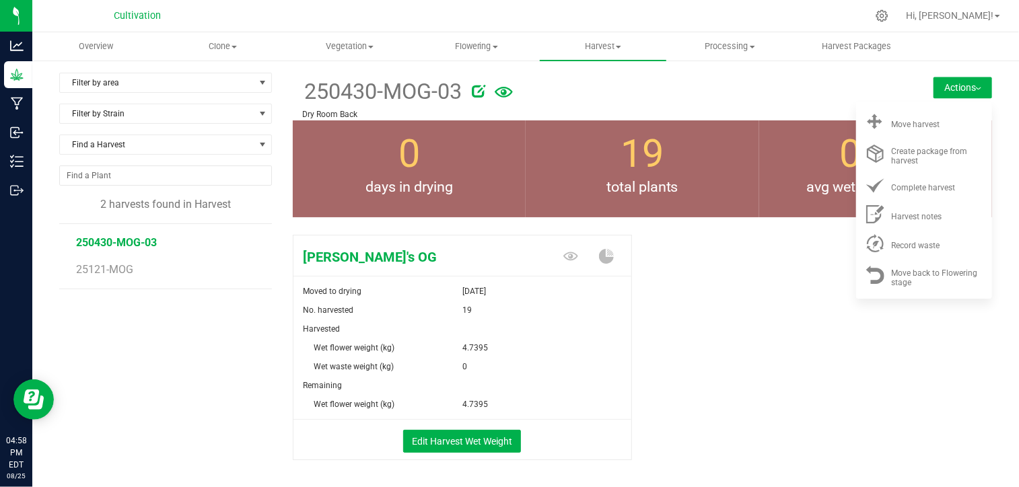
click at [722, 255] on div "[PERSON_NAME]'s OG Moved to drying [DATE] No. harvested 19 Harvested Wet flower…" at bounding box center [643, 362] width 700 height 265
click at [687, 184] on span "total plants" at bounding box center [643, 188] width 234 height 22
click at [698, 294] on div "[PERSON_NAME]'s OG Moved to drying [DATE] No. harvested 19 Harvested Wet flower…" at bounding box center [643, 362] width 700 height 265
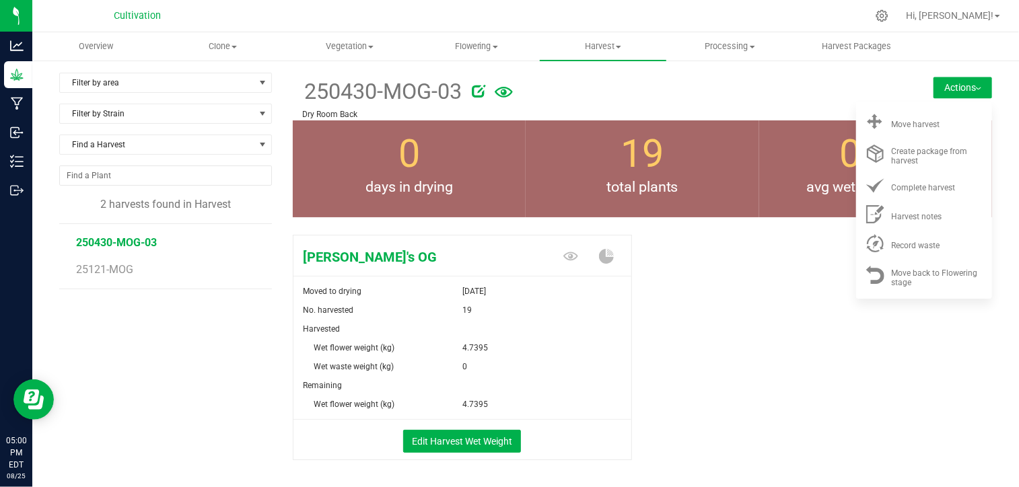
click at [722, 289] on div "[PERSON_NAME]'s OG Moved to drying [DATE] No. harvested 19 Harvested Wet flower…" at bounding box center [643, 362] width 700 height 265
click at [105, 267] on span "25121-MOG" at bounding box center [105, 269] width 59 height 13
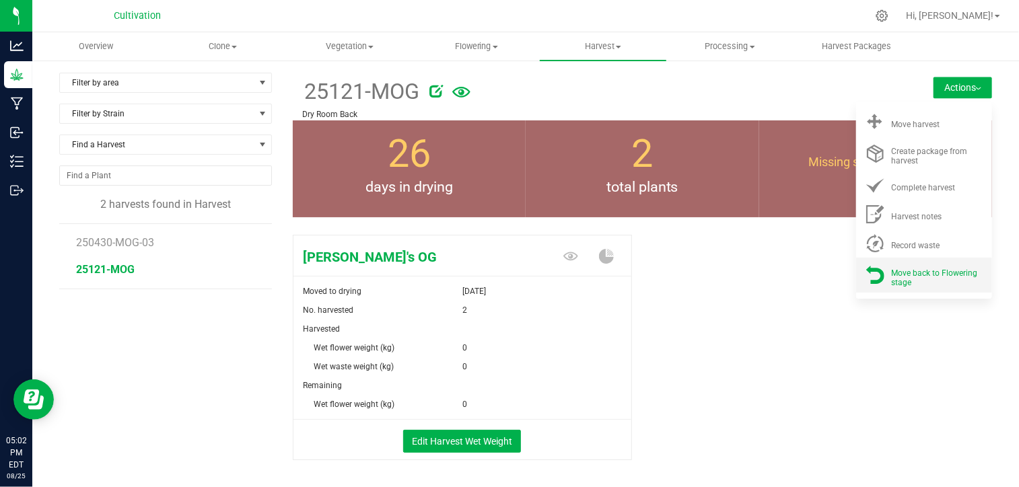
click at [896, 279] on span "Move back to Flowering stage" at bounding box center [935, 278] width 86 height 19
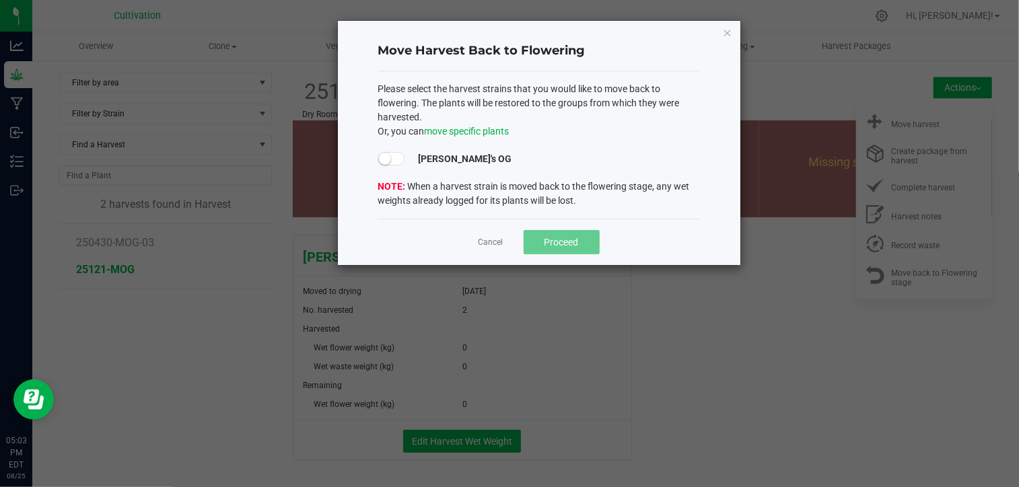
click at [403, 154] on span at bounding box center [391, 158] width 27 height 13
click at [563, 242] on span "Proceed" at bounding box center [562, 242] width 34 height 11
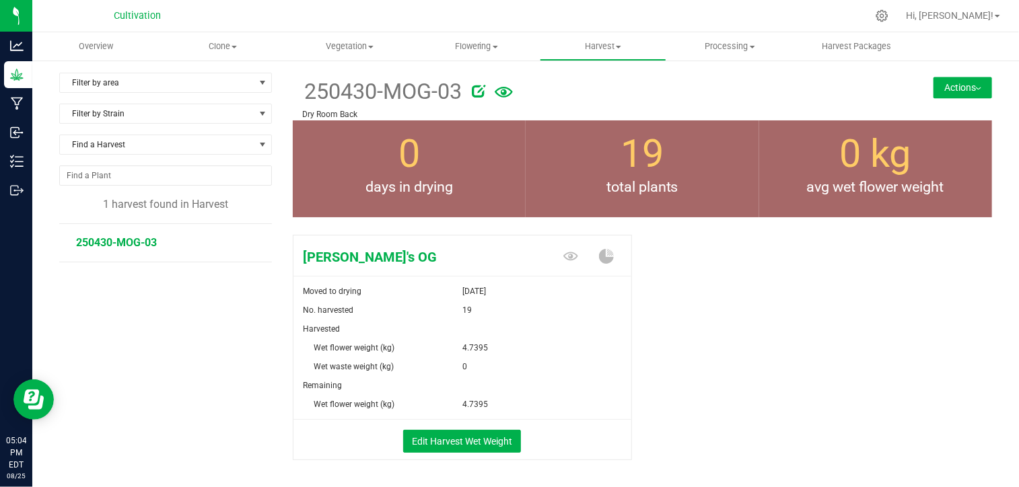
click at [710, 267] on div "[PERSON_NAME]'s OG Moved to drying [DATE] No. harvested 19 Harvested Wet flower…" at bounding box center [643, 362] width 700 height 265
click at [772, 283] on div "[PERSON_NAME]'s OG Moved to drying [DATE] No. harvested 19 Harvested Wet flower…" at bounding box center [643, 362] width 700 height 265
click at [734, 287] on div "[PERSON_NAME]'s OG Moved to drying [DATE] No. harvested 19 Harvested Wet flower…" at bounding box center [643, 362] width 700 height 265
